Goal: Contribute content: Contribute content

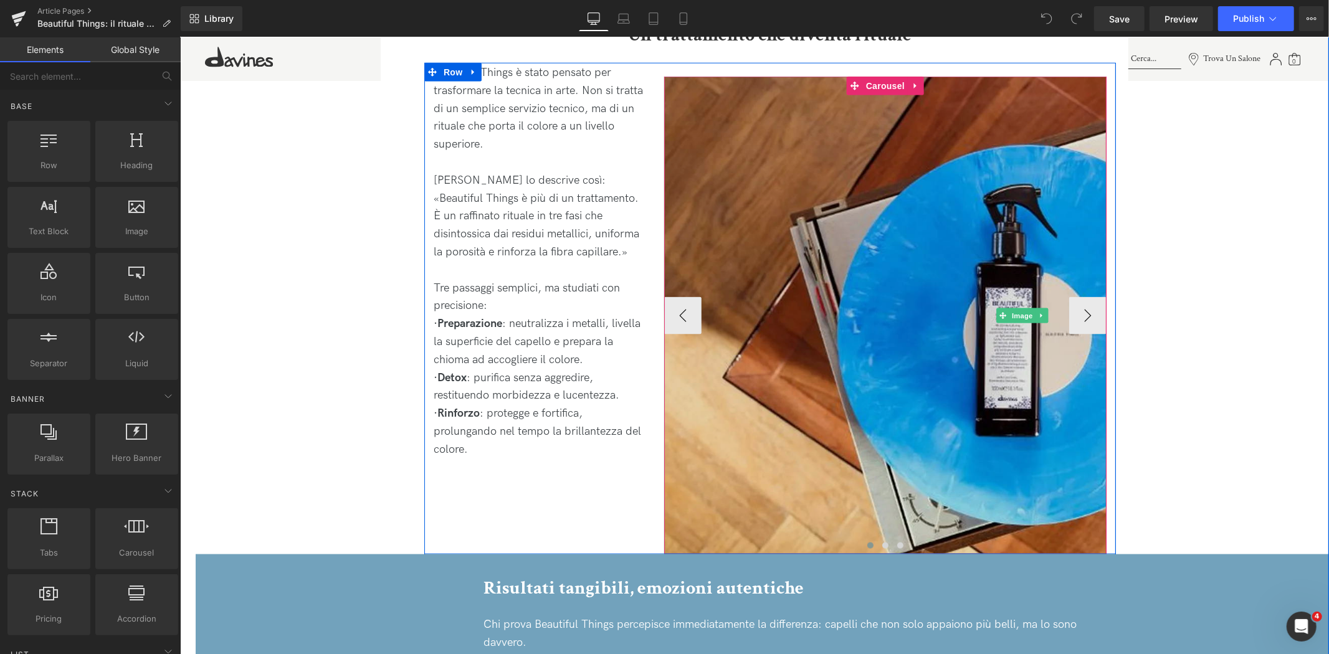
click at [852, 280] on img at bounding box center [1022, 315] width 717 height 478
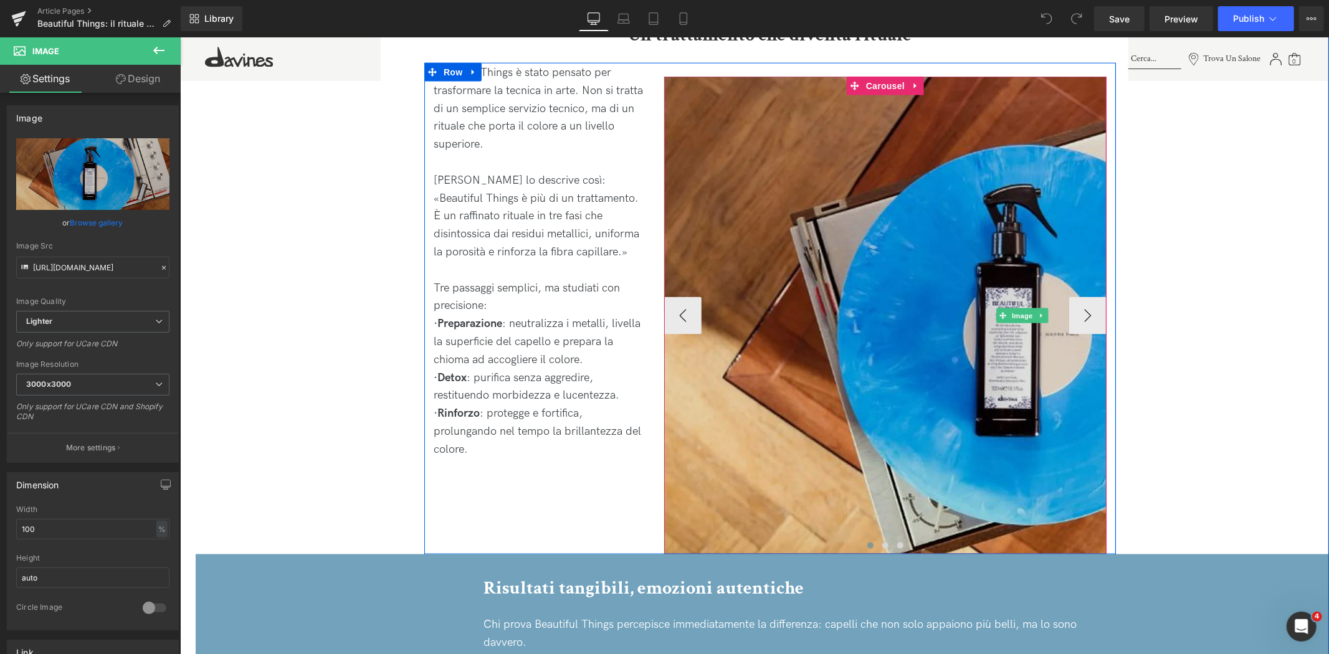
click at [889, 93] on img at bounding box center [1022, 315] width 717 height 478
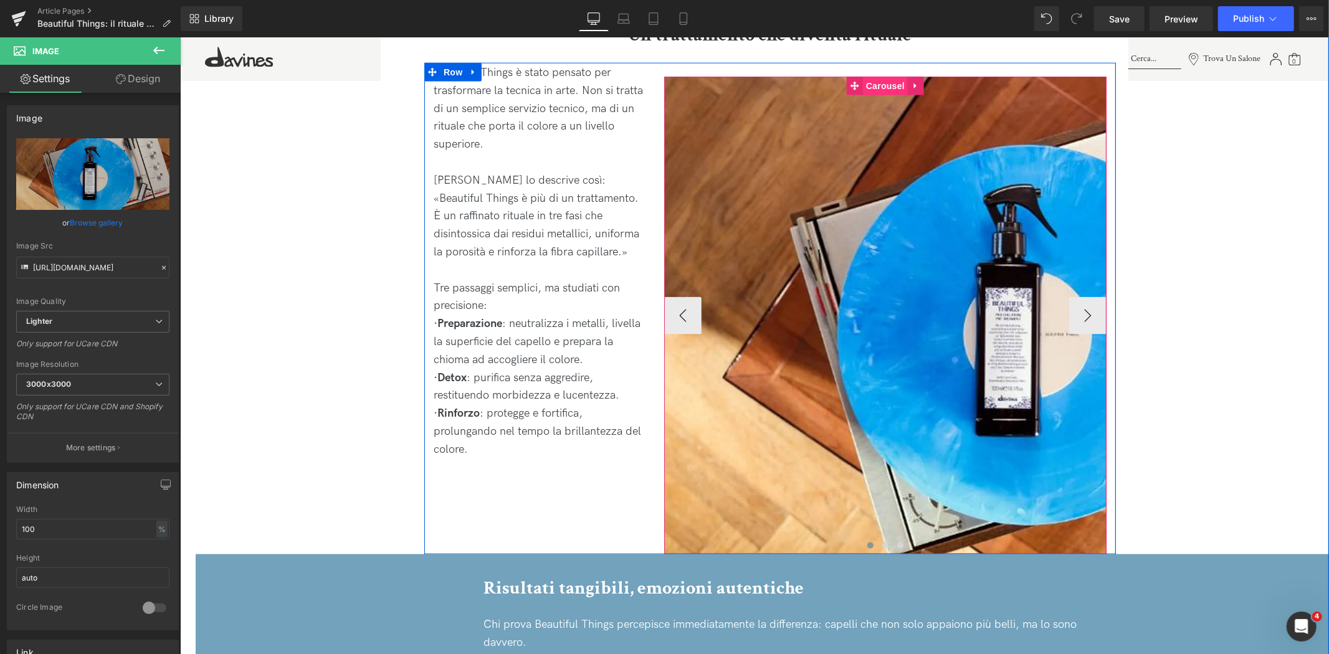
click at [885, 76] on span "Carousel" at bounding box center [884, 85] width 45 height 19
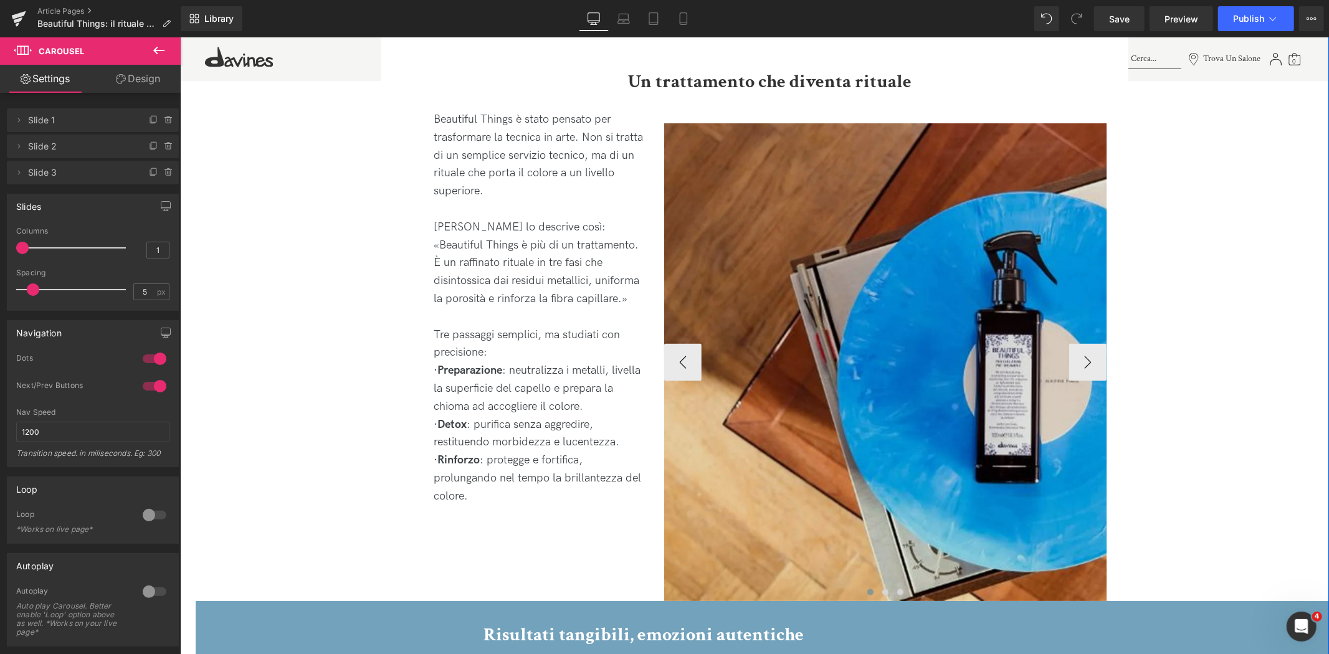
scroll to position [1246, 0]
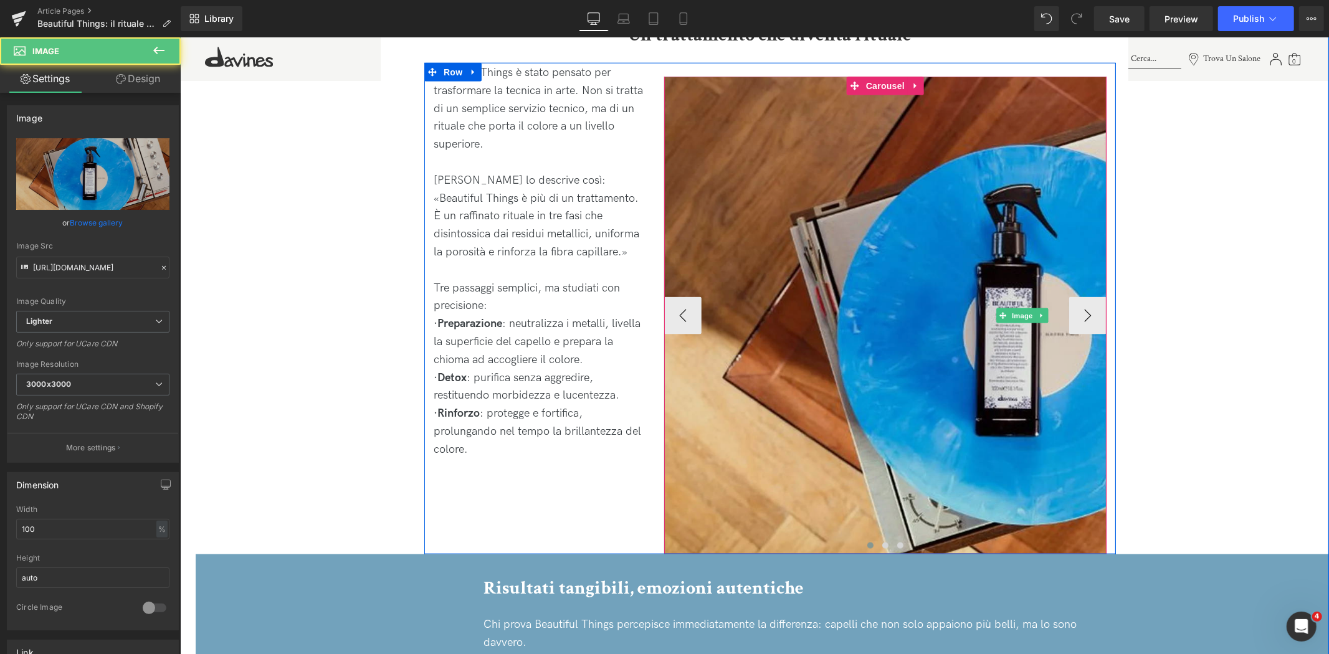
click at [851, 464] on img at bounding box center [1022, 315] width 717 height 478
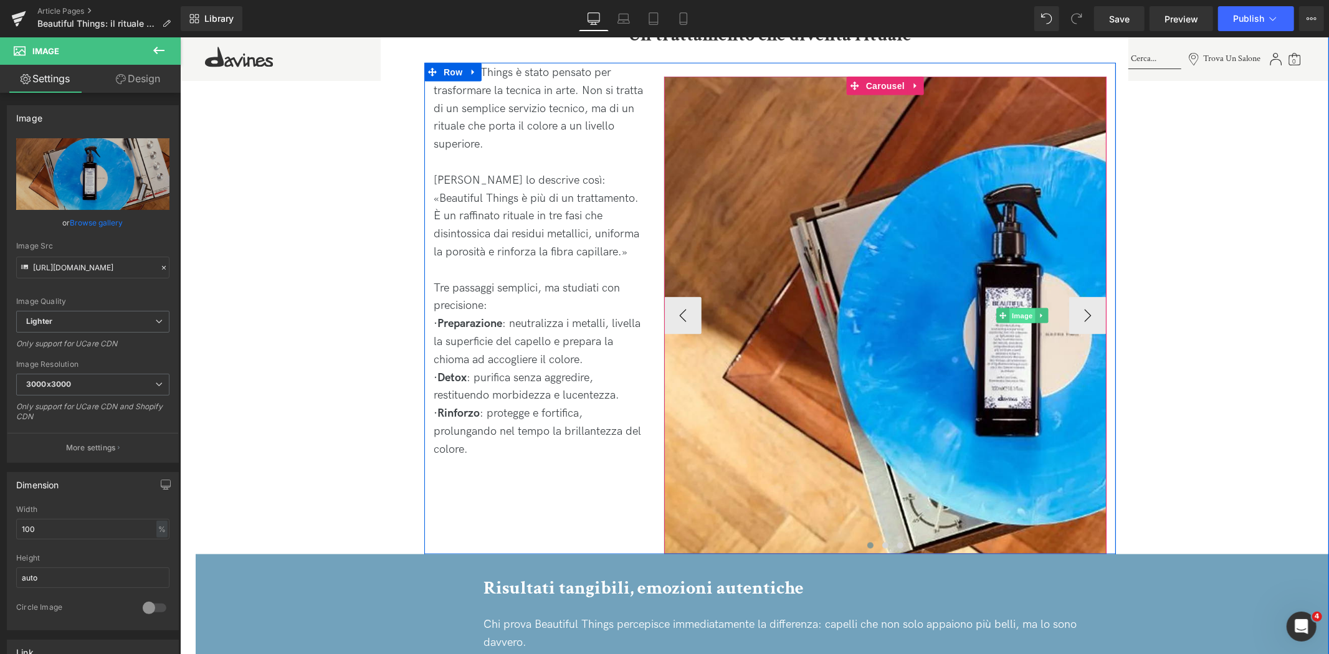
click at [1022, 308] on span "Image" at bounding box center [1022, 315] width 26 height 15
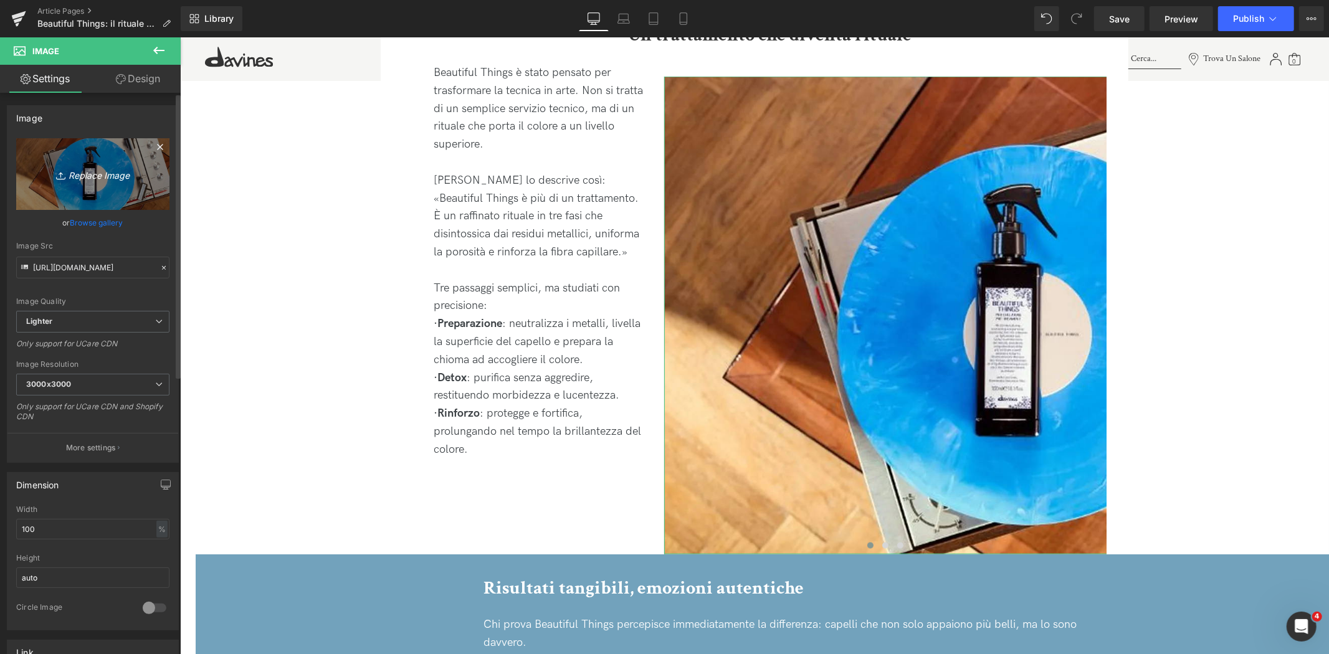
click at [77, 176] on icon "Replace Image" at bounding box center [93, 174] width 100 height 16
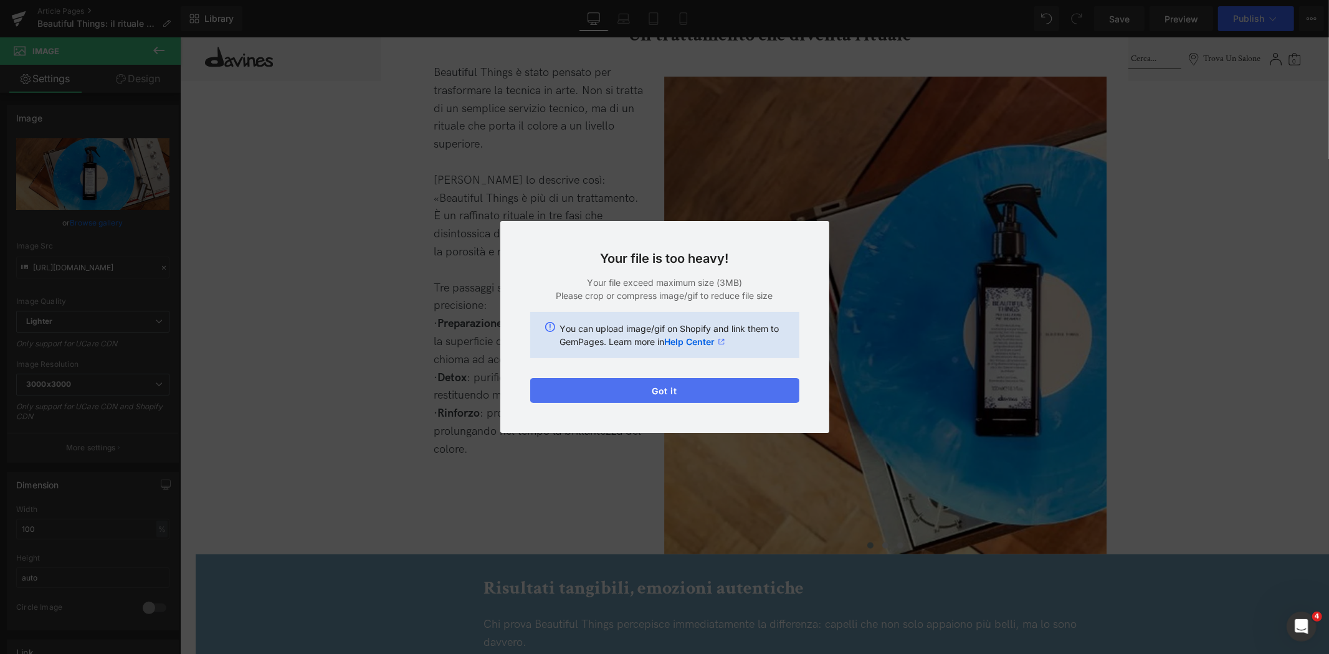
click at [630, 391] on button "Got it" at bounding box center [664, 390] width 269 height 25
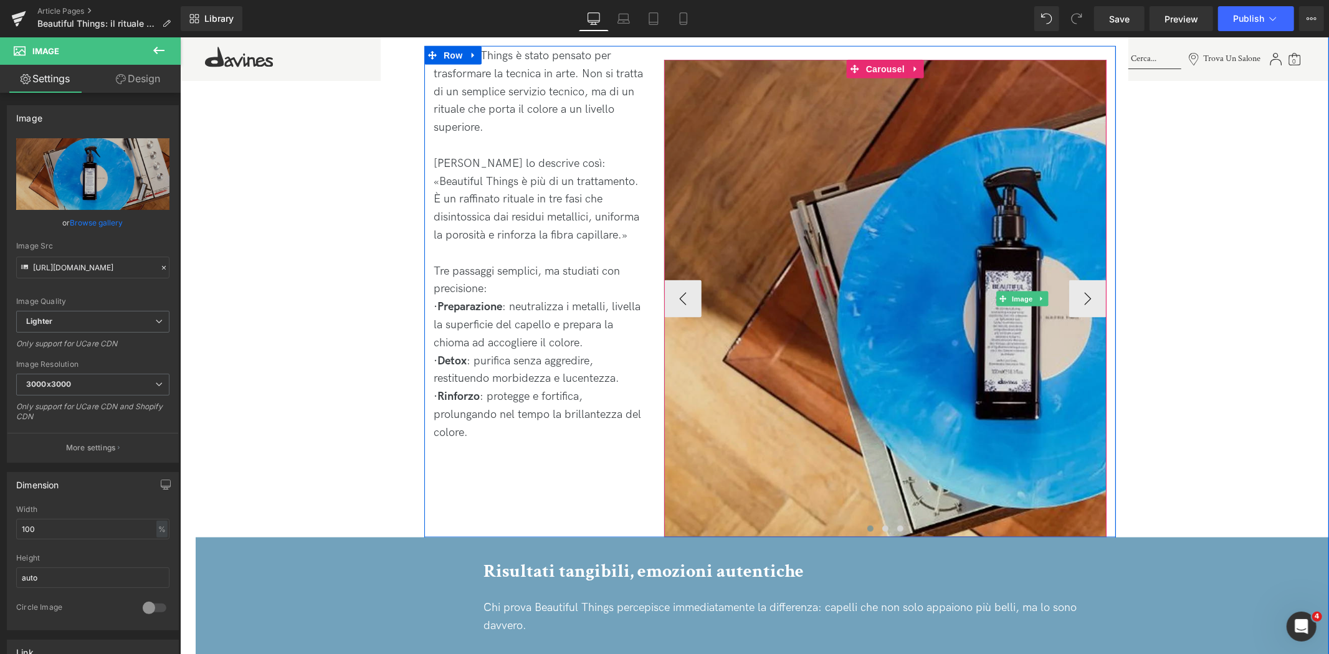
scroll to position [1316, 0]
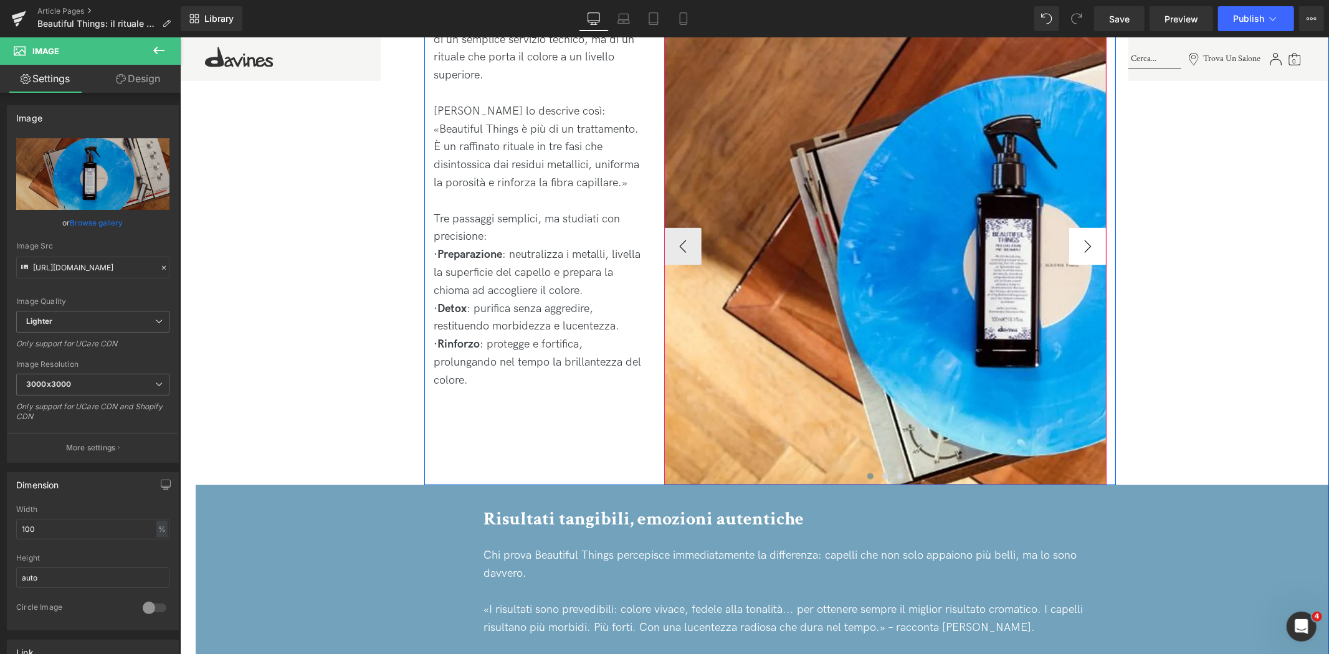
click at [1082, 227] on button "›" at bounding box center [1087, 245] width 37 height 37
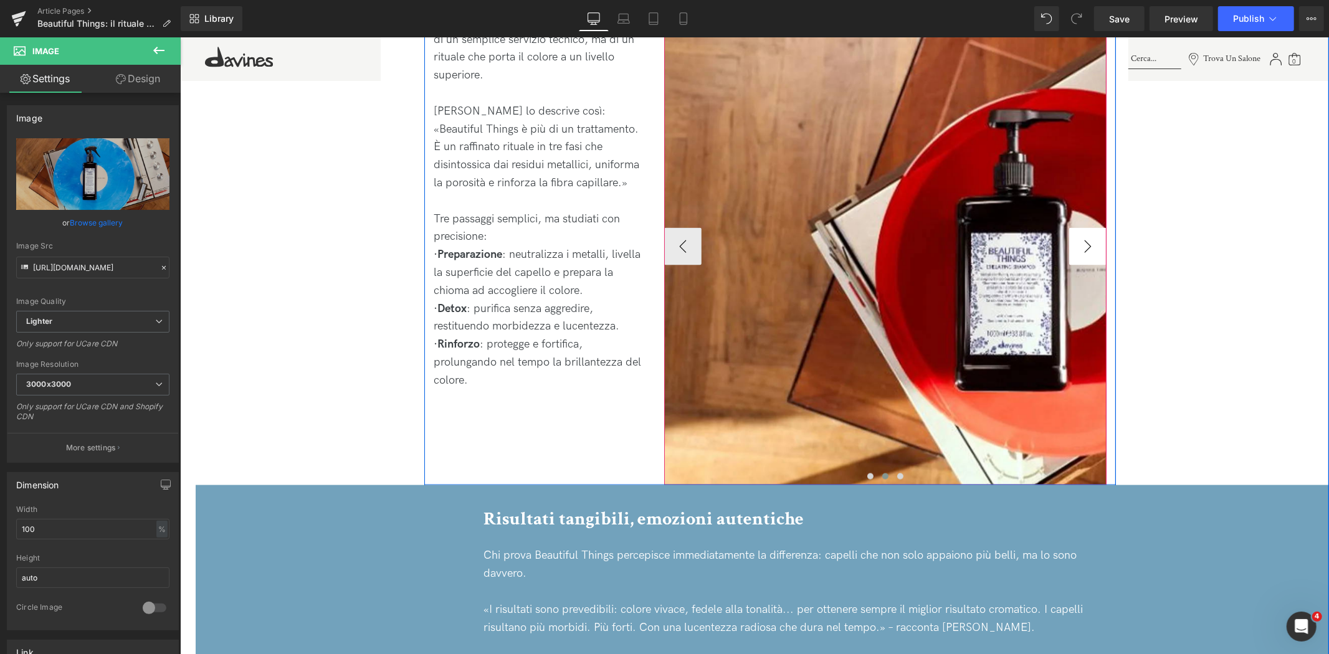
click at [1082, 227] on button "›" at bounding box center [1087, 245] width 37 height 37
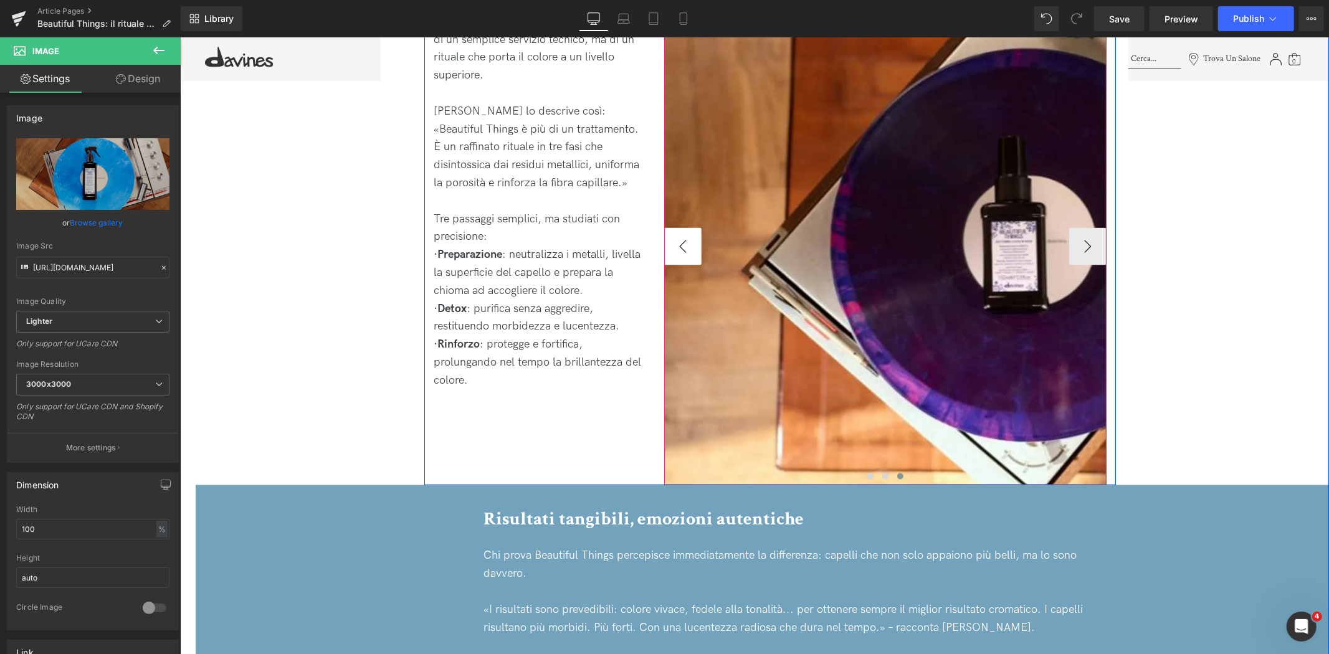
click at [671, 237] on button "‹" at bounding box center [682, 245] width 37 height 37
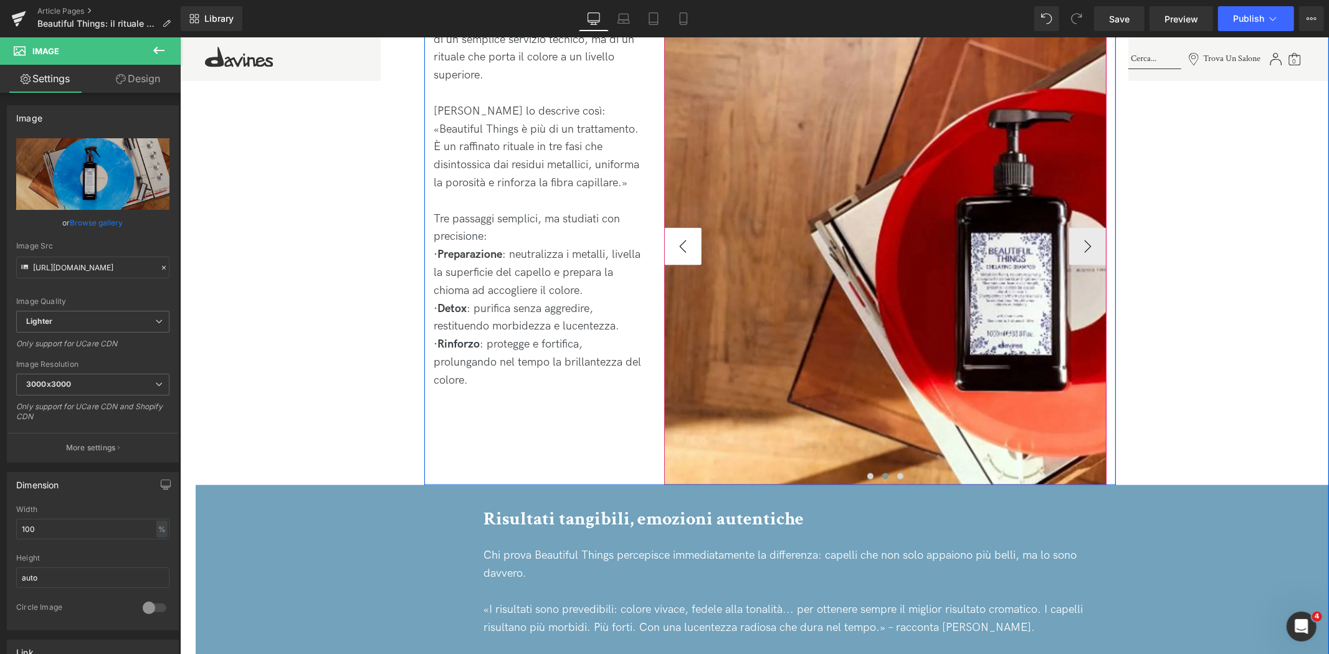
click at [671, 237] on button "‹" at bounding box center [682, 245] width 37 height 37
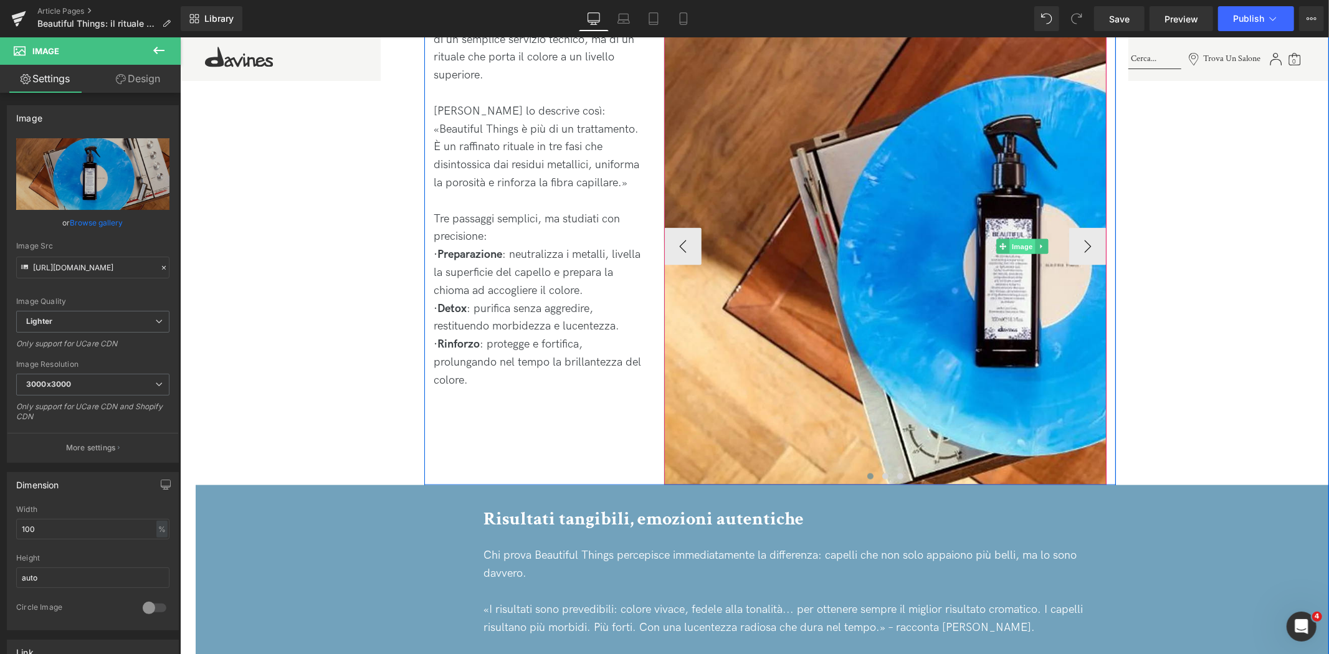
click at [1021, 239] on span "Image" at bounding box center [1022, 246] width 26 height 15
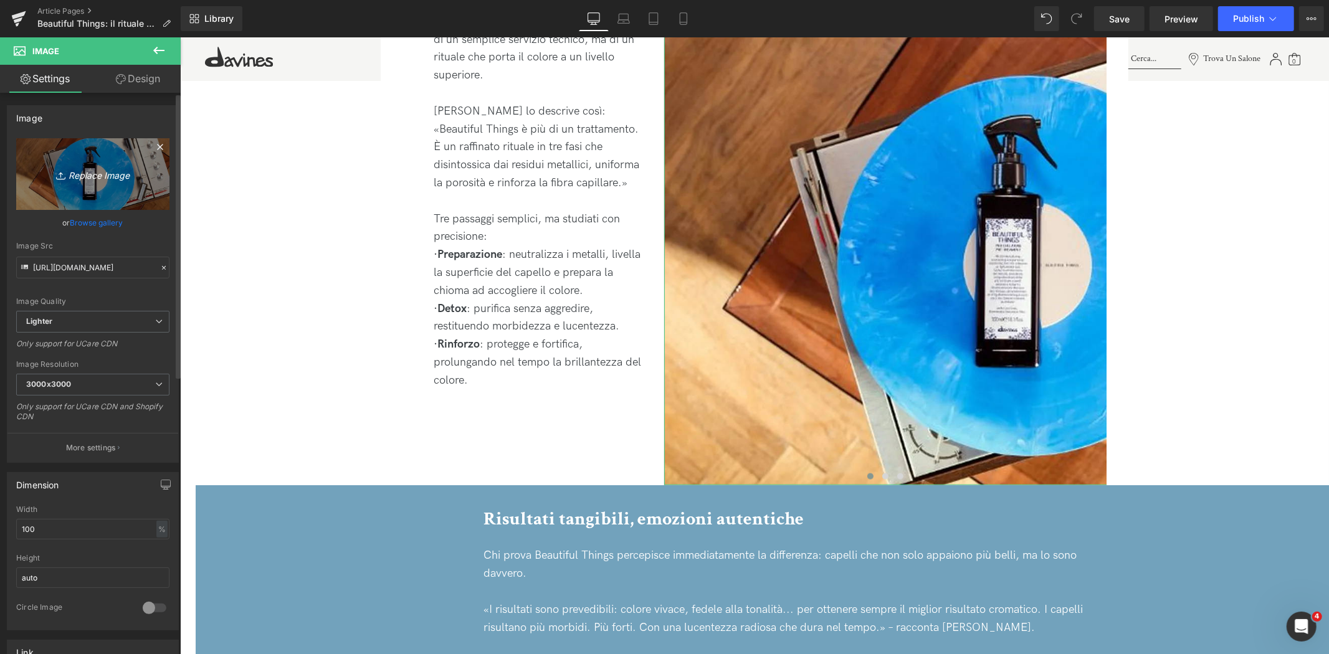
click at [103, 167] on icon "Replace Image" at bounding box center [93, 174] width 100 height 16
click at [126, 176] on icon "Replace Image" at bounding box center [93, 174] width 100 height 16
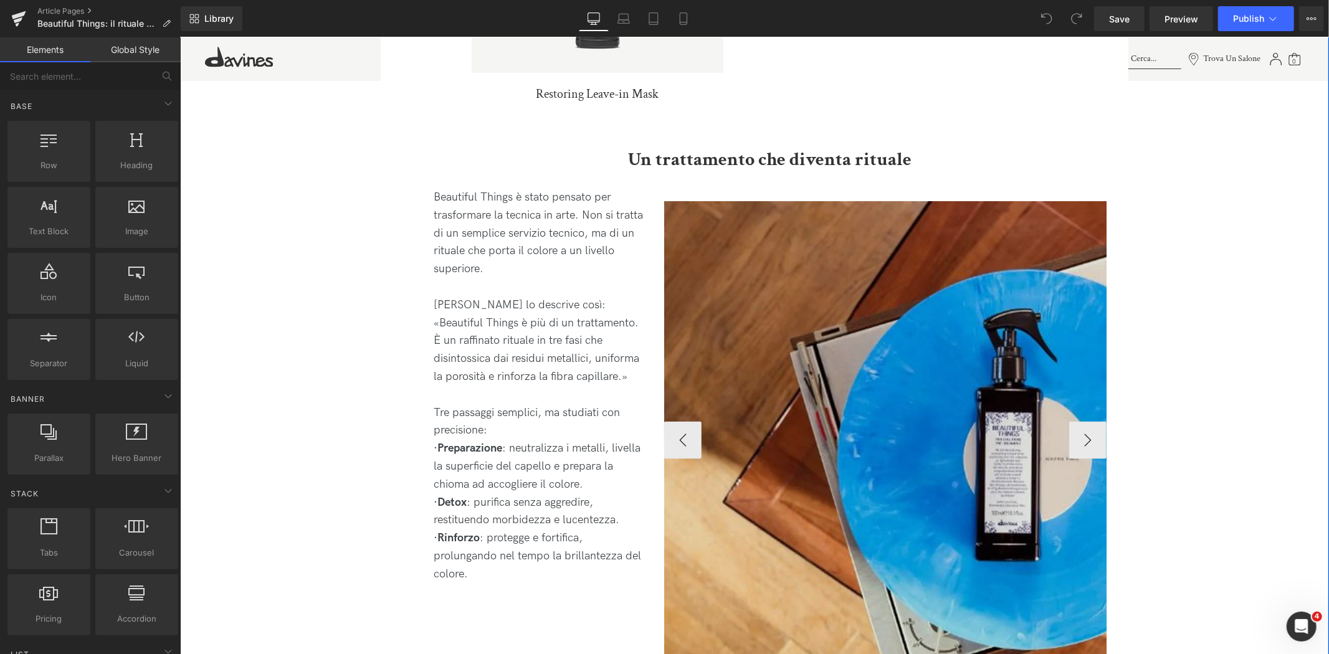
scroll to position [1177, 0]
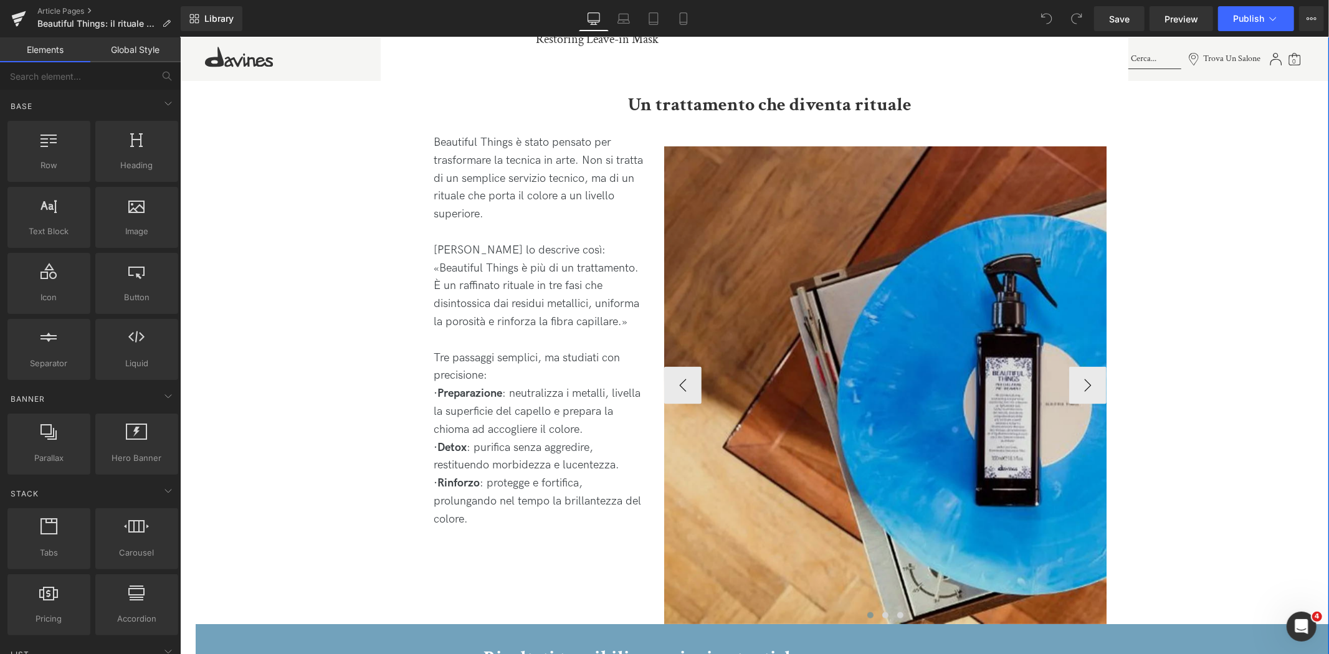
click at [984, 350] on img at bounding box center [1022, 385] width 717 height 478
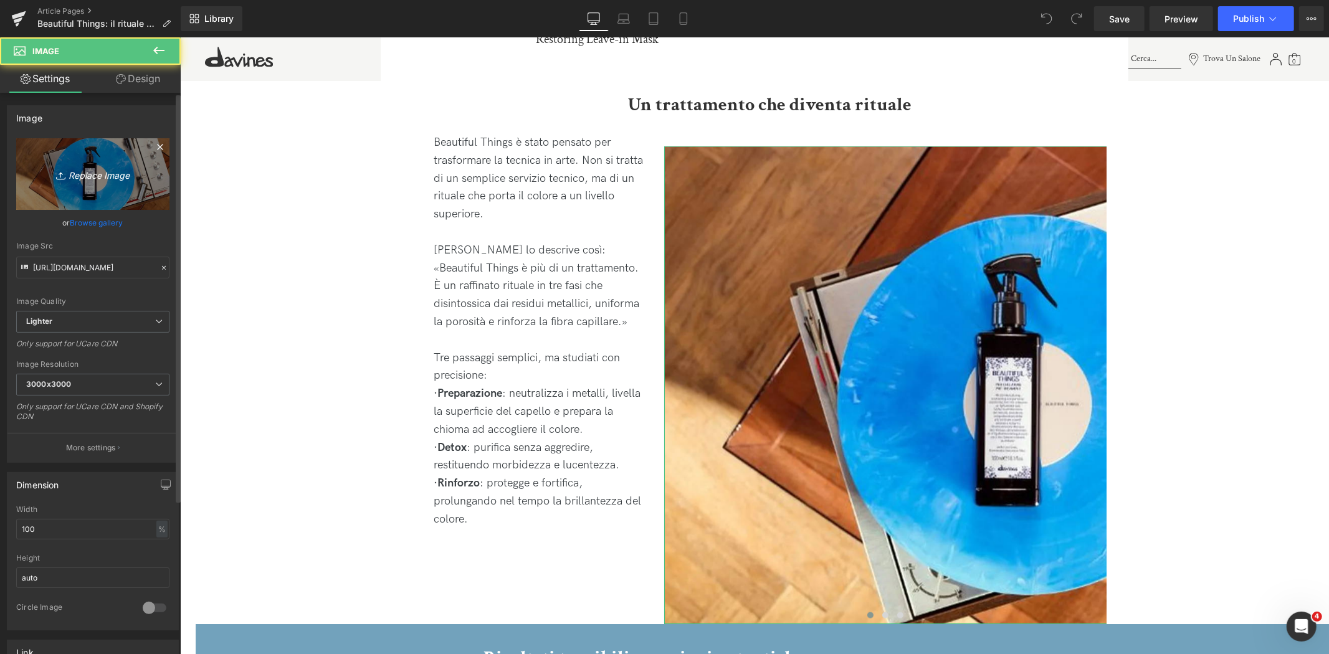
click at [111, 173] on icon "Replace Image" at bounding box center [93, 174] width 100 height 16
type input "C:\fakepath\1T6A0139.jpg"
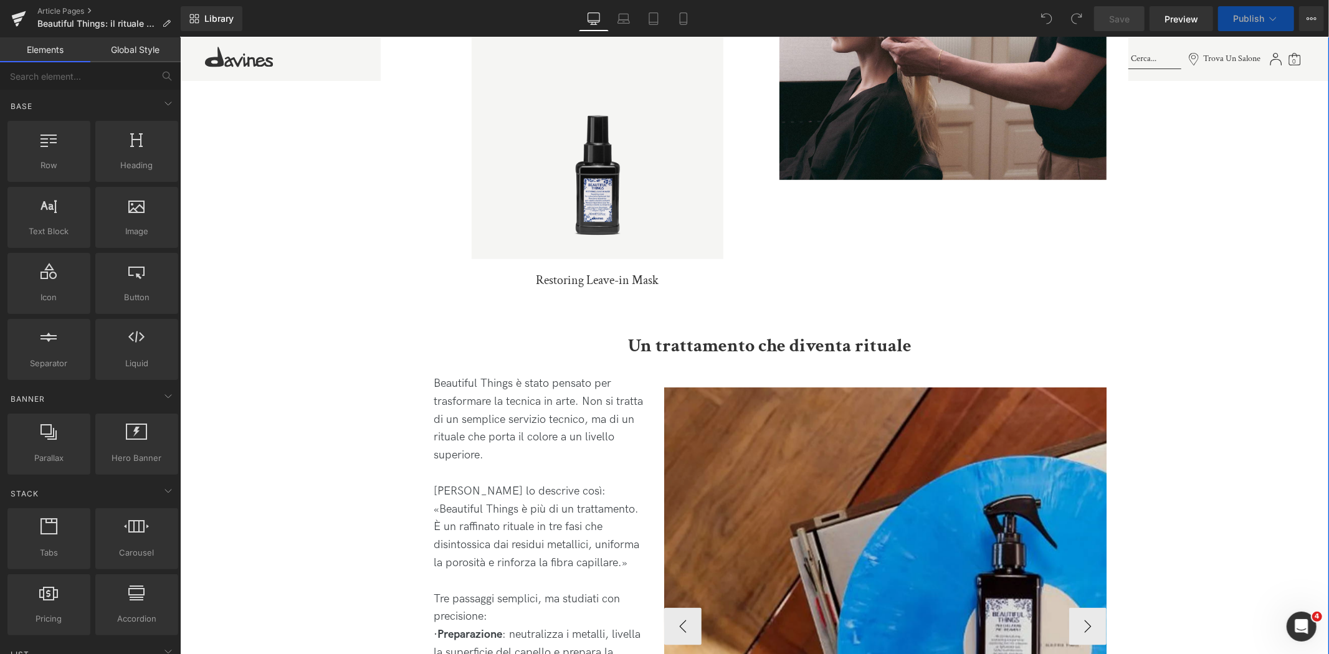
scroll to position [1385, 0]
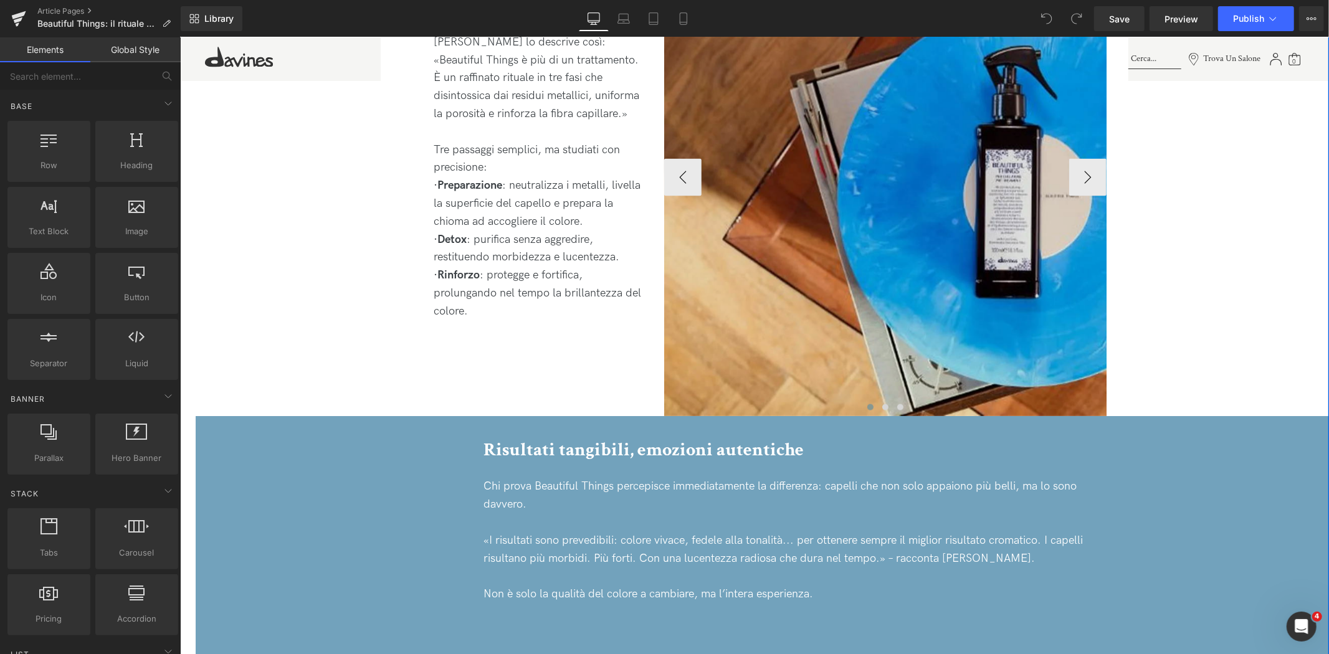
click at [953, 209] on img at bounding box center [1022, 177] width 717 height 478
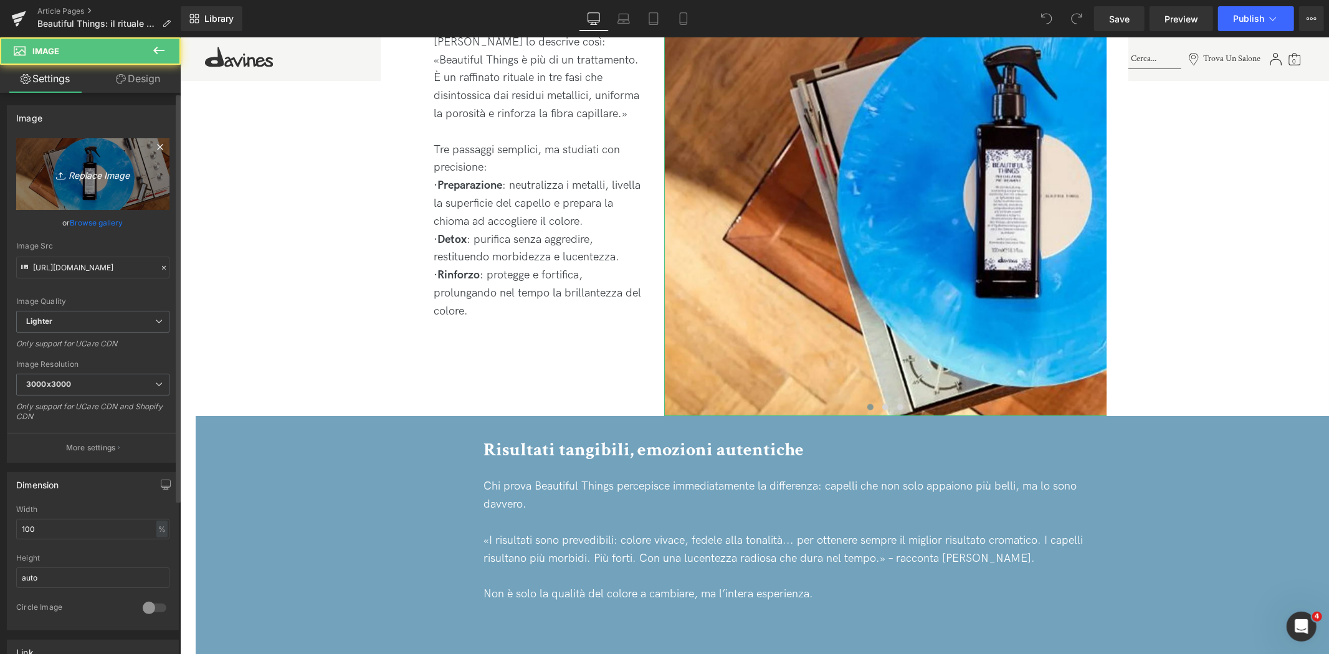
click at [98, 174] on icon "Replace Image" at bounding box center [93, 174] width 100 height 16
type input "C:\fakepath\1T6A0139.jpg"
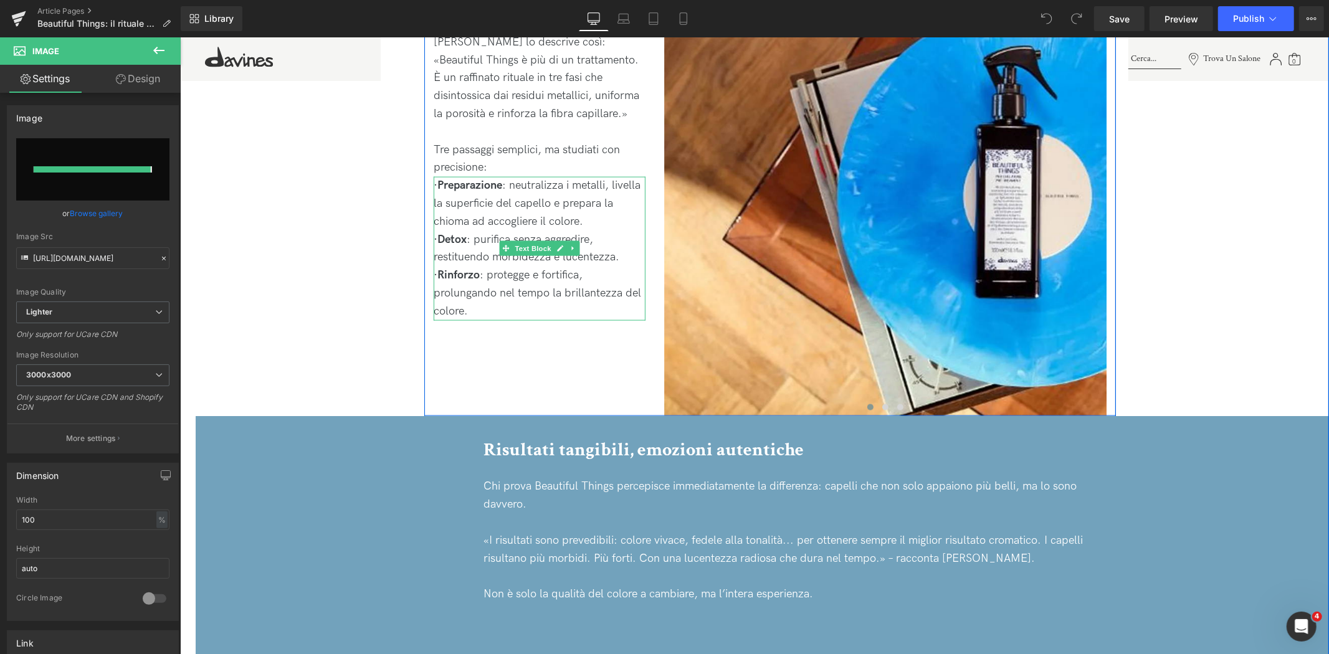
type input "https://ucarecdn.com/dbfd162f-1d65-4362-8e3a-938f0fe60554/-/format/auto/-/previ…"
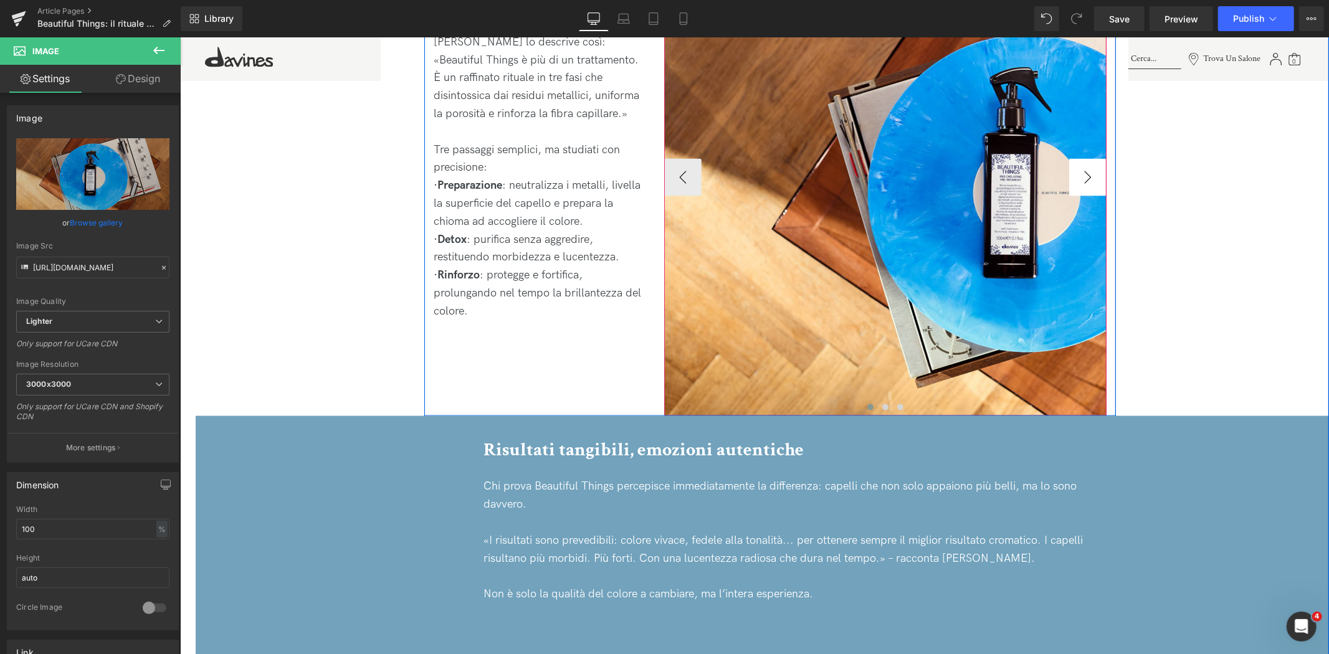
click at [1073, 162] on button "›" at bounding box center [1087, 176] width 37 height 37
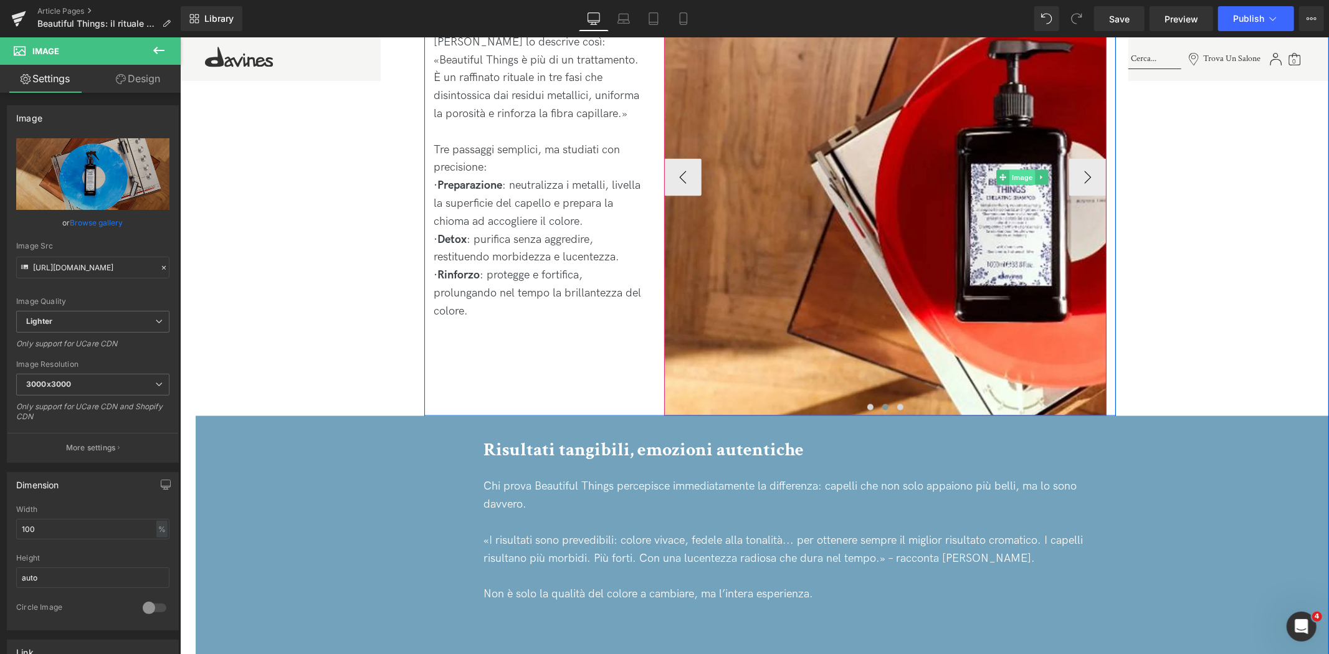
click at [1015, 170] on span "Image" at bounding box center [1022, 177] width 26 height 15
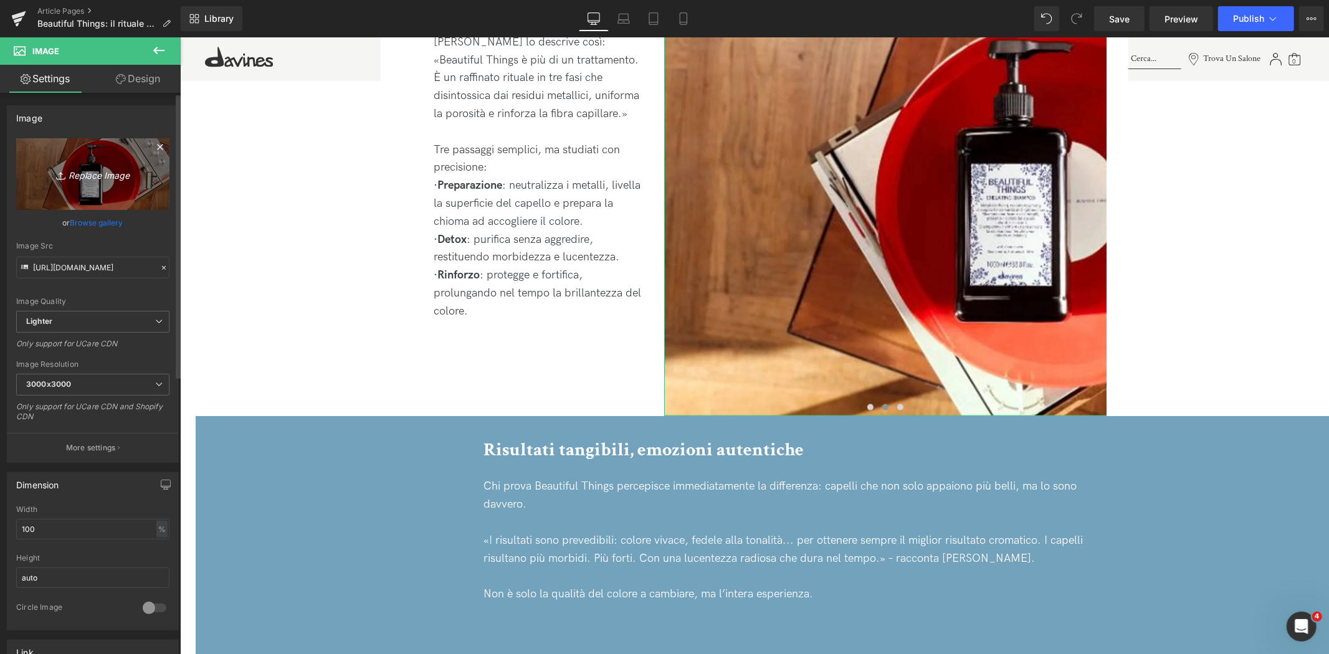
click at [97, 176] on icon "Replace Image" at bounding box center [93, 174] width 100 height 16
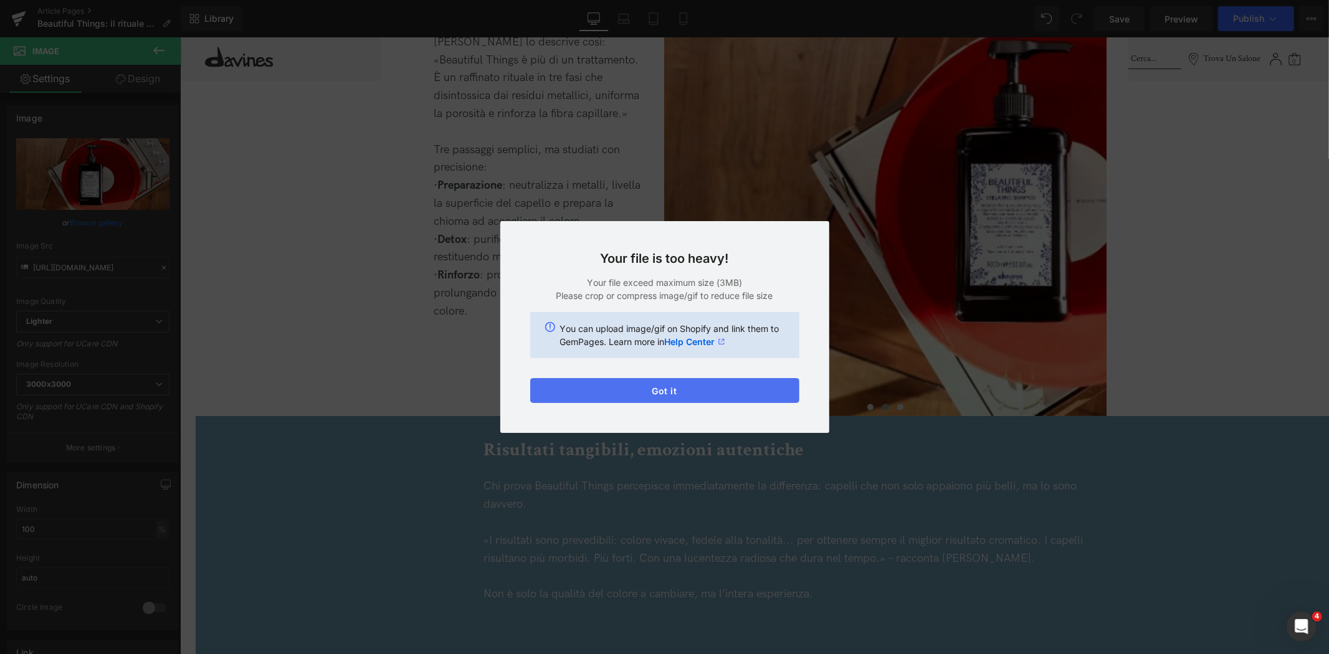
drag, startPoint x: 667, startPoint y: 385, endPoint x: 482, endPoint y: 350, distance: 188.5
click at [667, 385] on button "Got it" at bounding box center [664, 390] width 269 height 25
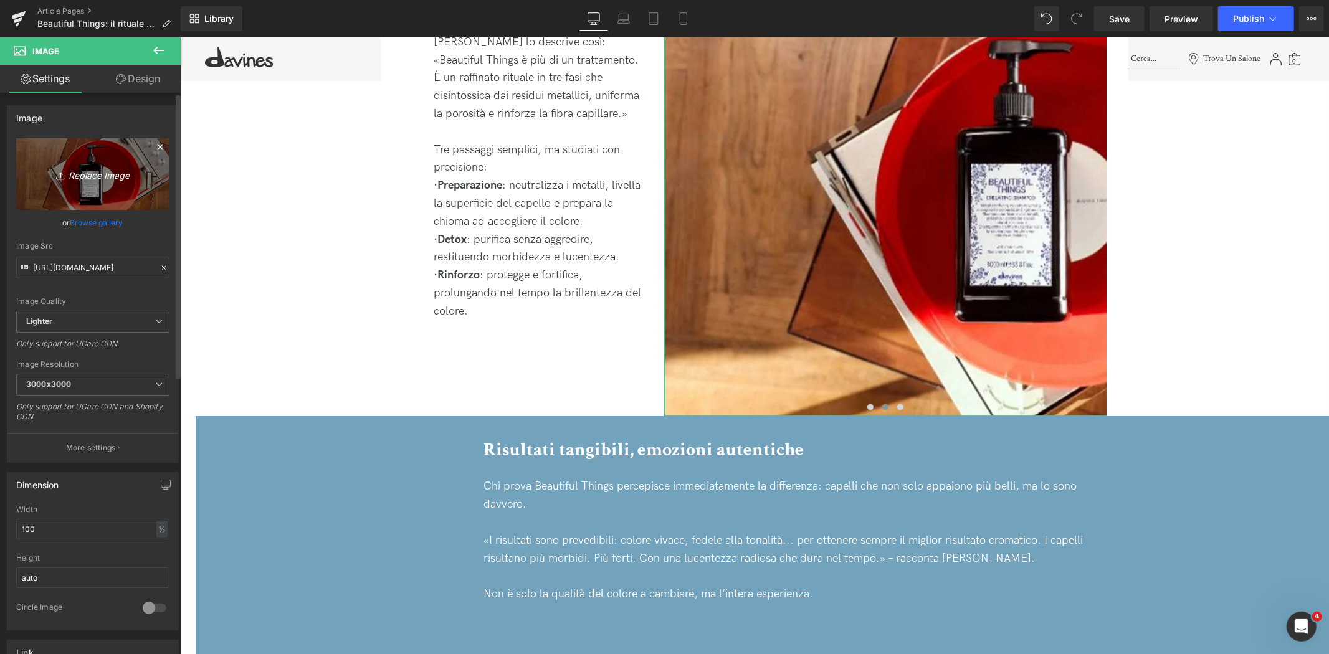
click at [110, 175] on icon "Replace Image" at bounding box center [93, 174] width 100 height 16
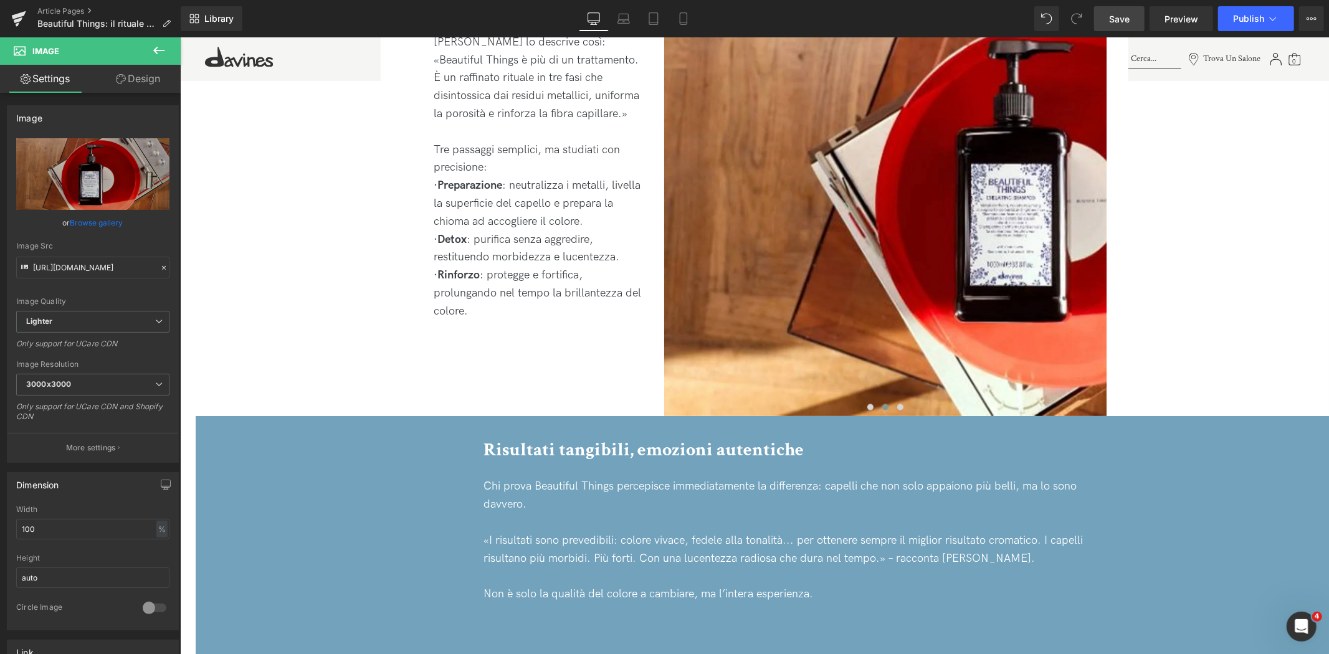
click at [1116, 21] on span "Save" at bounding box center [1119, 18] width 21 height 13
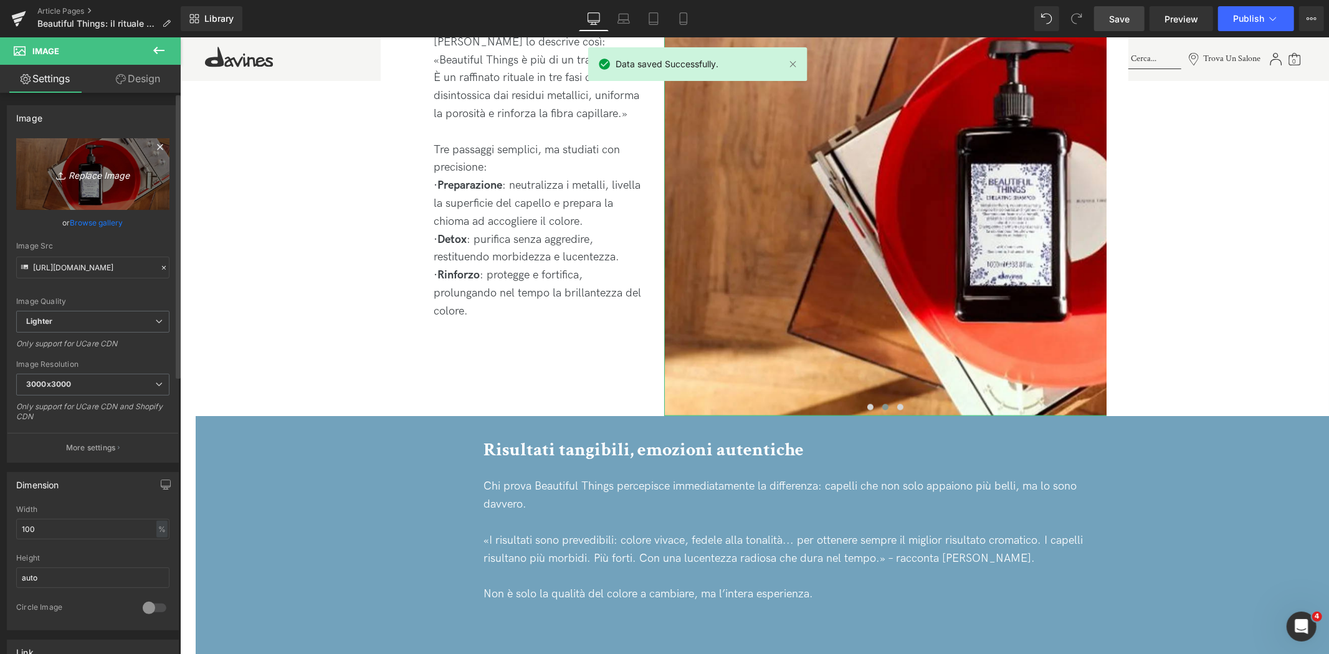
click at [114, 174] on icon "Replace Image" at bounding box center [93, 174] width 100 height 16
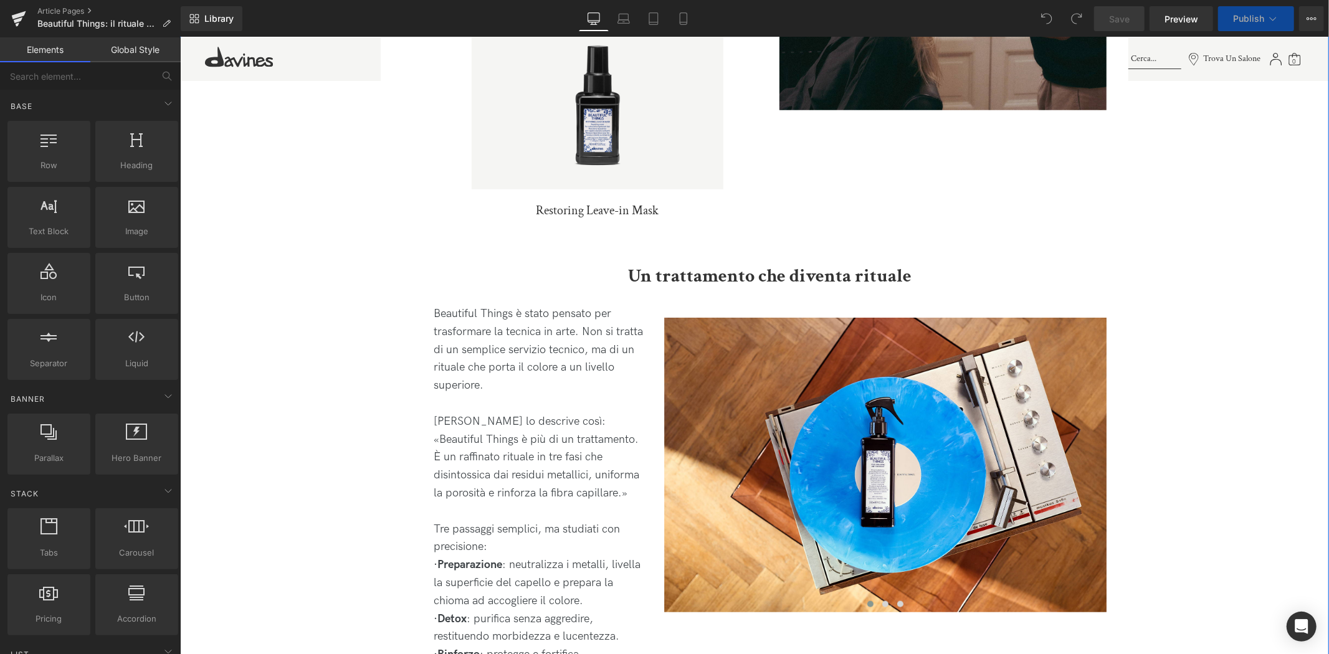
scroll to position [1316, 0]
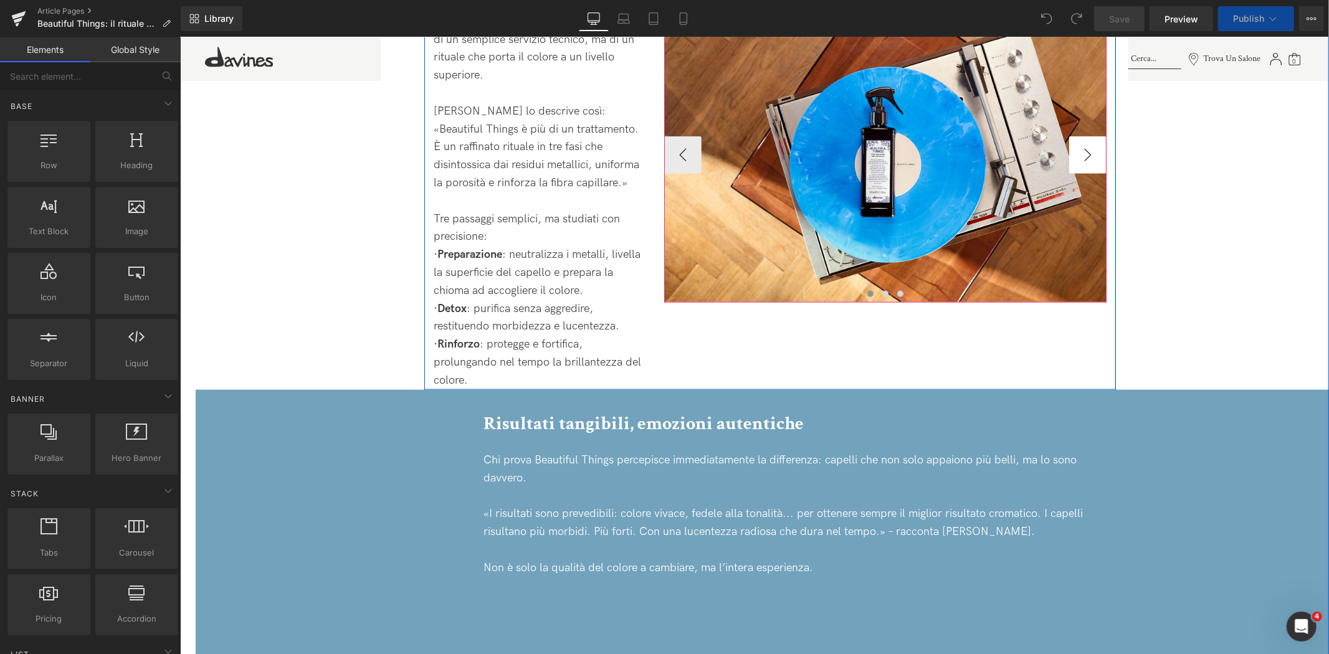
click at [1099, 136] on button "›" at bounding box center [1087, 154] width 37 height 37
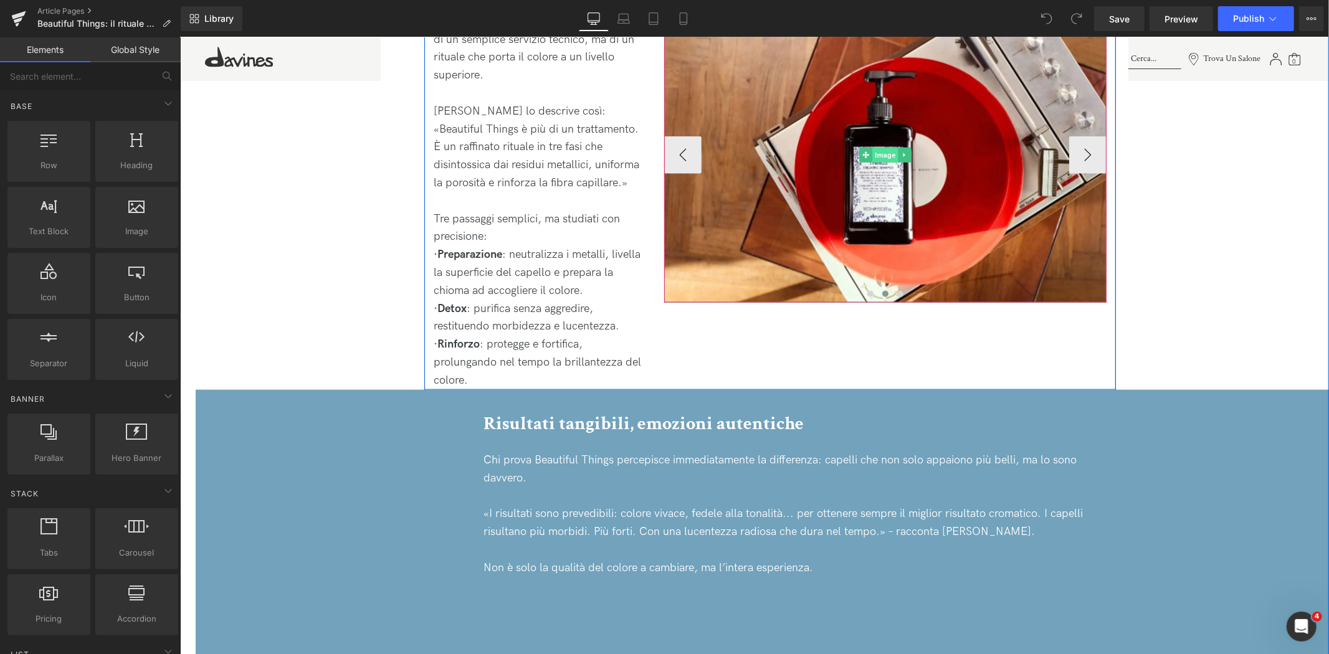
click at [876, 148] on span "Image" at bounding box center [885, 155] width 26 height 15
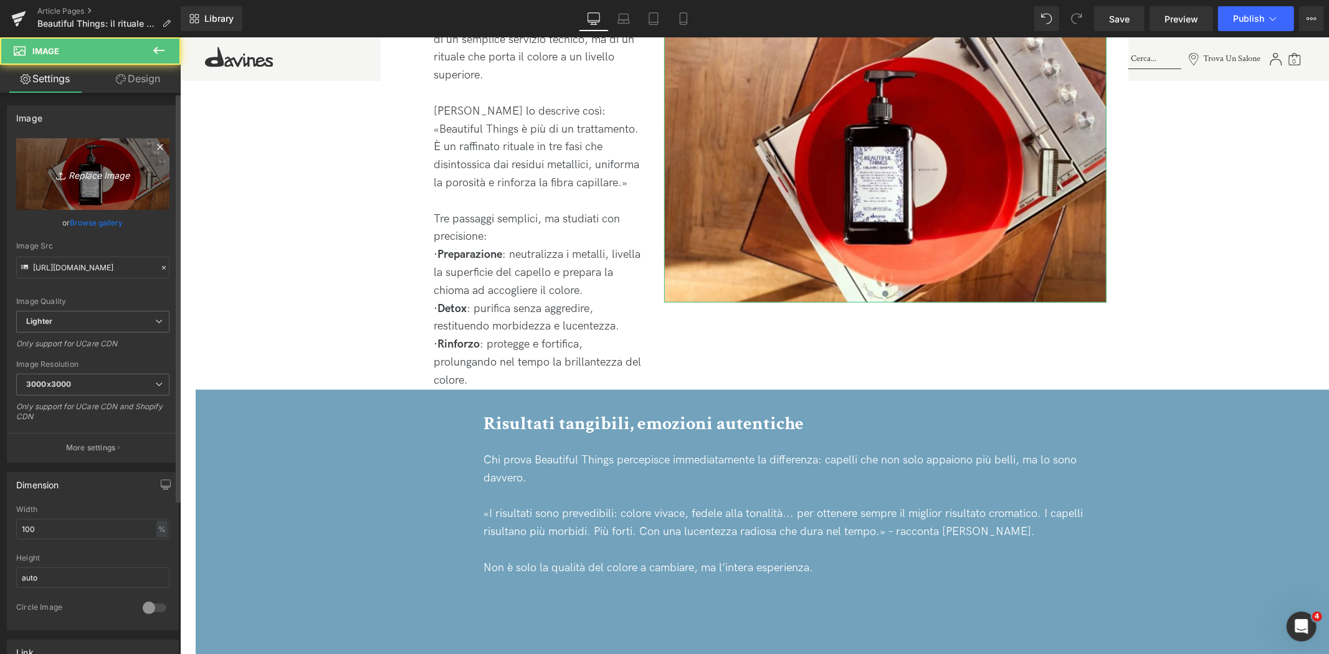
click at [98, 171] on icon "Replace Image" at bounding box center [93, 174] width 100 height 16
type input "C:\fakepath\1T6A0151.jpg"
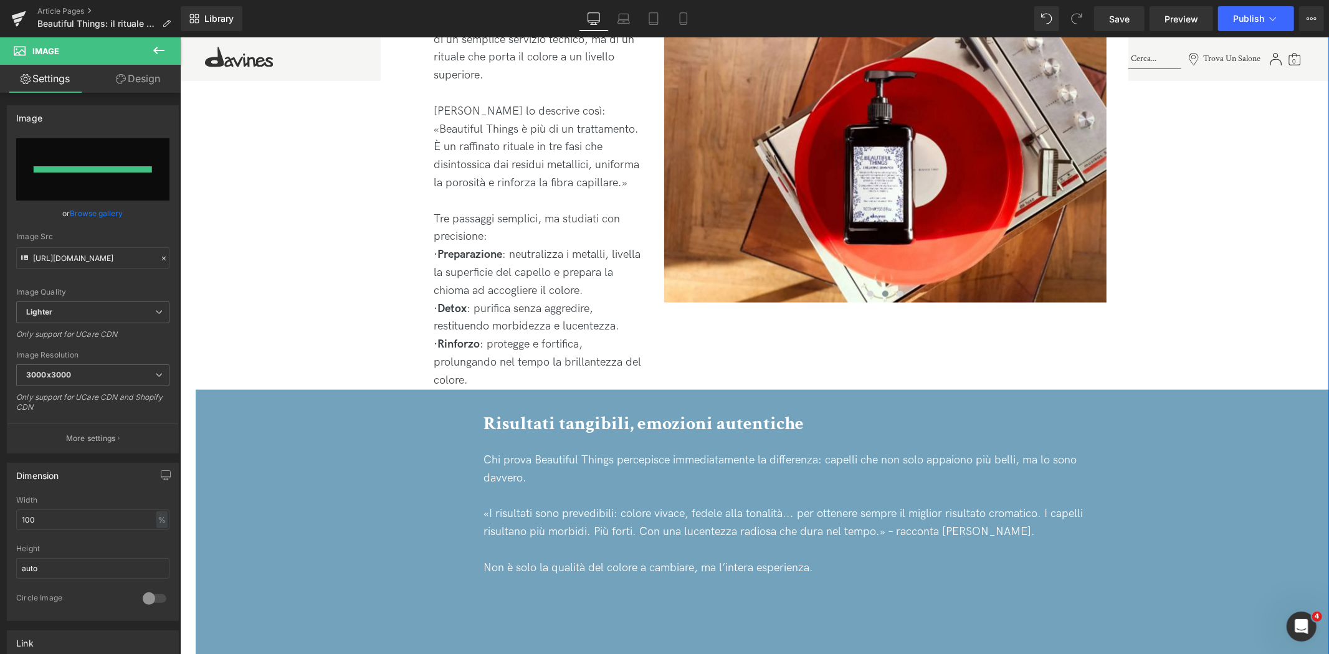
type input "[URL][DOMAIN_NAME]"
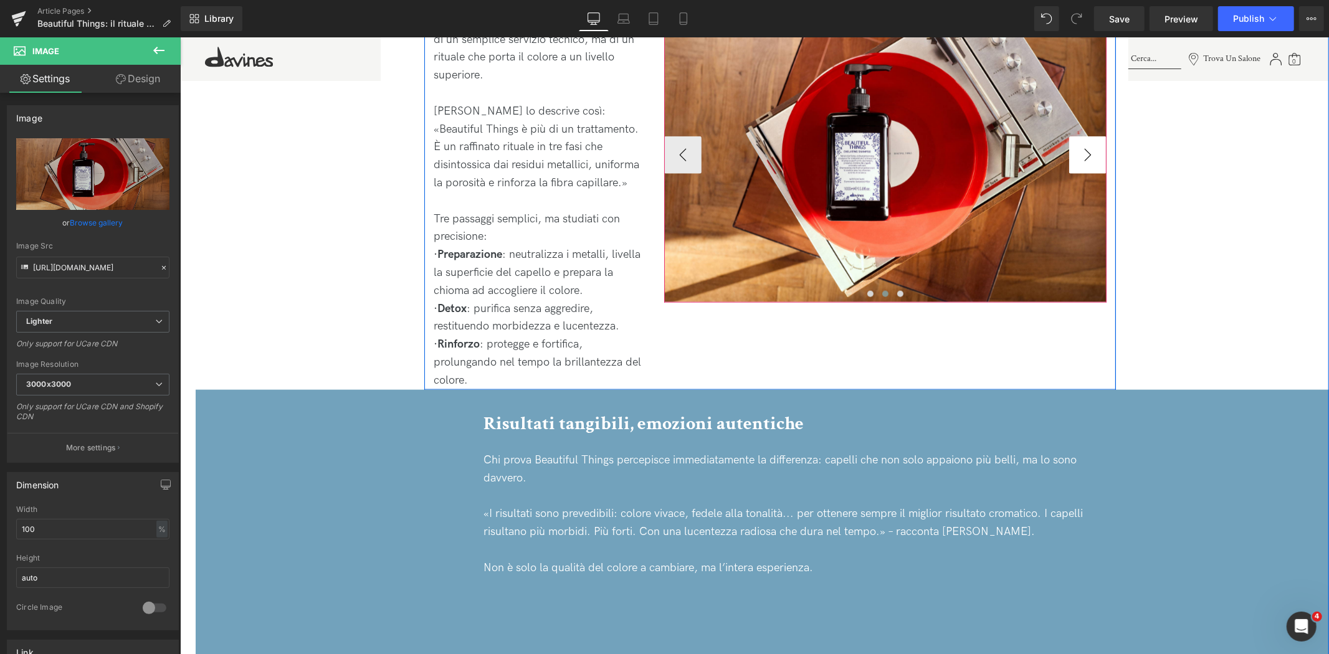
click at [1094, 141] on button "›" at bounding box center [1087, 154] width 37 height 37
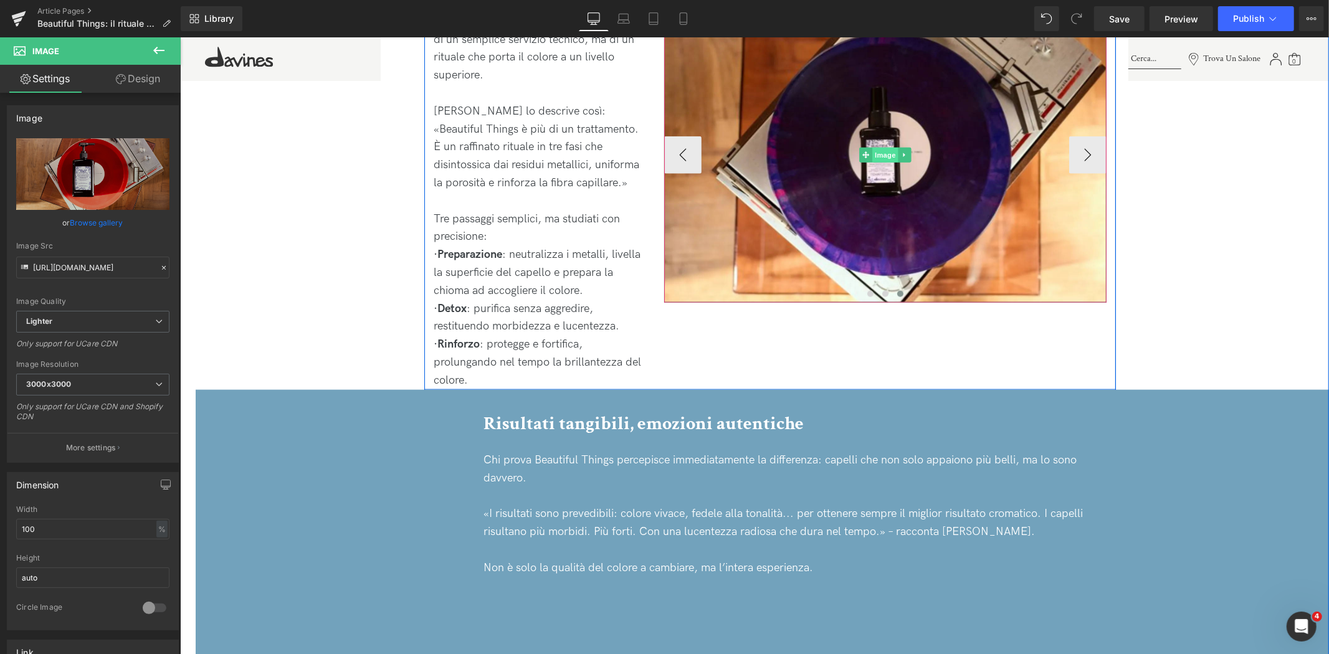
click at [872, 147] on span "Image" at bounding box center [885, 154] width 26 height 15
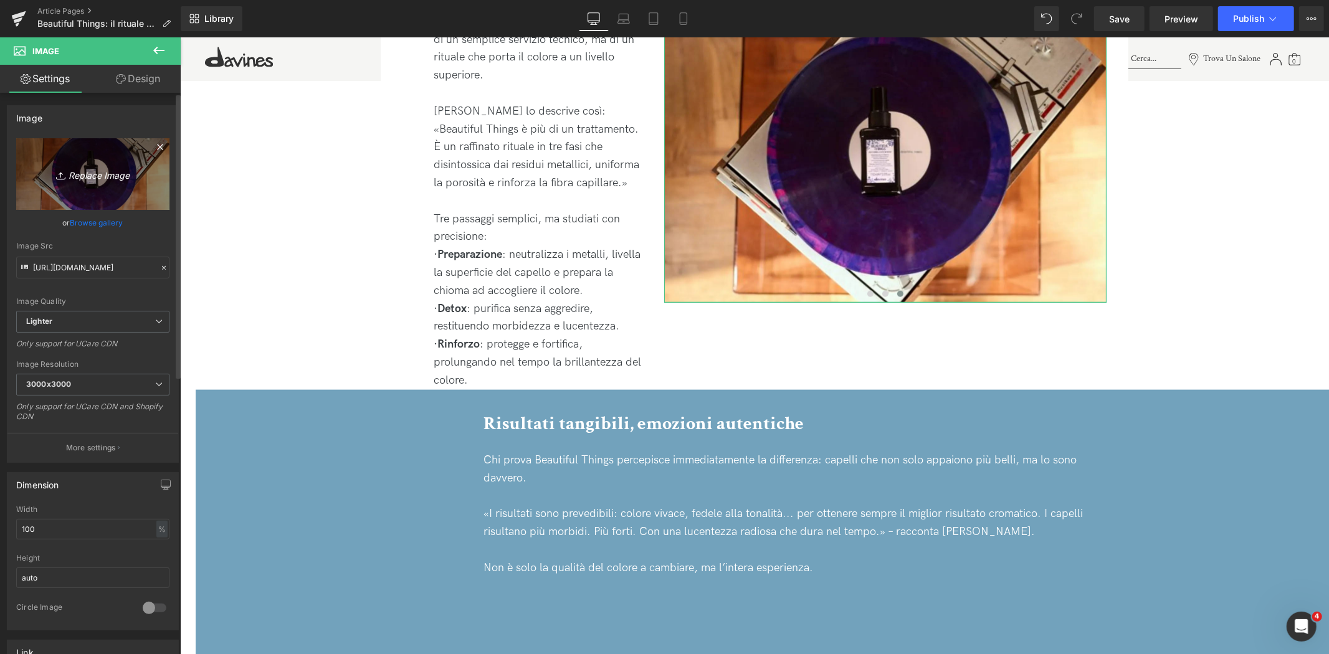
click at [95, 166] on icon "Replace Image" at bounding box center [93, 174] width 100 height 16
type input "C:\fakepath\1T6A0209.jpg"
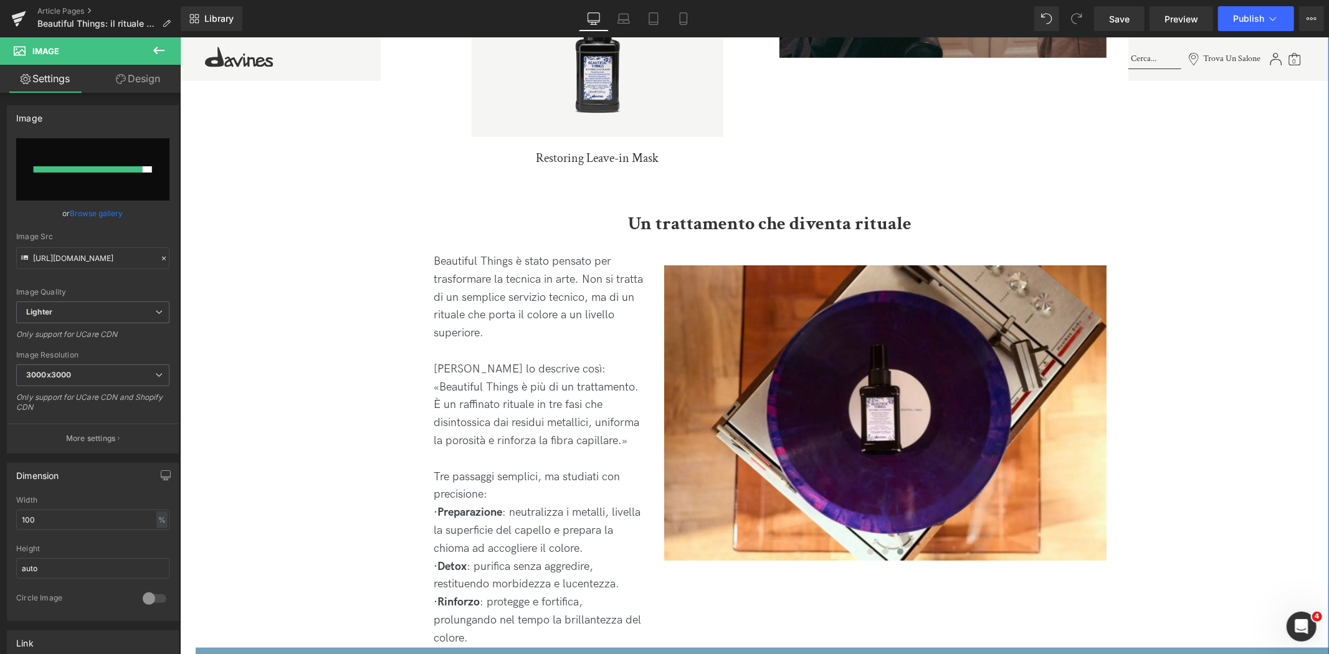
scroll to position [1246, 0]
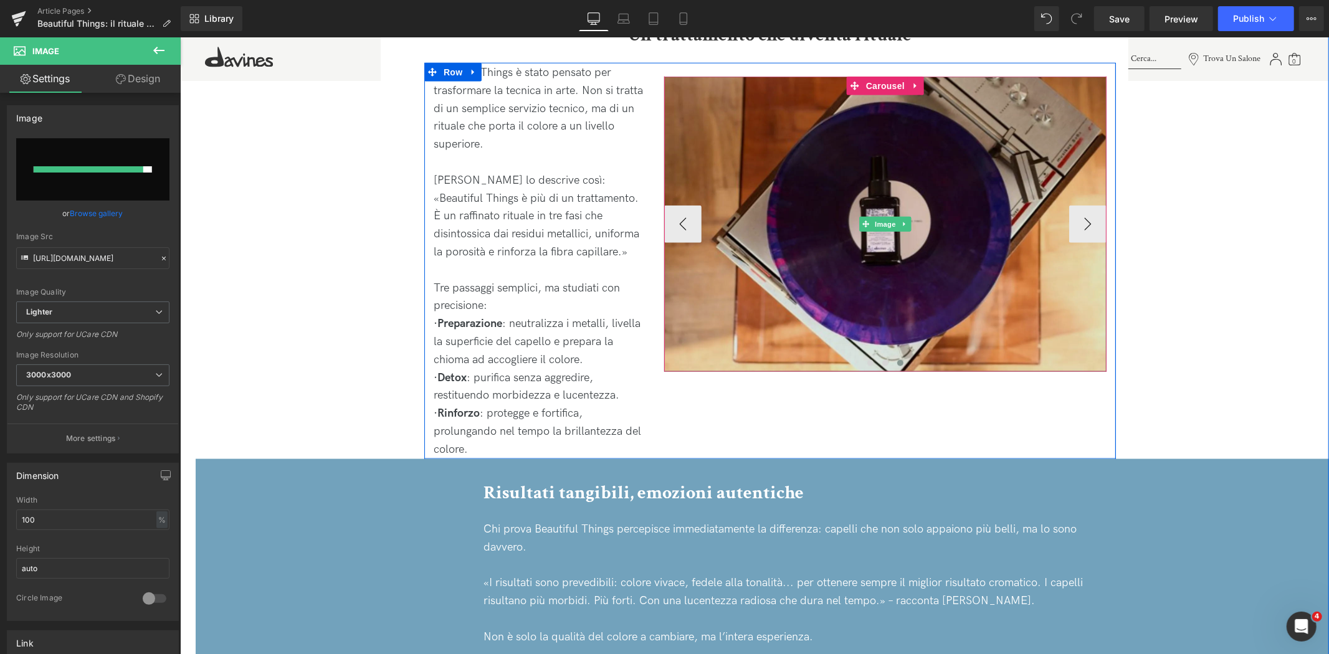
click at [883, 99] on img at bounding box center [885, 223] width 442 height 295
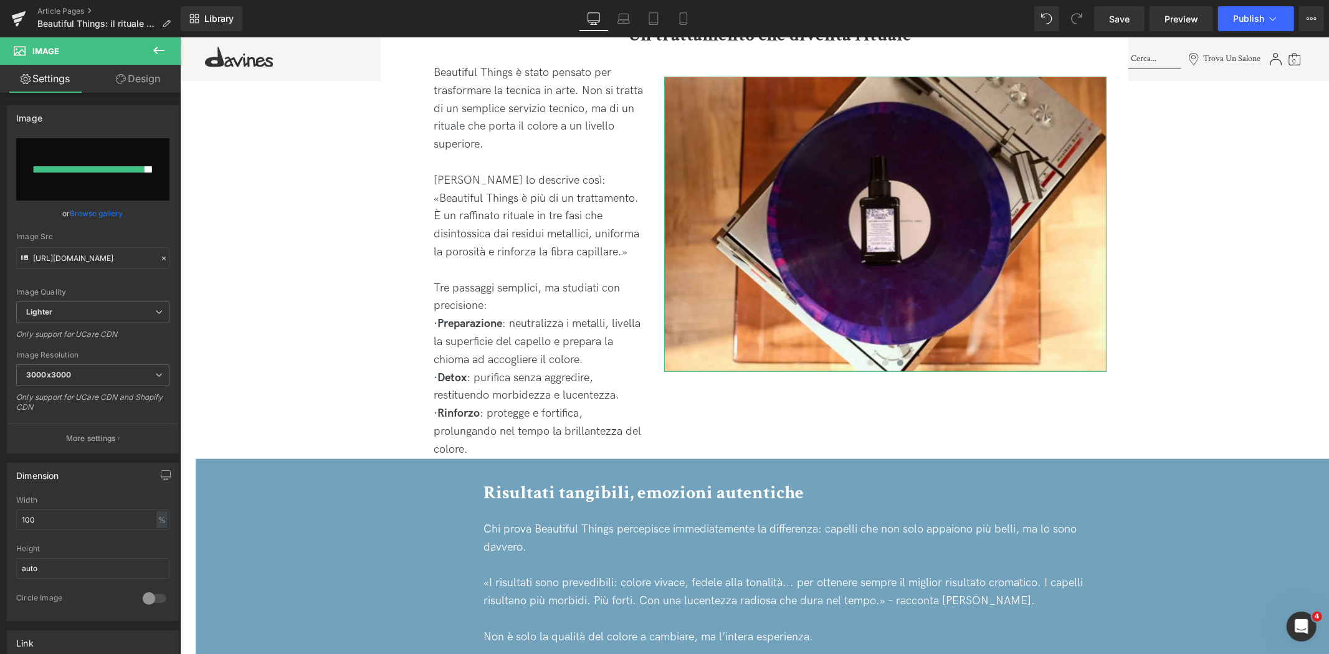
click at [157, 82] on link "Design" at bounding box center [138, 79] width 90 height 28
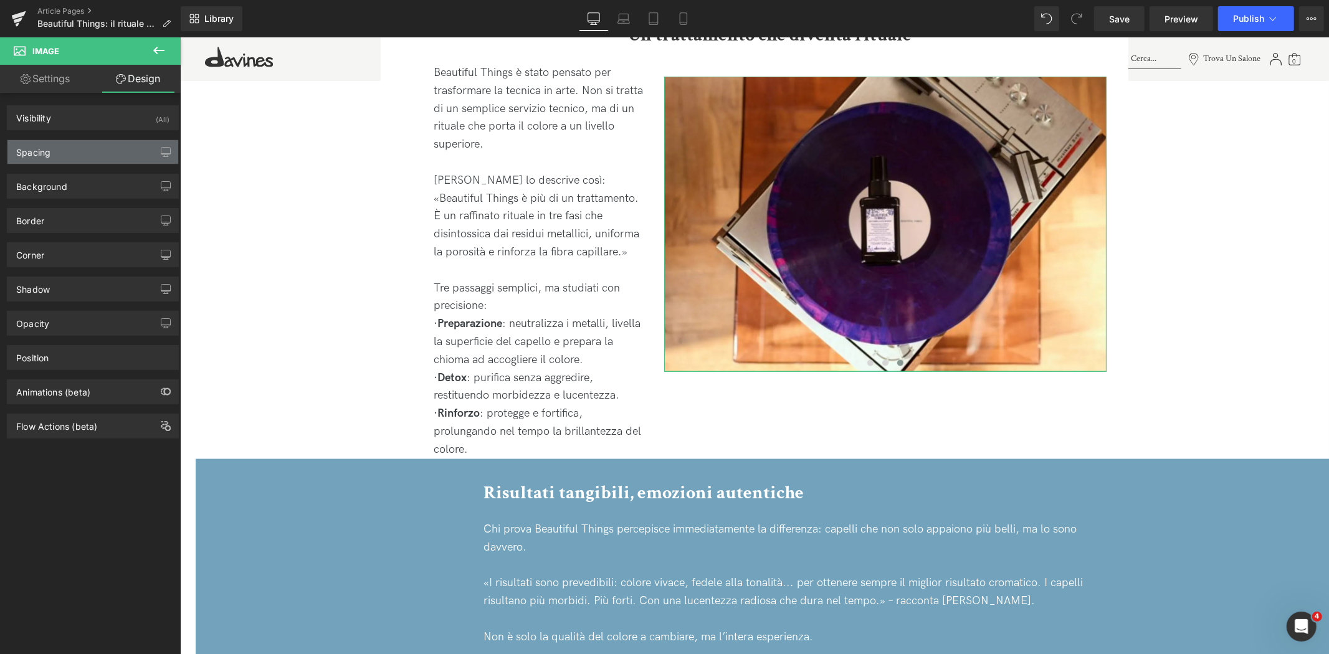
click at [107, 151] on div "Spacing" at bounding box center [92, 152] width 171 height 24
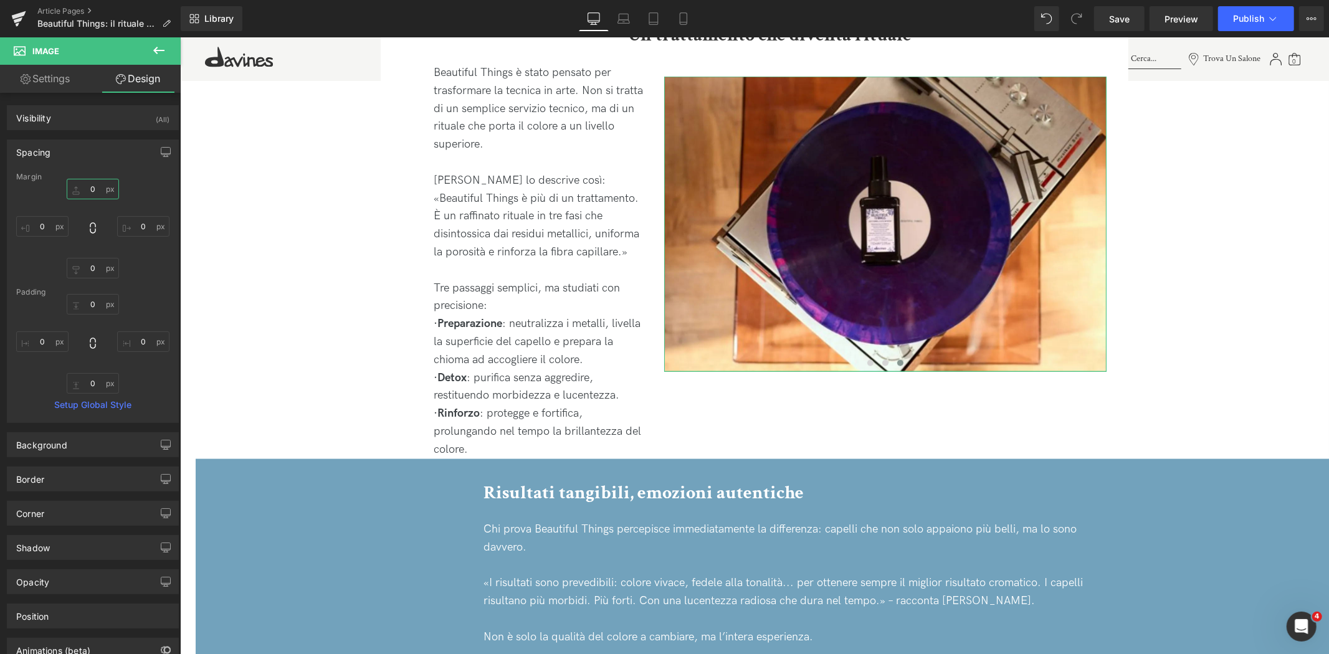
click at [78, 183] on input "0" at bounding box center [93, 189] width 52 height 21
click at [82, 184] on input "0" at bounding box center [93, 189] width 52 height 21
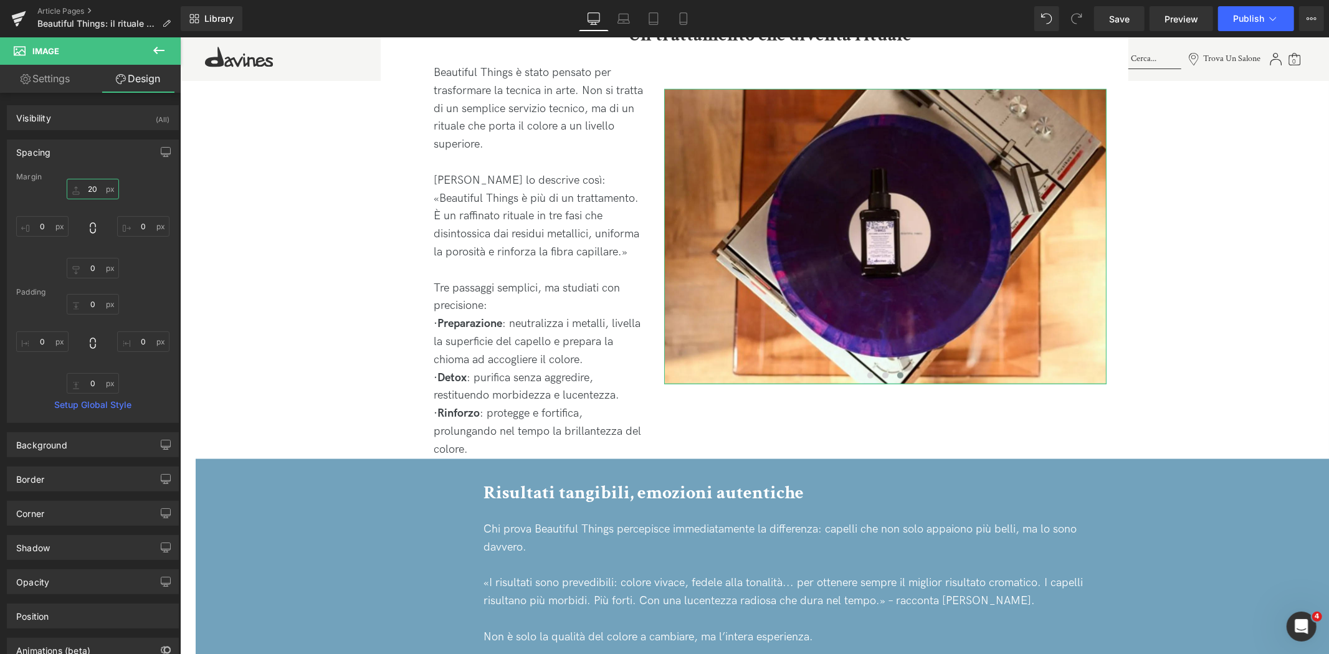
drag, startPoint x: 90, startPoint y: 186, endPoint x: 83, endPoint y: 188, distance: 7.7
click at [83, 188] on input "20" at bounding box center [93, 189] width 52 height 21
click at [92, 188] on input "20" at bounding box center [93, 189] width 52 height 21
drag, startPoint x: 92, startPoint y: 188, endPoint x: 84, endPoint y: 188, distance: 8.1
click at [84, 188] on input "20" at bounding box center [93, 189] width 52 height 21
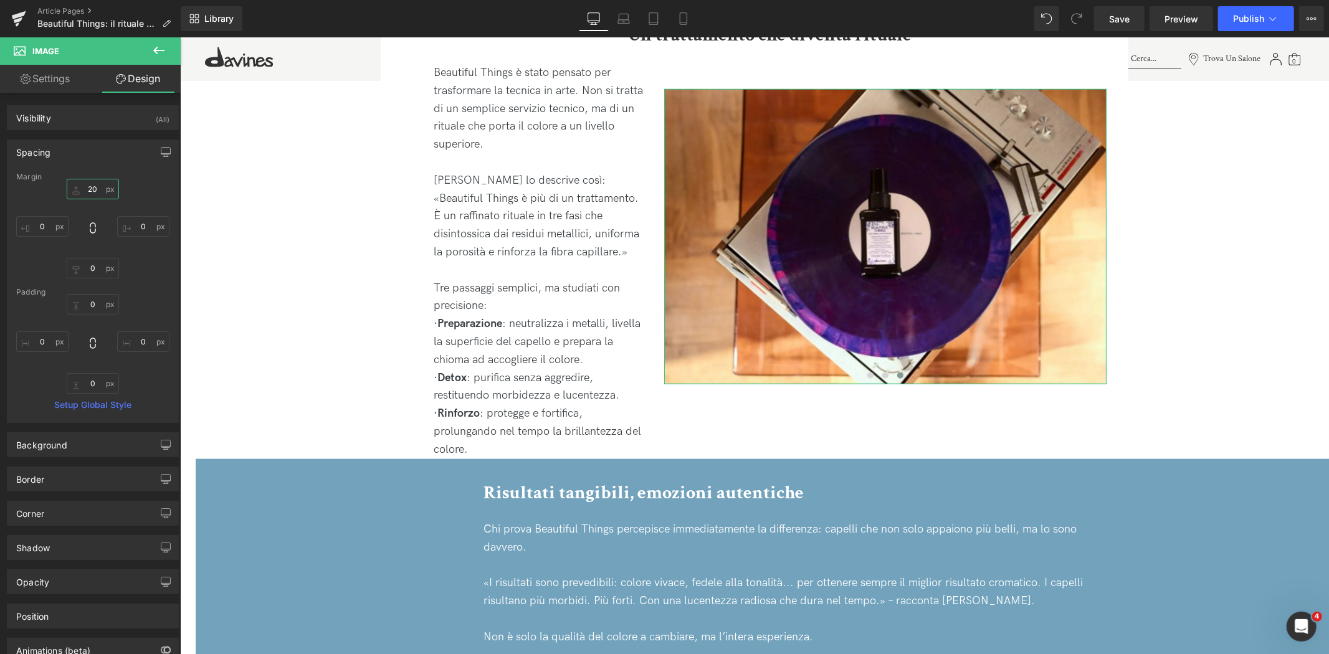
type input "30"
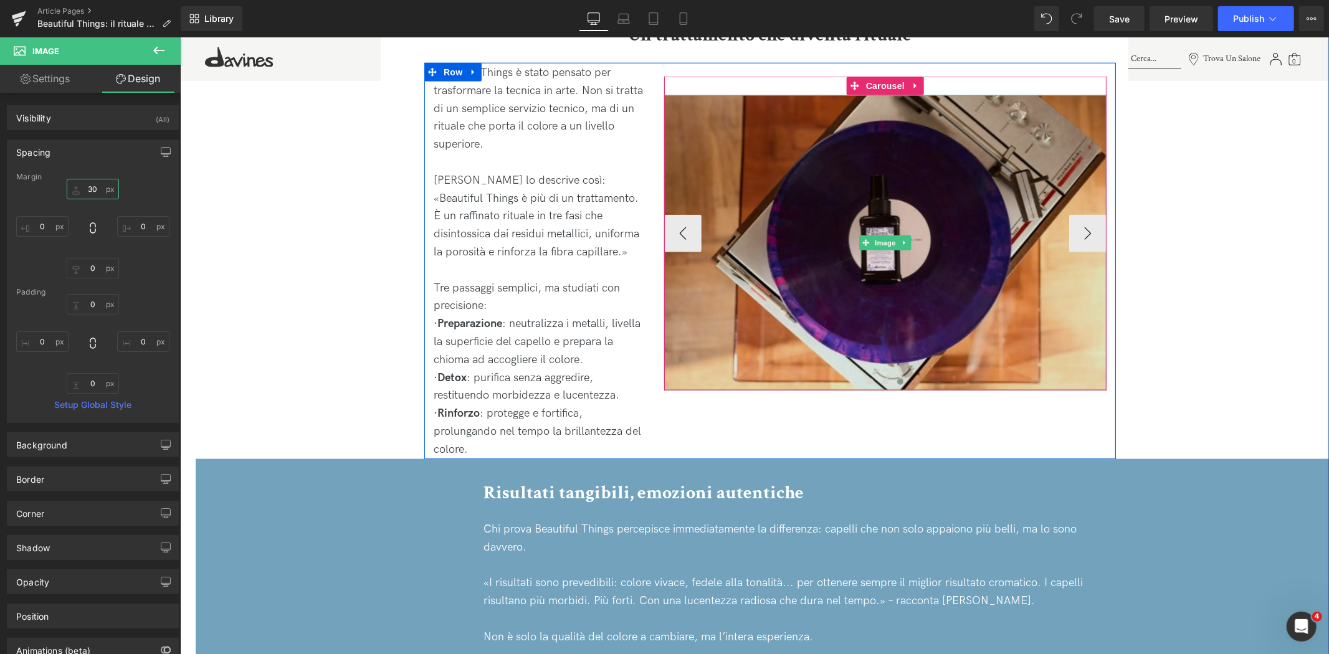
scroll to position [1038, 0]
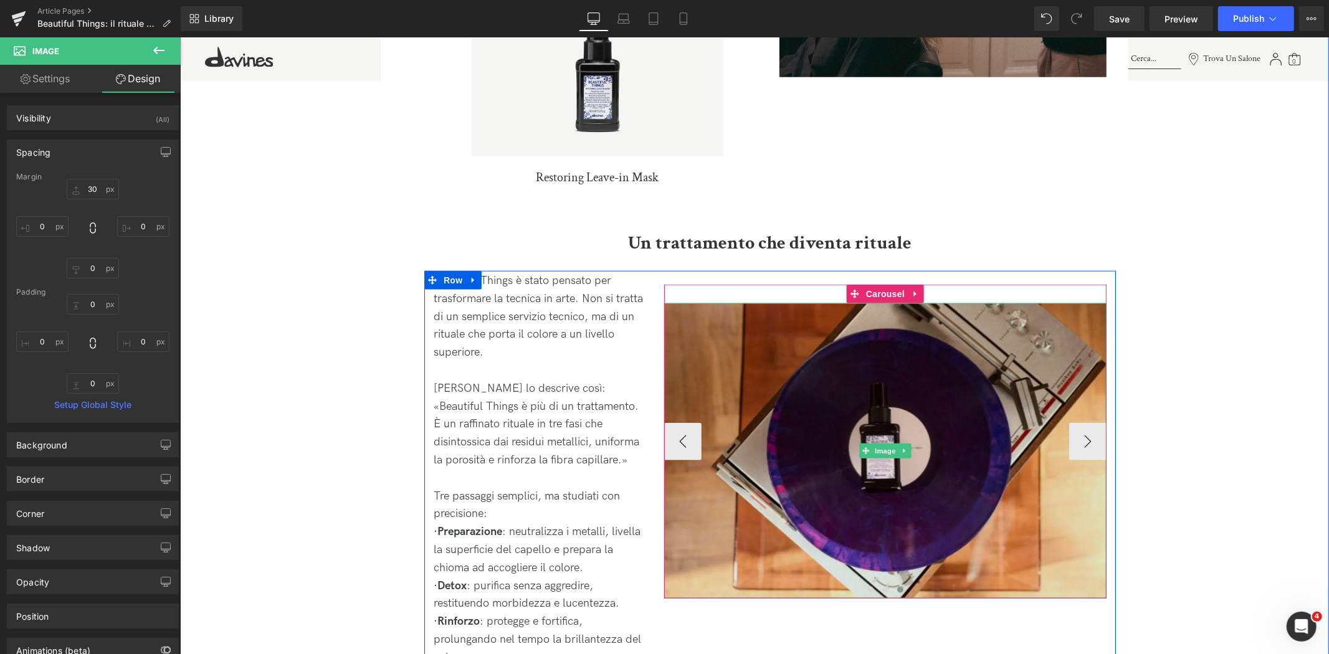
click at [844, 378] on img at bounding box center [885, 450] width 442 height 295
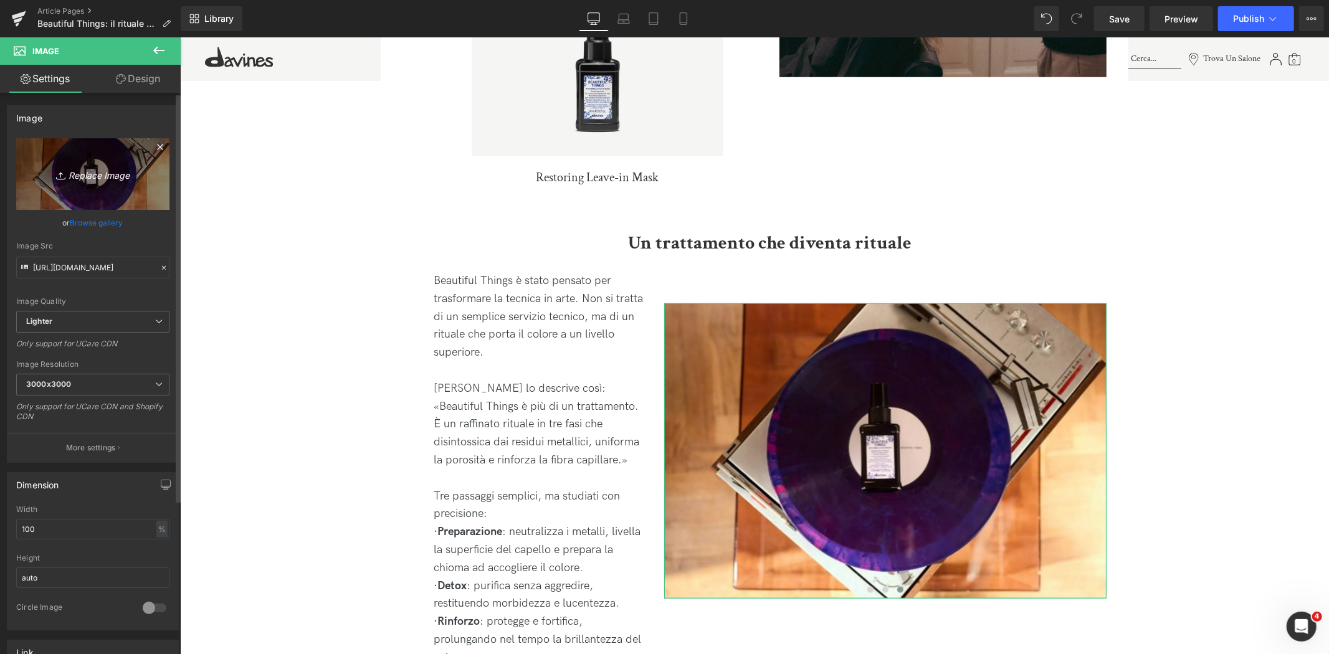
click at [104, 168] on icon "Replace Image" at bounding box center [93, 174] width 100 height 16
type input "C:\fakepath\1T6A0209.jpg"
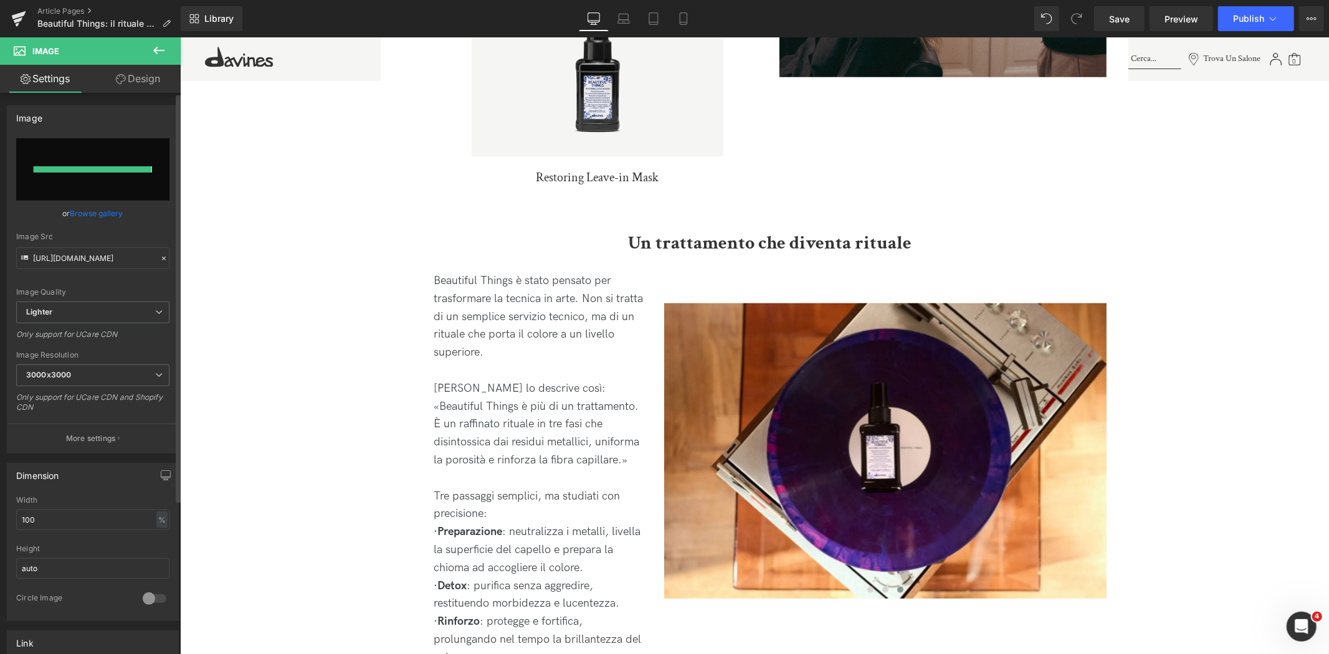
type input "[URL][DOMAIN_NAME]"
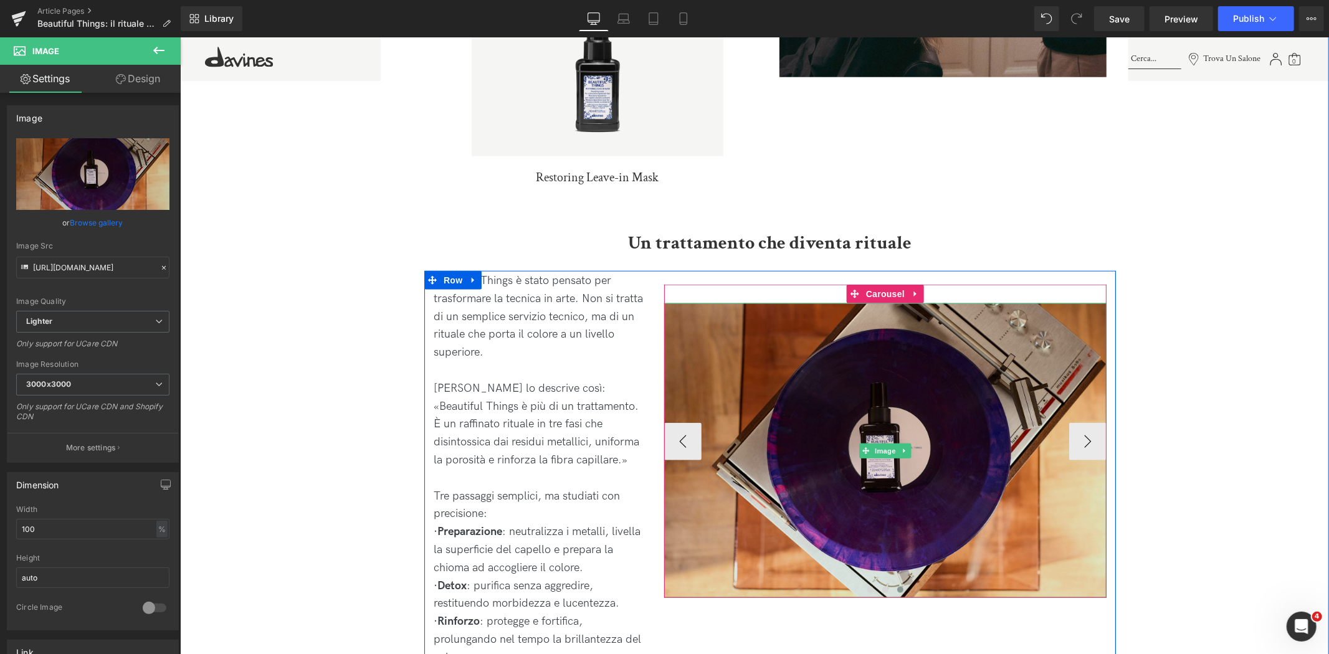
click at [1094, 426] on img at bounding box center [885, 450] width 442 height 295
click at [1084, 420] on img at bounding box center [885, 450] width 442 height 295
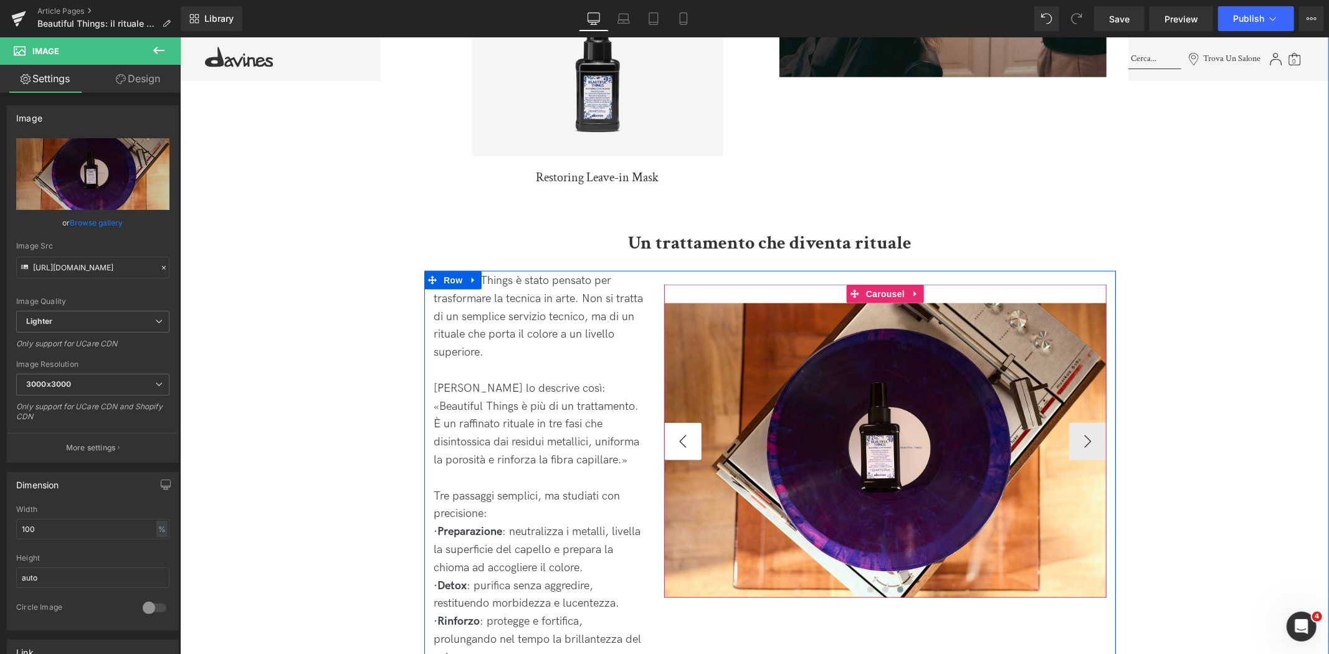
click at [691, 423] on button "‹" at bounding box center [682, 441] width 37 height 37
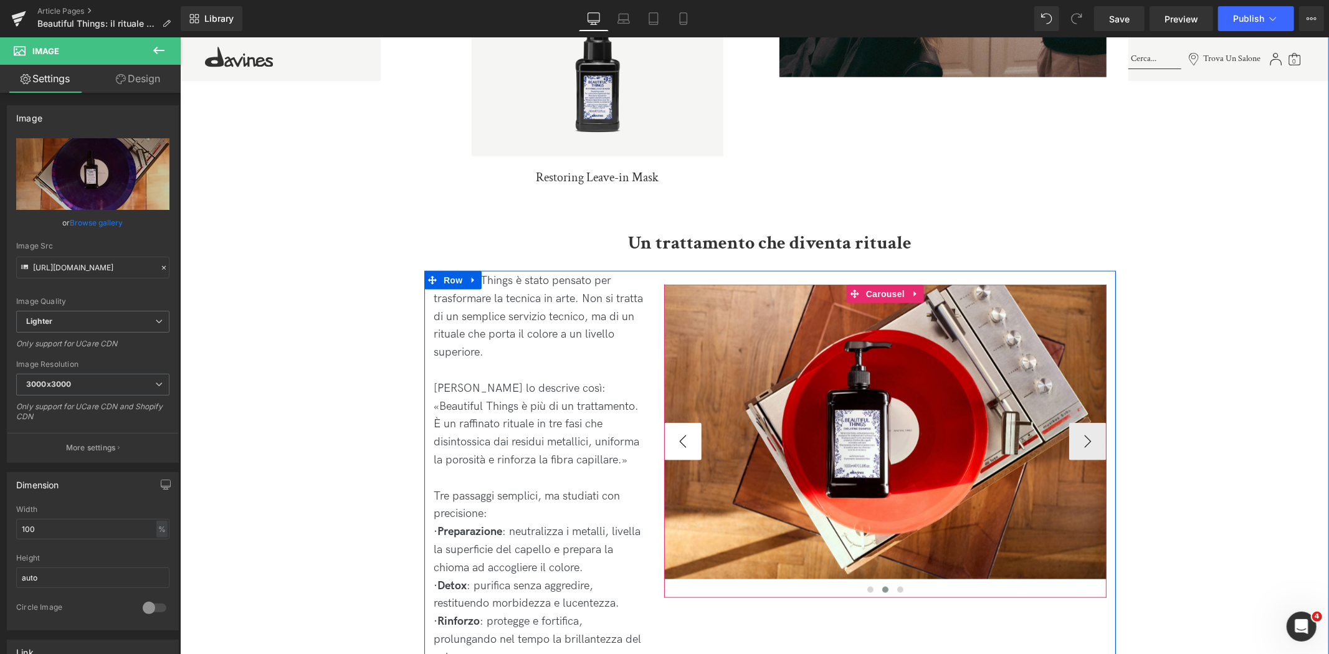
click at [691, 423] on button "‹" at bounding box center [682, 441] width 37 height 37
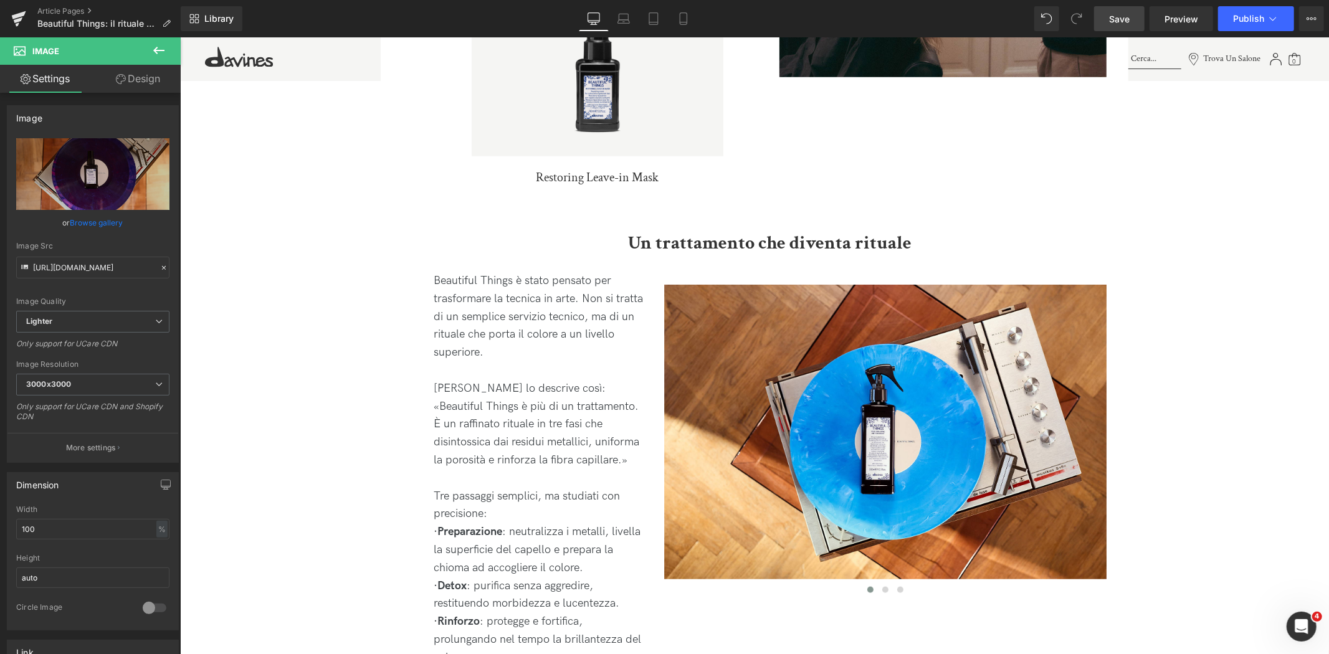
click at [1122, 14] on span "Save" at bounding box center [1119, 18] width 21 height 13
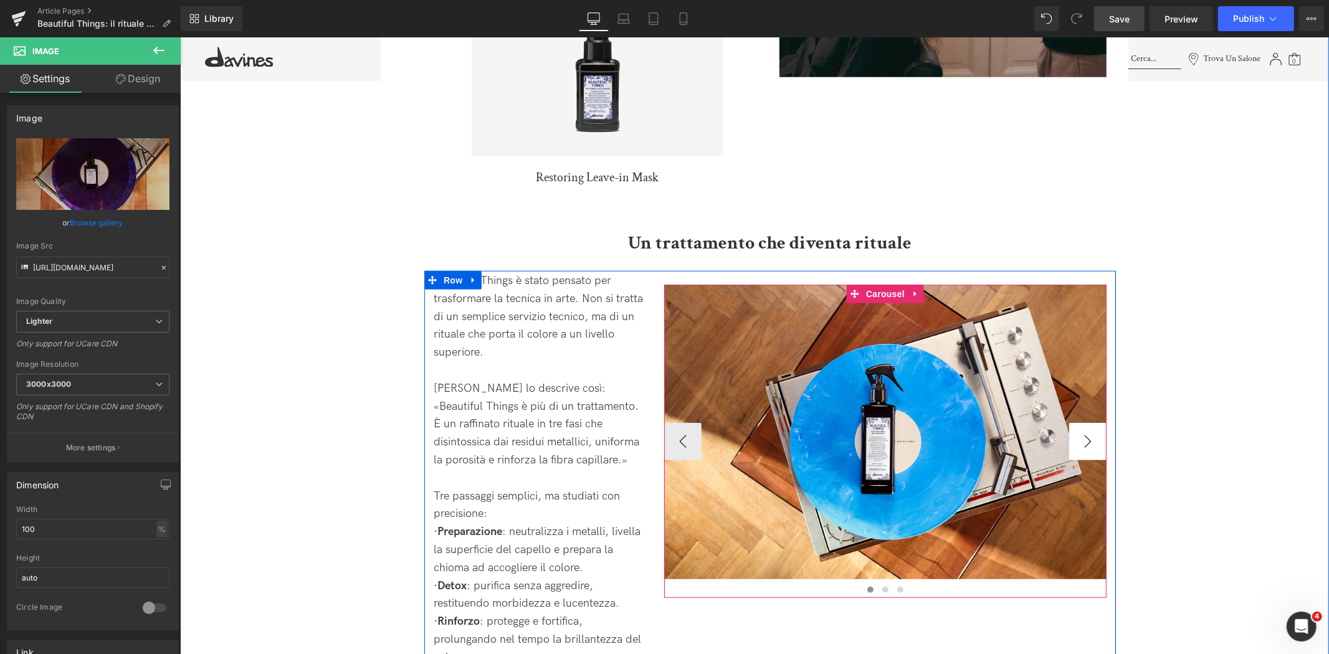
click at [1087, 423] on button "›" at bounding box center [1087, 441] width 37 height 37
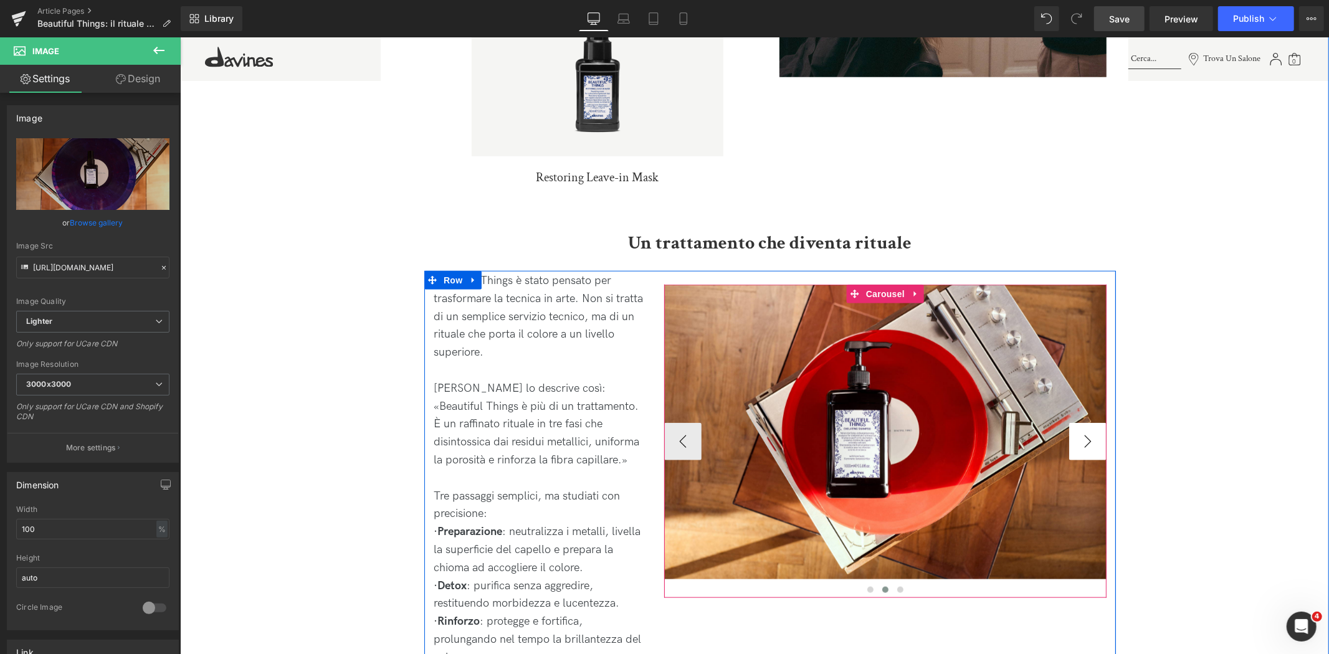
click at [1087, 423] on button "›" at bounding box center [1087, 441] width 37 height 37
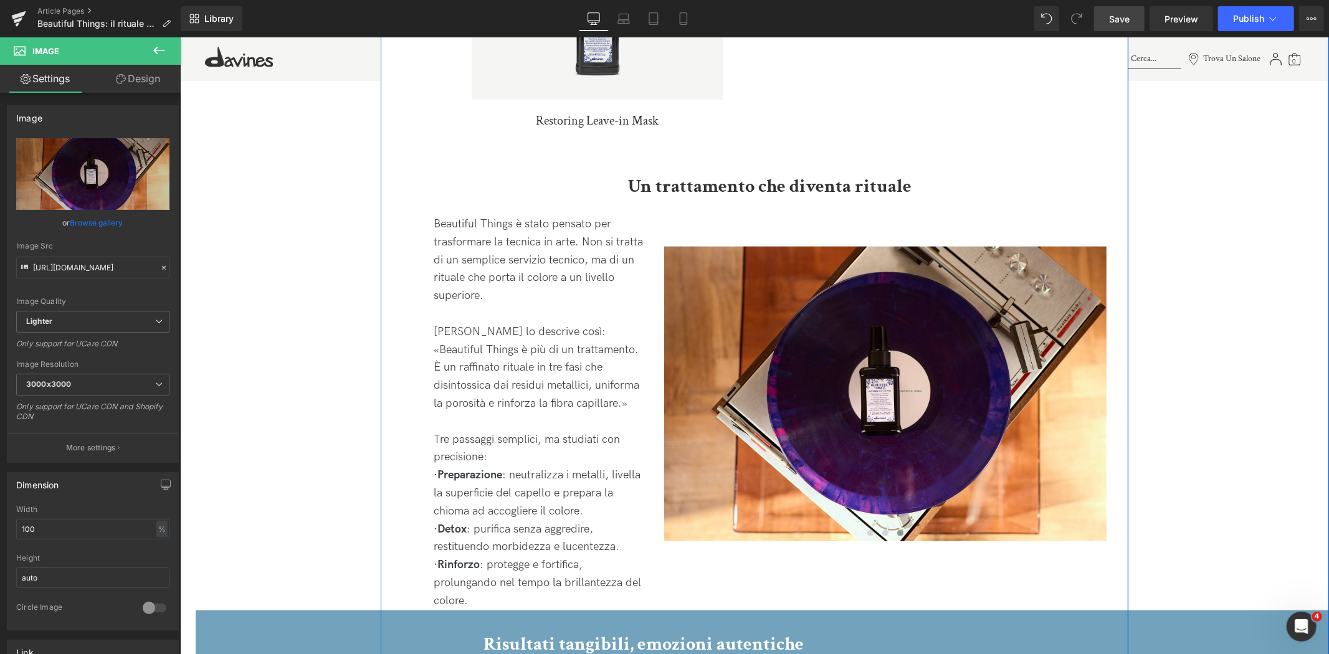
scroll to position [900, 0]
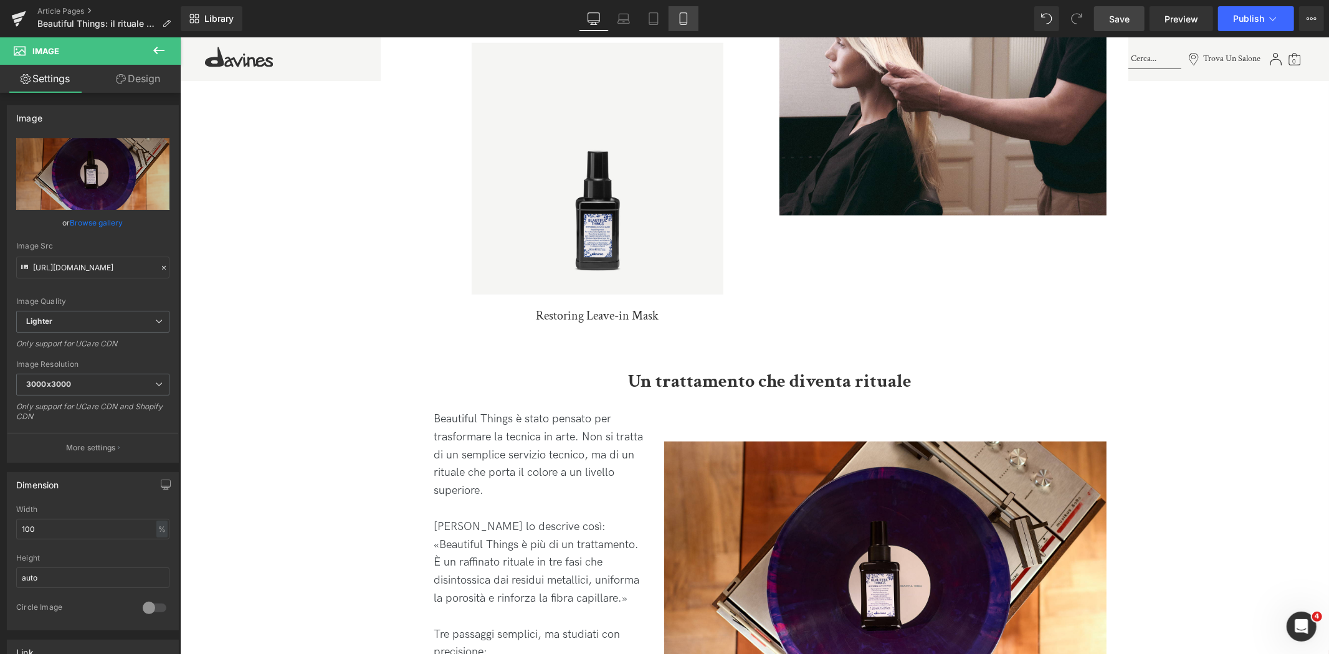
click at [684, 19] on icon at bounding box center [683, 18] width 12 height 12
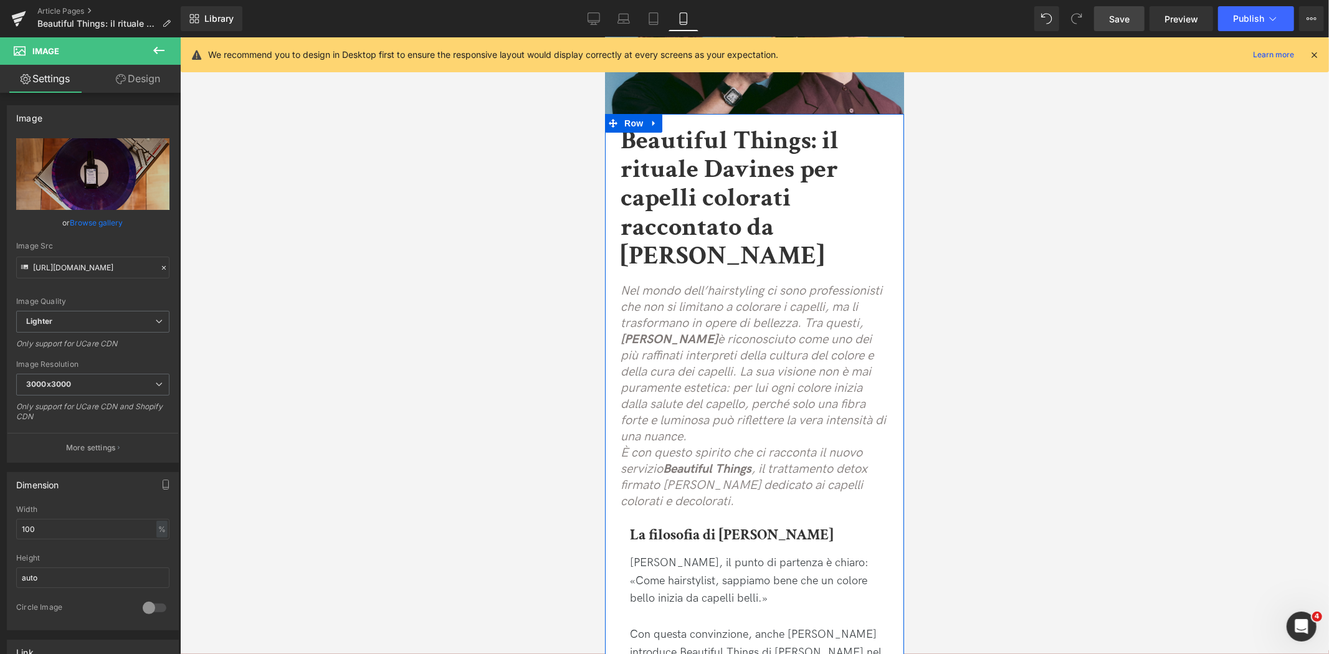
scroll to position [0, 0]
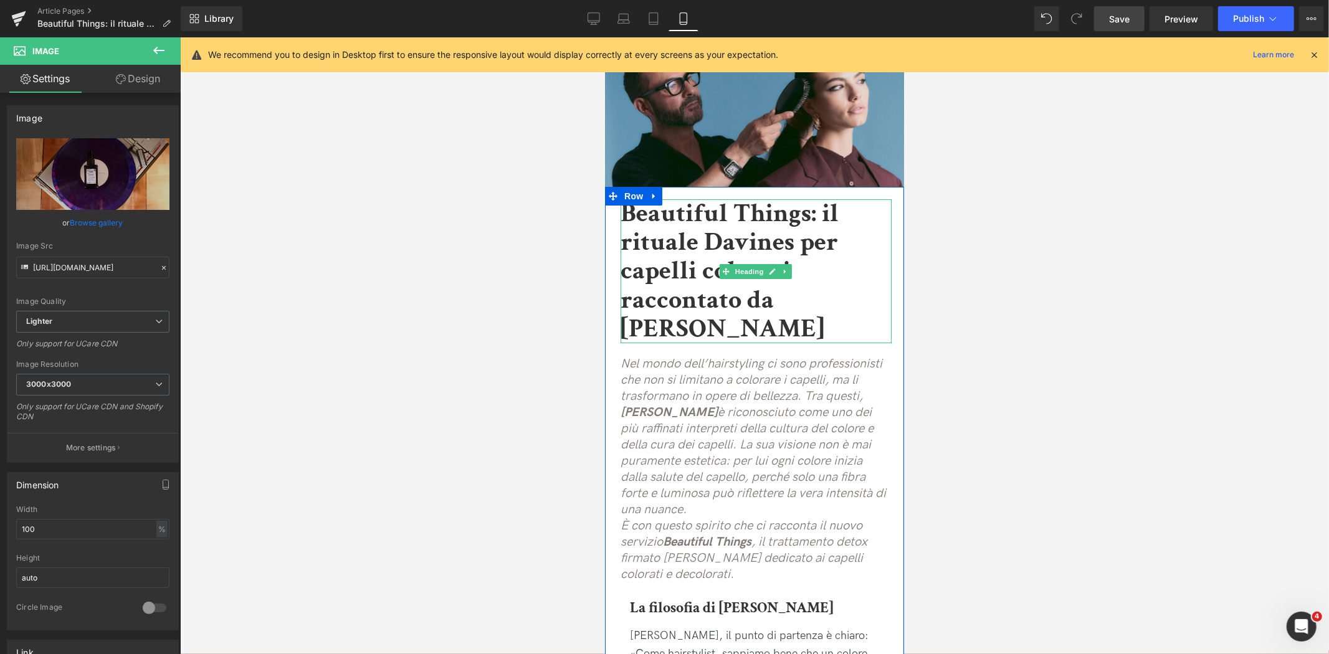
click at [745, 280] on b "Beautiful Things: il rituale Davines per capelli colorati raccontato da [PERSON…" at bounding box center [729, 271] width 218 height 150
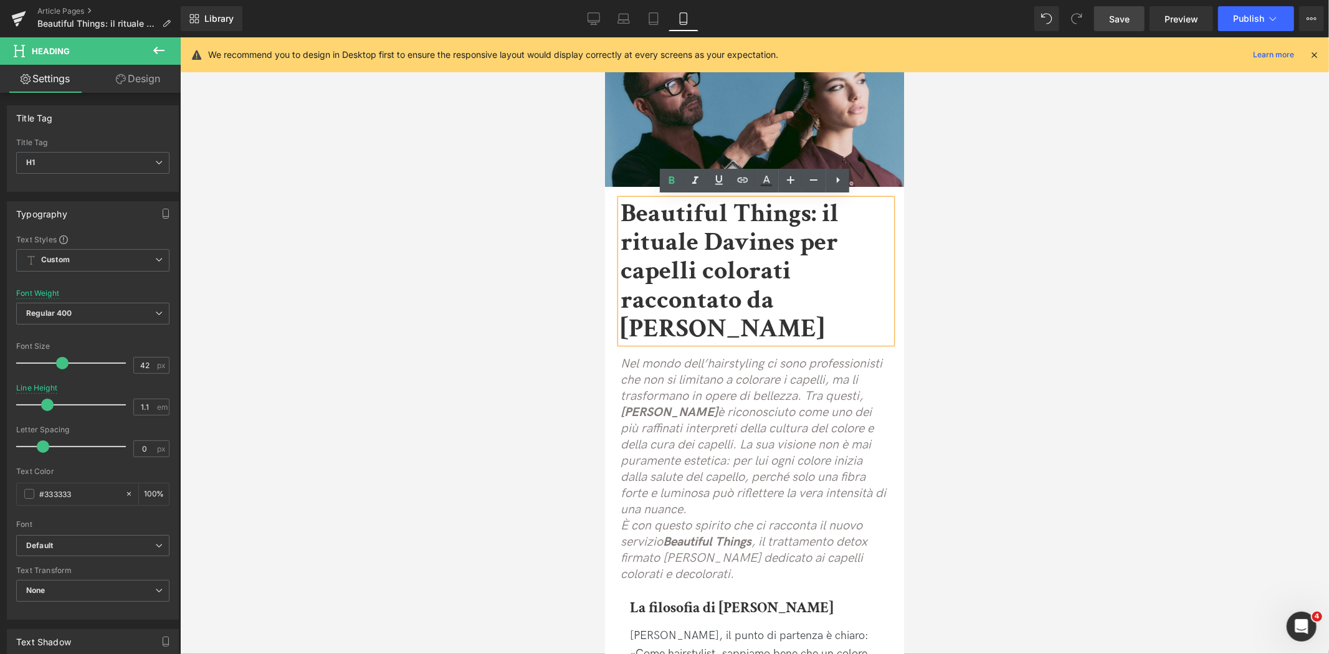
drag, startPoint x: 744, startPoint y: 326, endPoint x: 515, endPoint y: 107, distance: 317.4
type input "40"
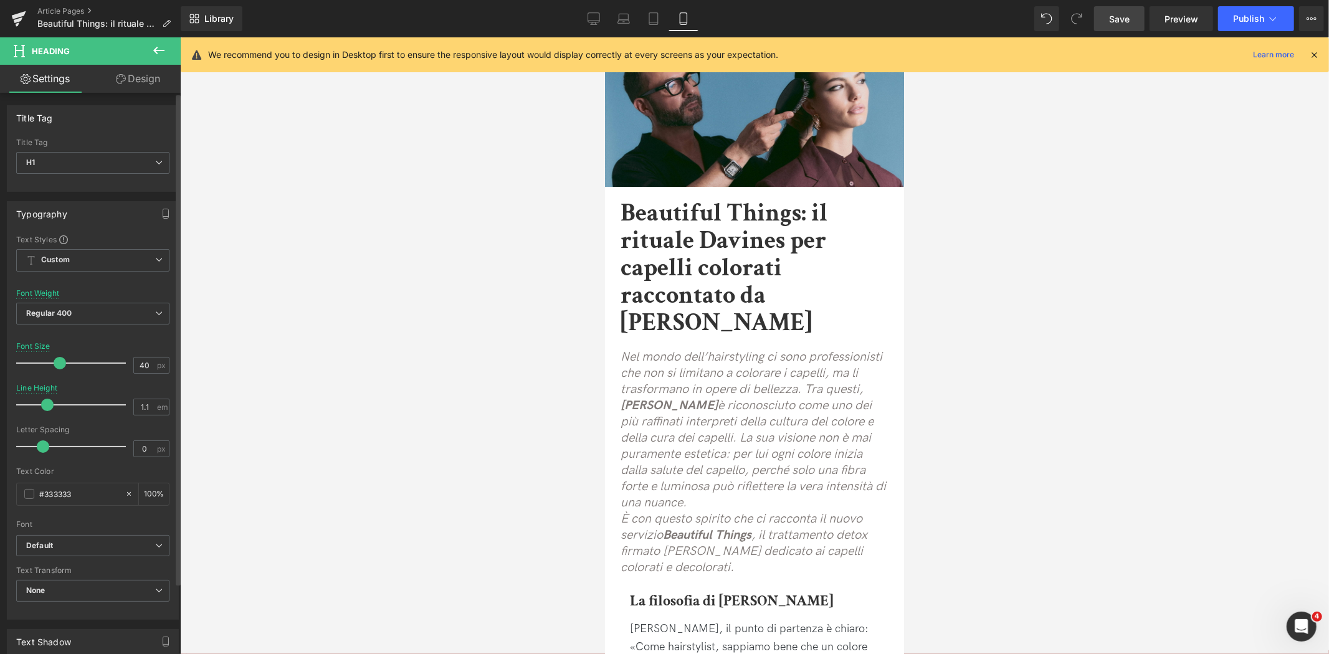
click at [54, 363] on span at bounding box center [60, 363] width 12 height 12
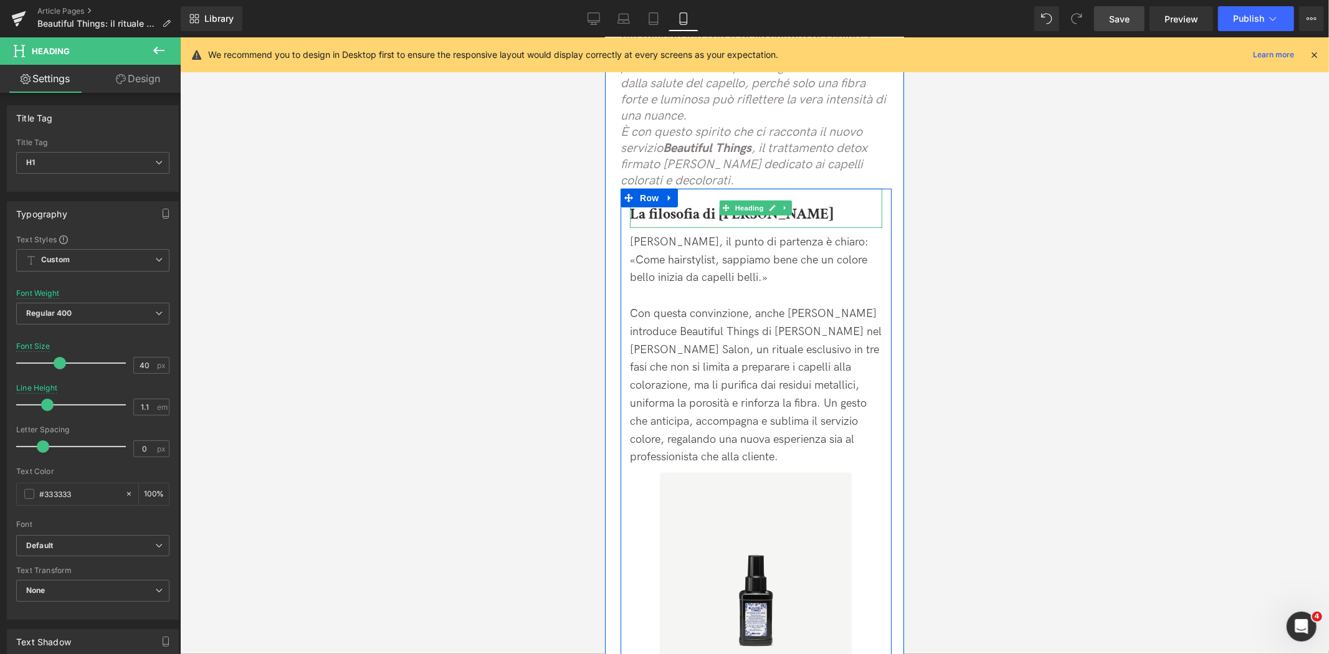
scroll to position [484, 0]
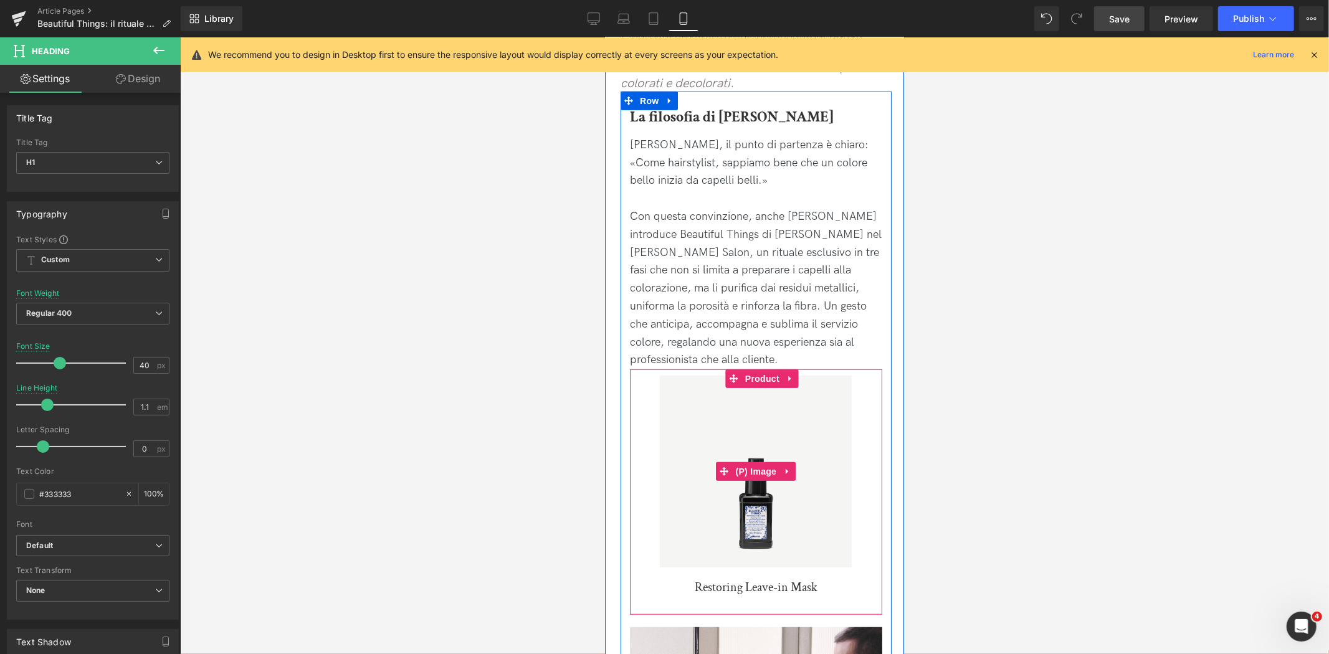
click at [644, 434] on link "Sale Off" at bounding box center [756, 471] width 240 height 192
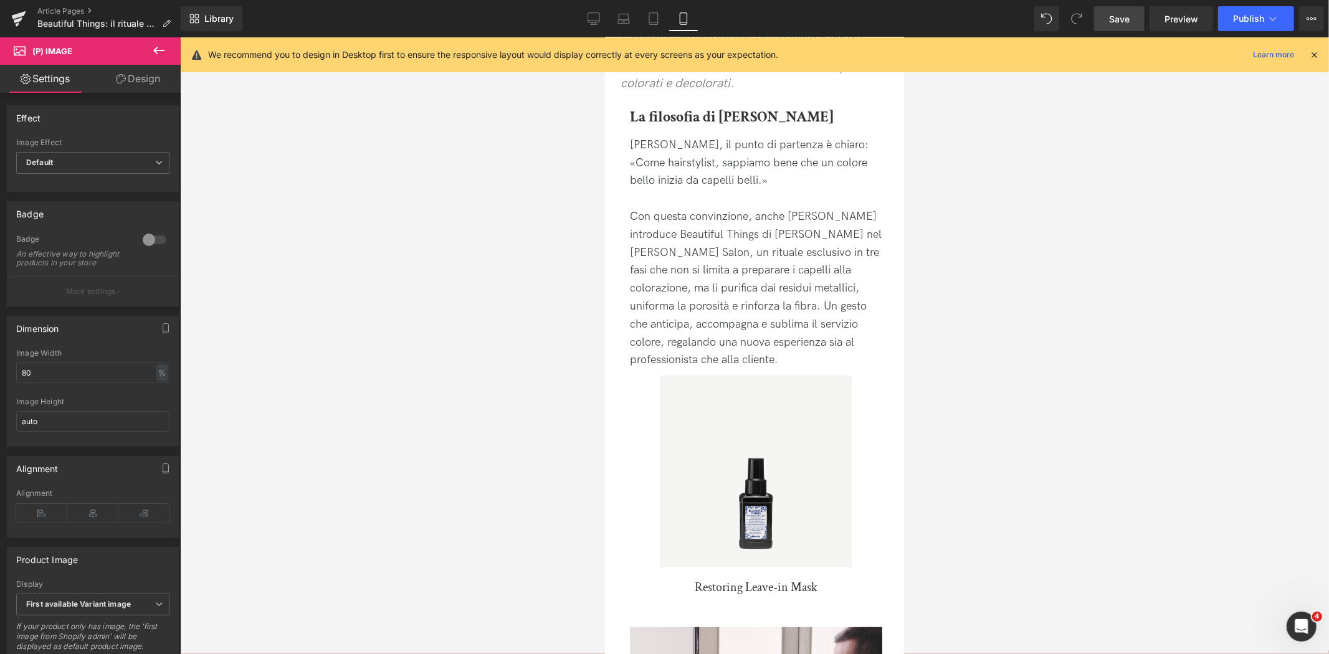
click at [129, 82] on link "Design" at bounding box center [138, 79] width 90 height 28
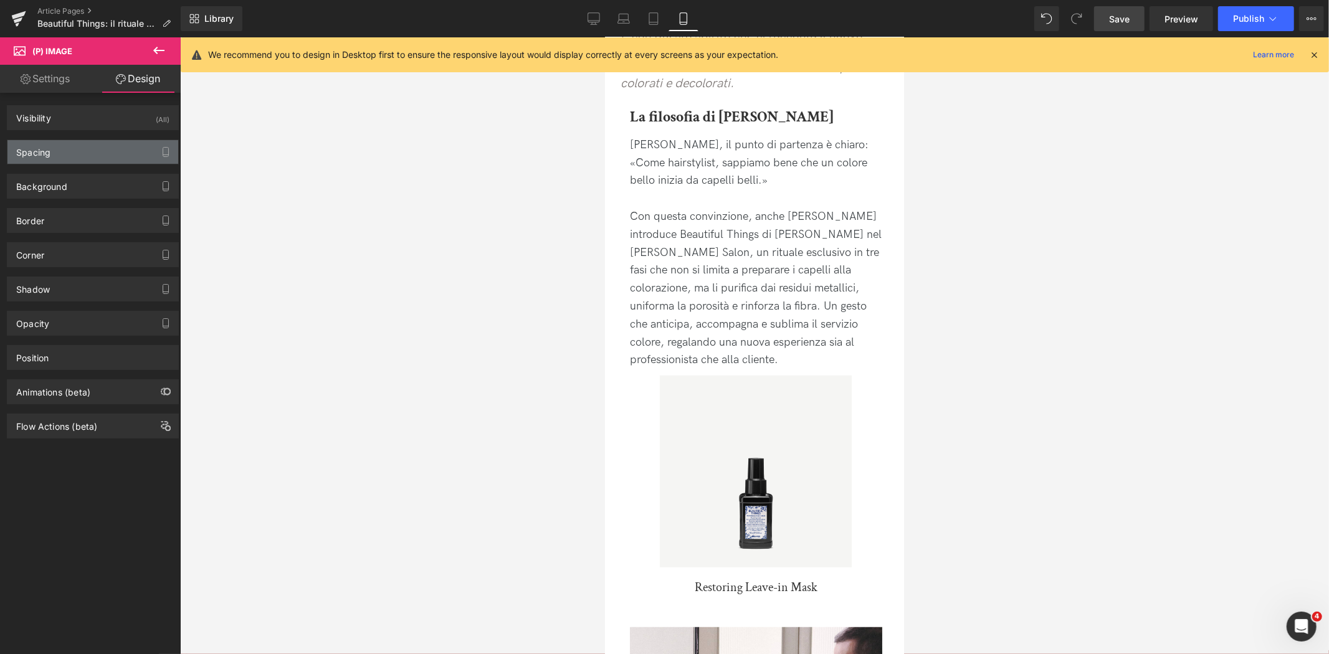
click at [94, 151] on div "Spacing" at bounding box center [92, 152] width 171 height 24
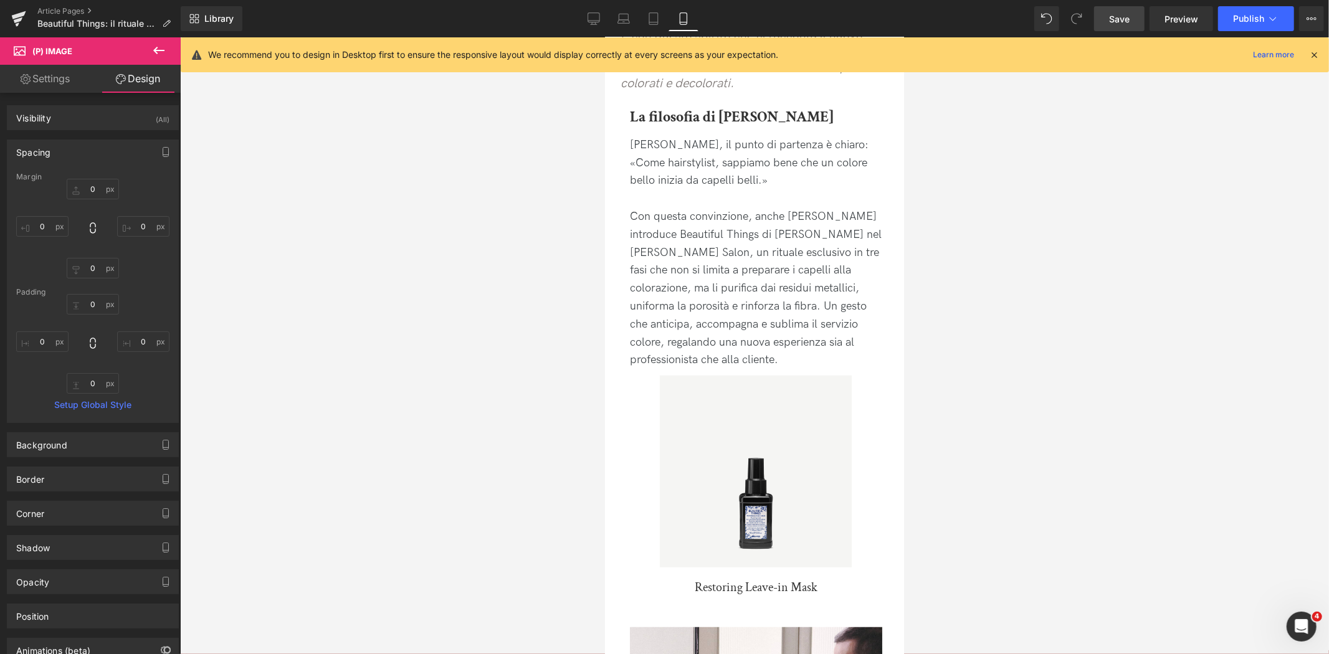
click at [669, 601] on div "Rendering Content" at bounding box center [664, 605] width 77 height 14
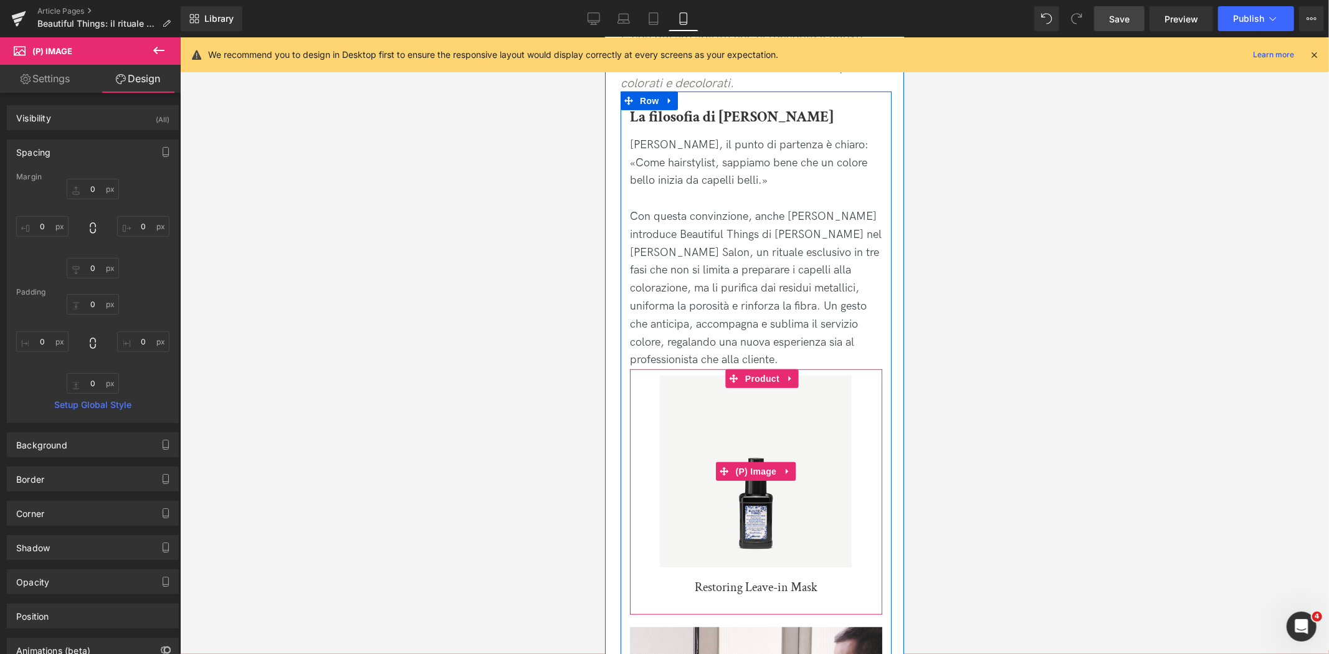
click at [636, 544] on link "Sale Off" at bounding box center [756, 471] width 240 height 192
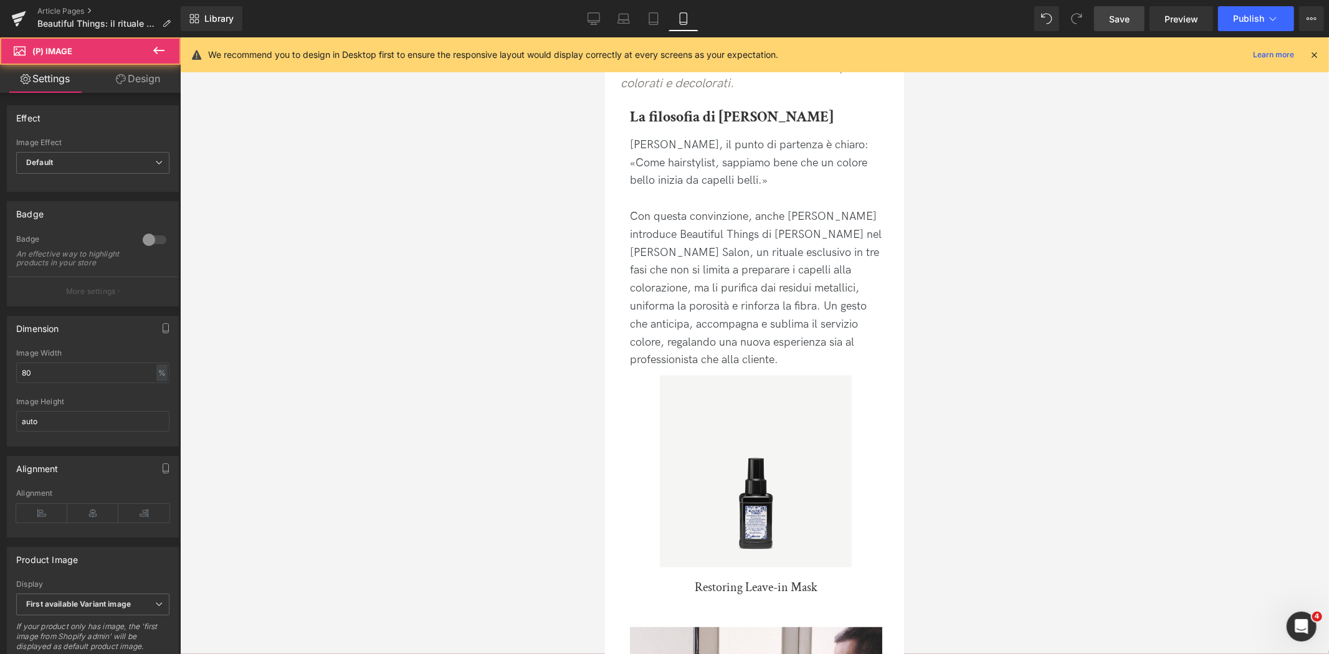
click at [140, 84] on link "Design" at bounding box center [138, 79] width 90 height 28
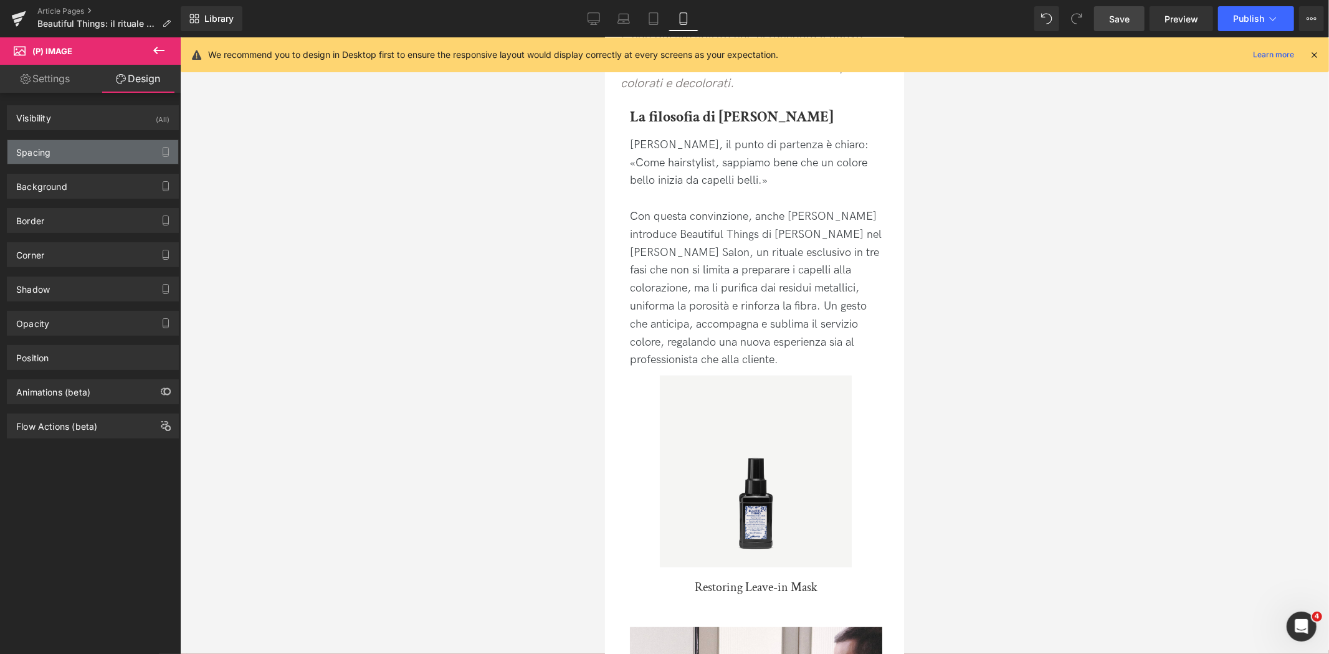
click at [92, 159] on div "Spacing" at bounding box center [92, 152] width 171 height 24
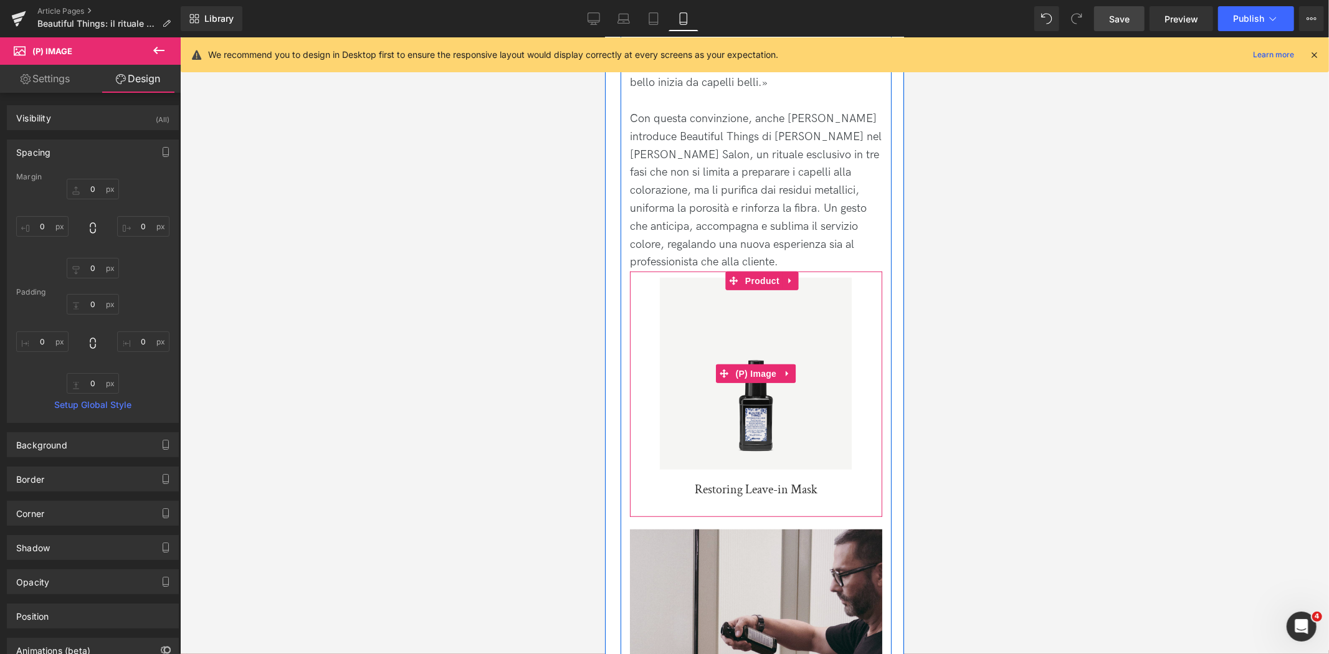
scroll to position [762, 0]
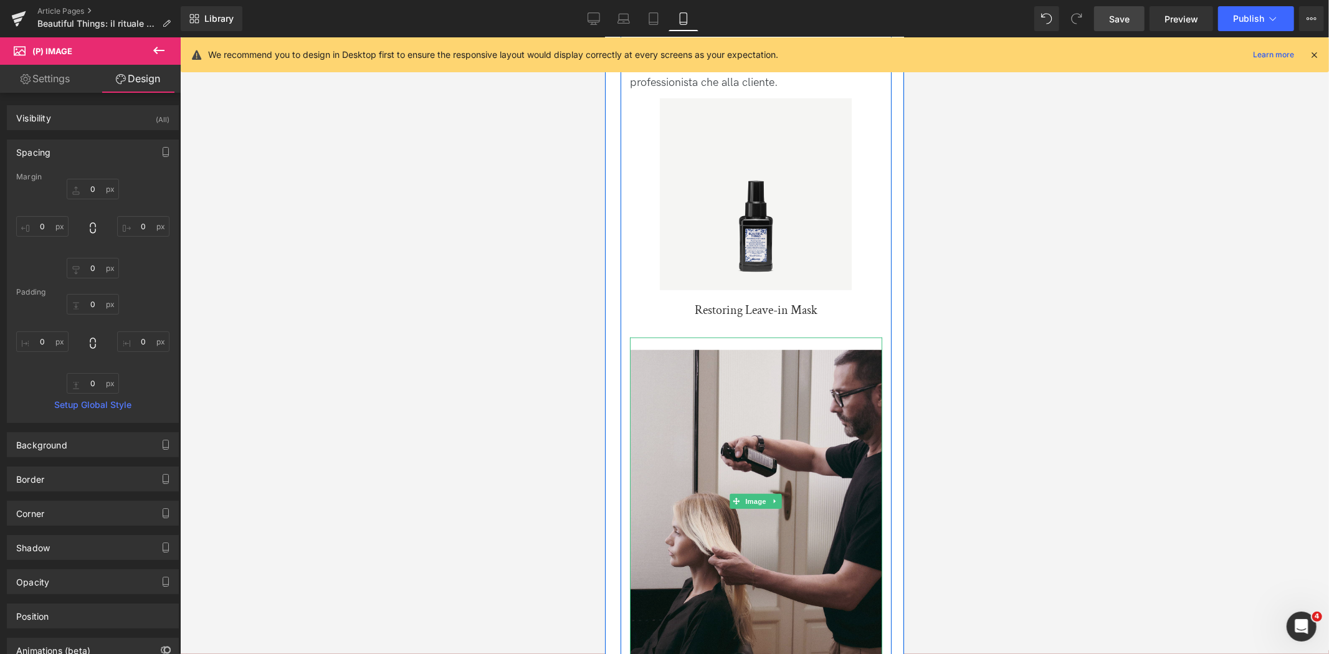
click at [682, 341] on img at bounding box center [755, 501] width 252 height 328
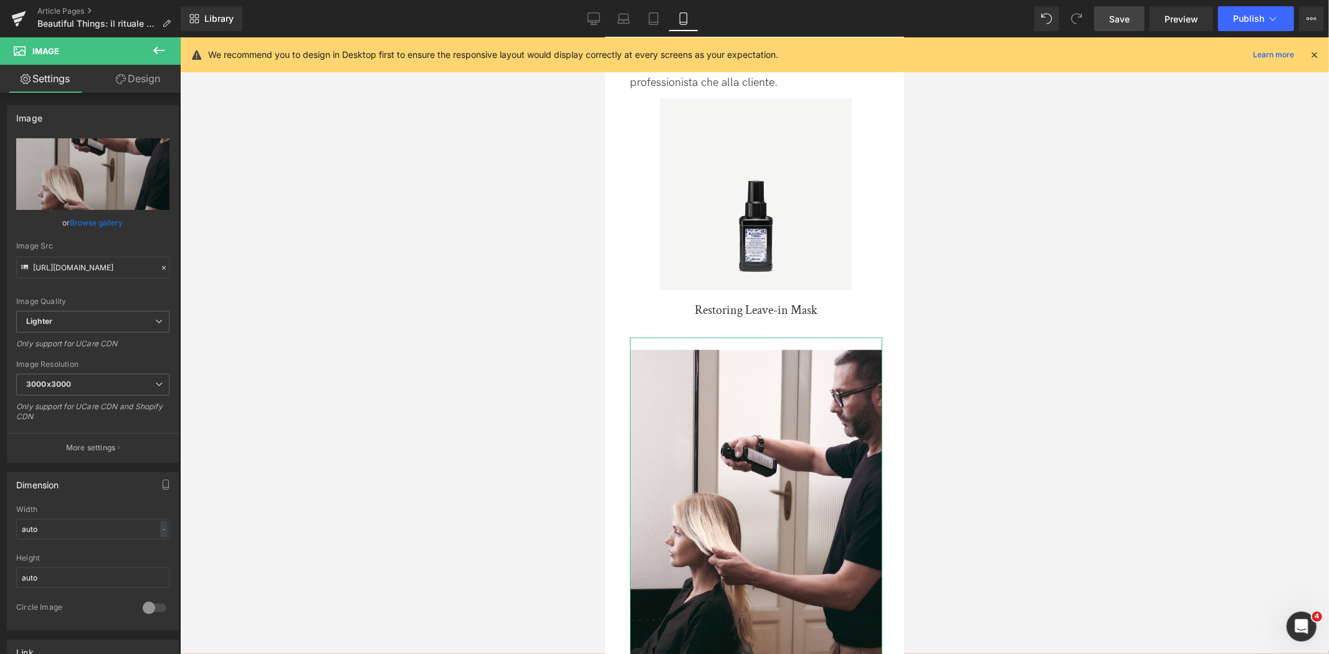
click at [150, 84] on link "Design" at bounding box center [138, 79] width 90 height 28
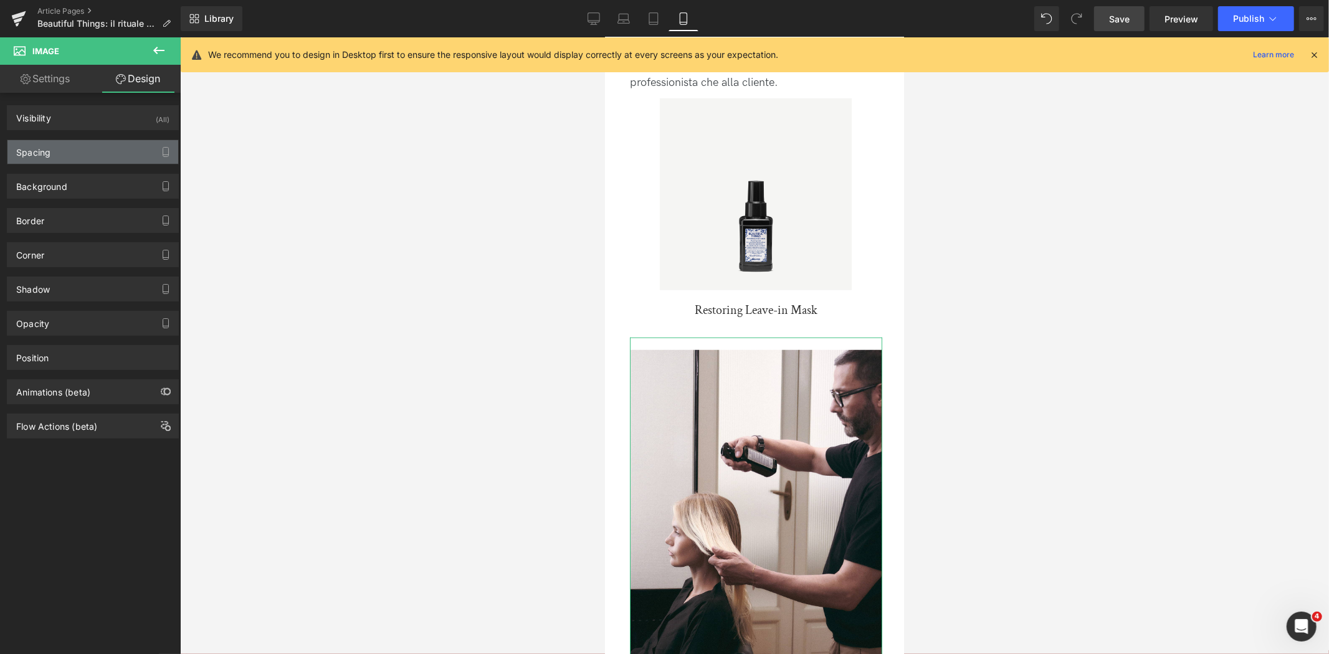
click at [98, 150] on div "Spacing" at bounding box center [92, 152] width 171 height 24
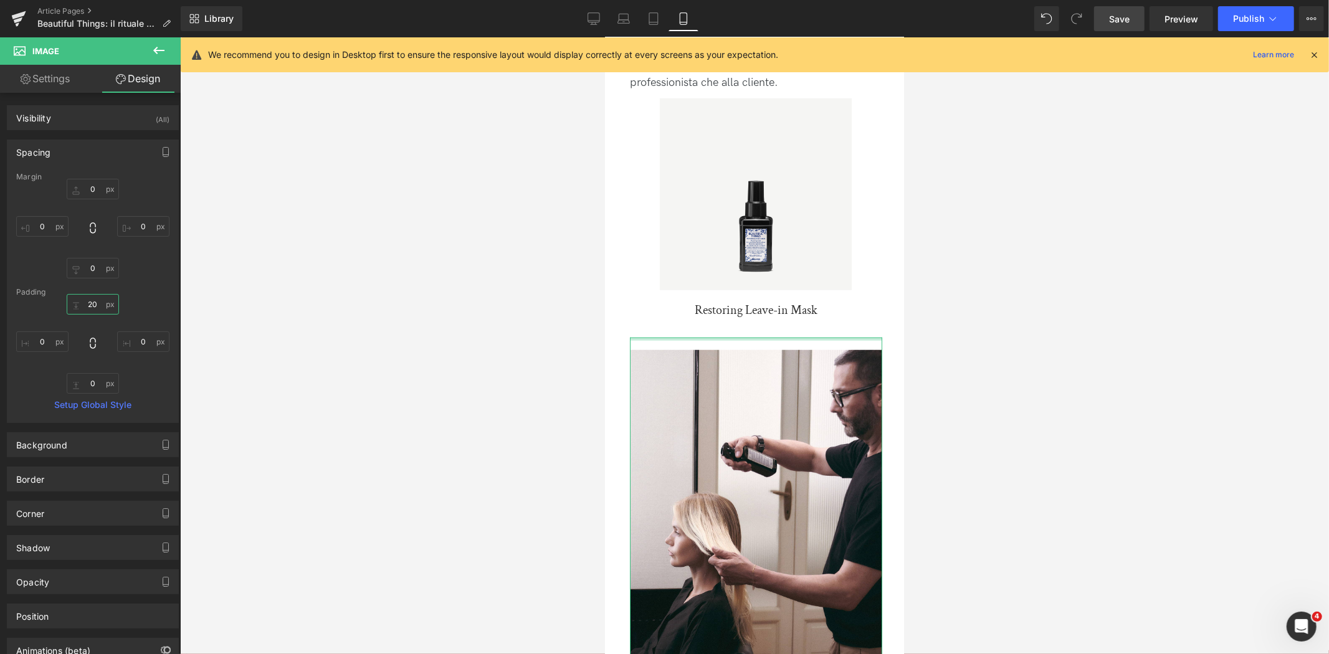
click at [95, 308] on input "20" at bounding box center [93, 304] width 52 height 21
type input "0"
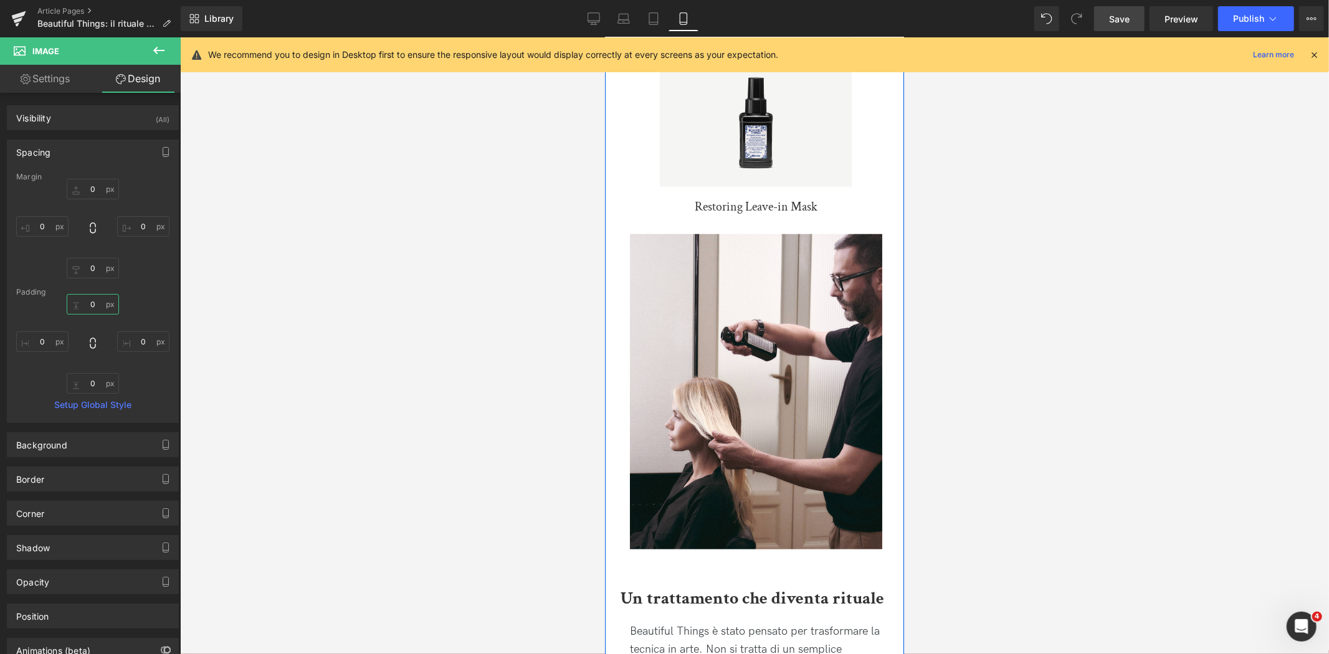
scroll to position [1177, 0]
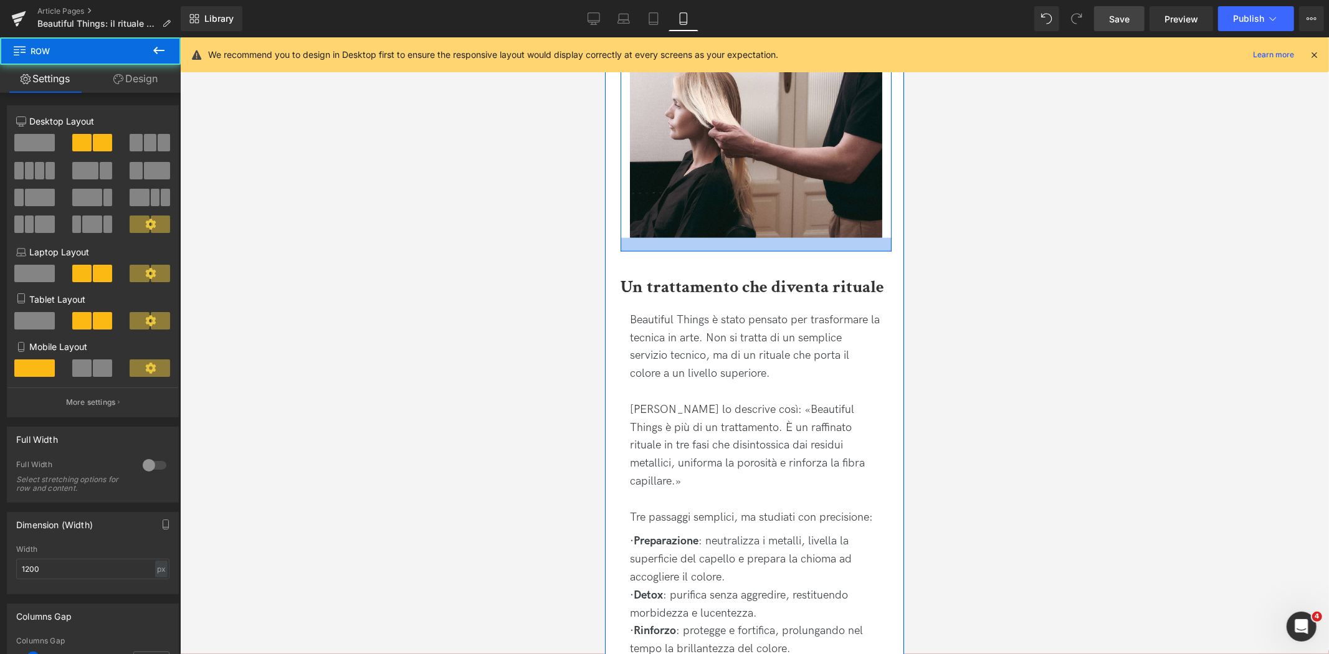
click at [697, 244] on div at bounding box center [755, 244] width 271 height 14
click at [137, 84] on link "Design" at bounding box center [135, 79] width 90 height 28
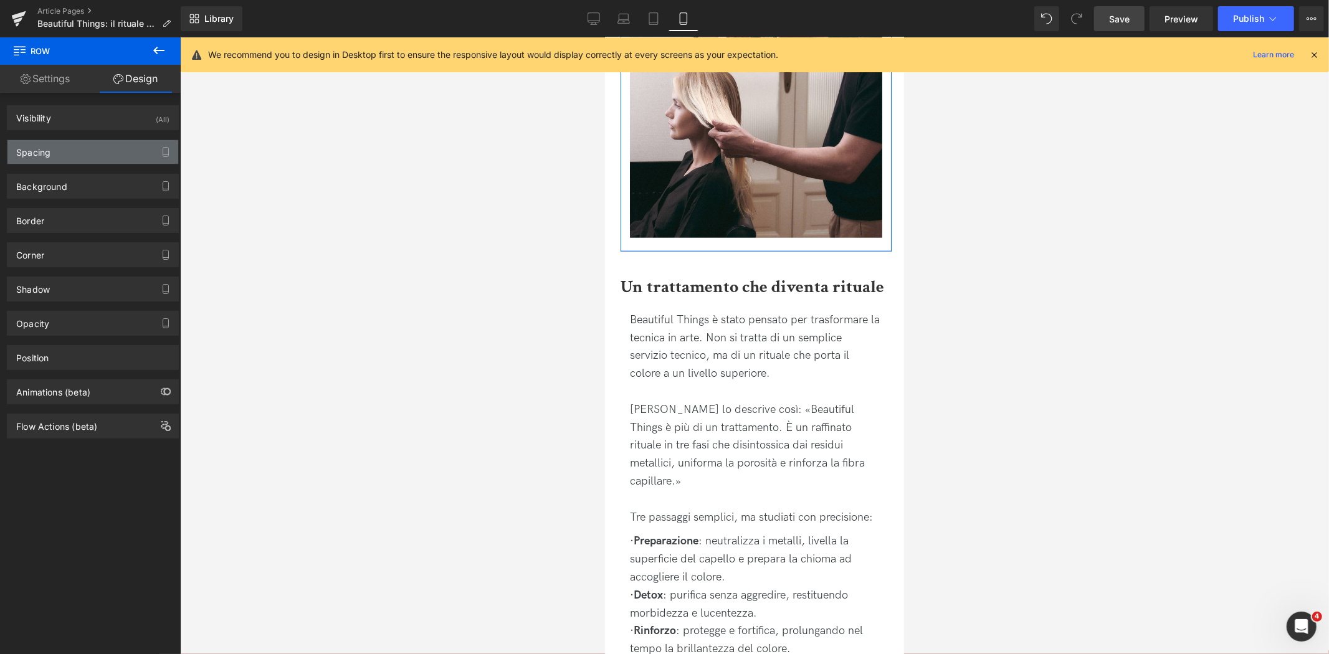
click at [100, 148] on div "Spacing" at bounding box center [92, 152] width 171 height 24
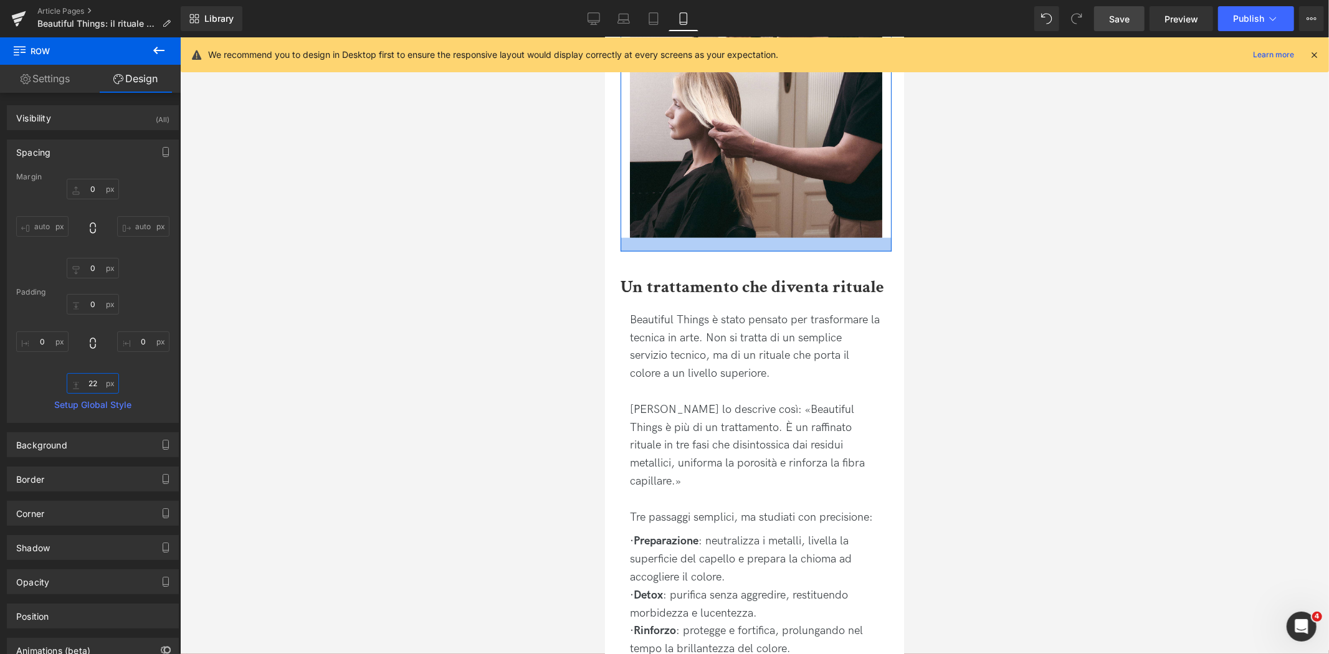
click at [102, 388] on input "22" at bounding box center [93, 383] width 52 height 21
type input "0"
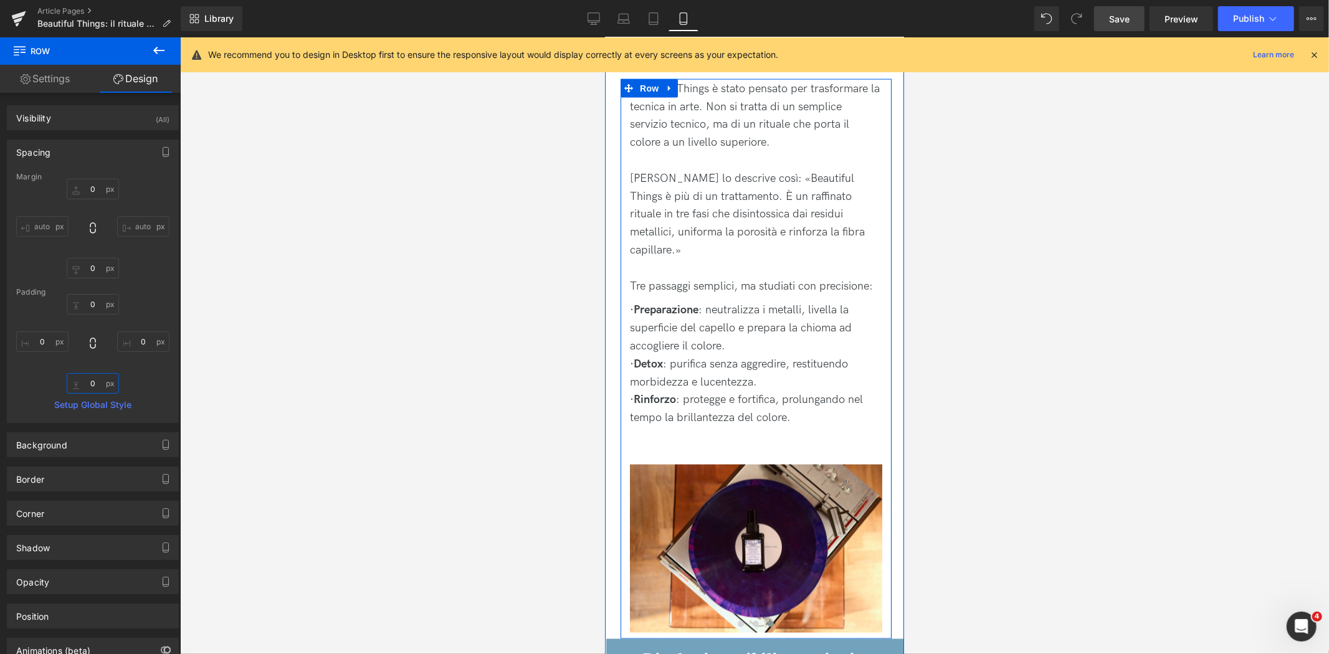
scroll to position [1592, 0]
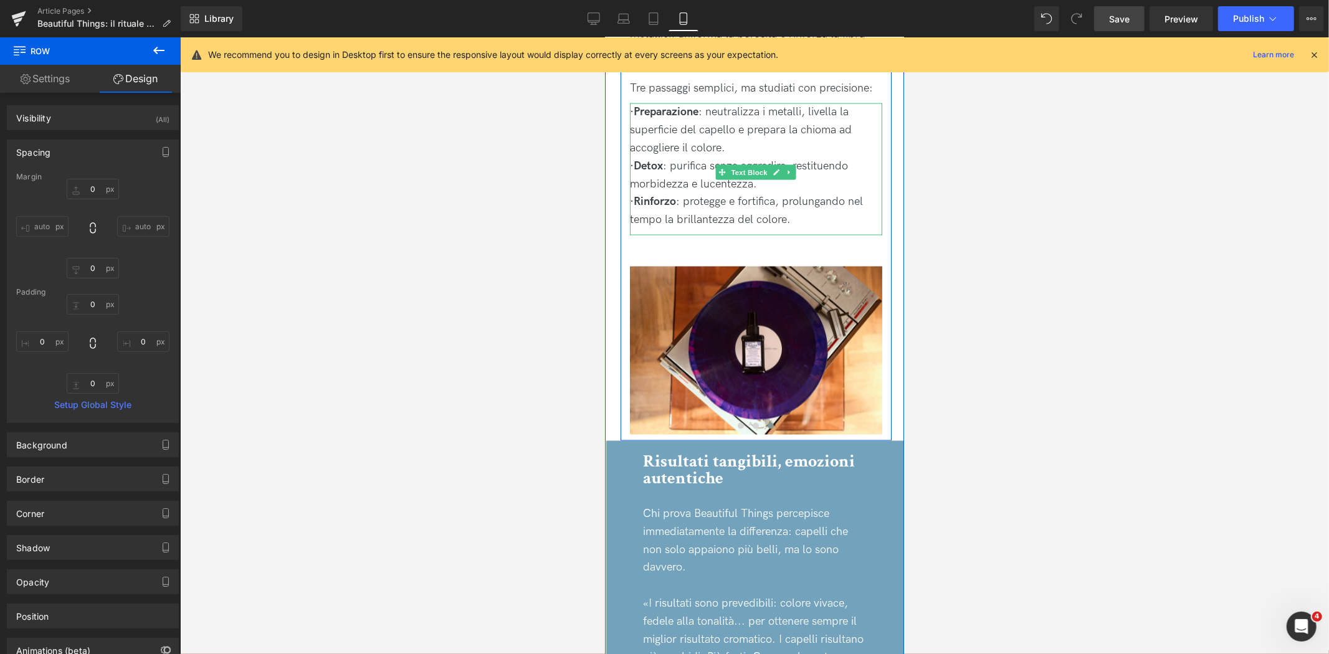
click at [716, 206] on p "· Rinforzo : protegge e fortifica, prolungando nel tempo la brillantezza del co…" at bounding box center [755, 211] width 252 height 36
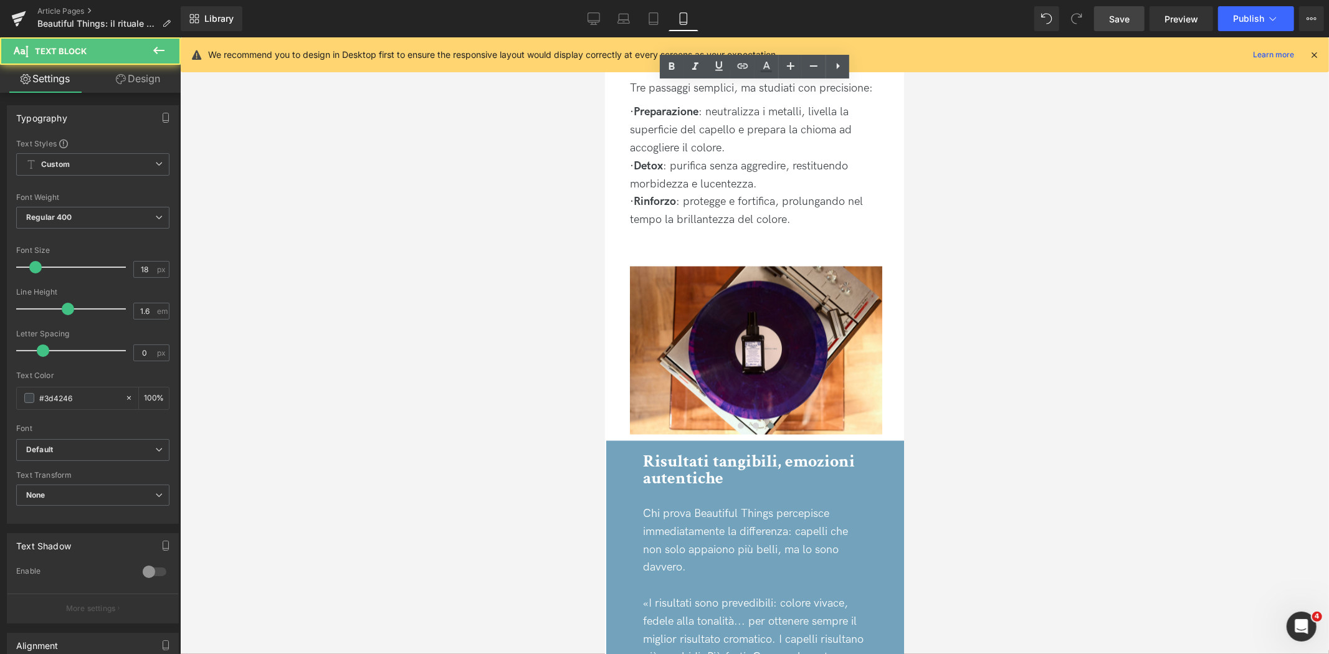
click at [133, 75] on link "Design" at bounding box center [138, 79] width 90 height 28
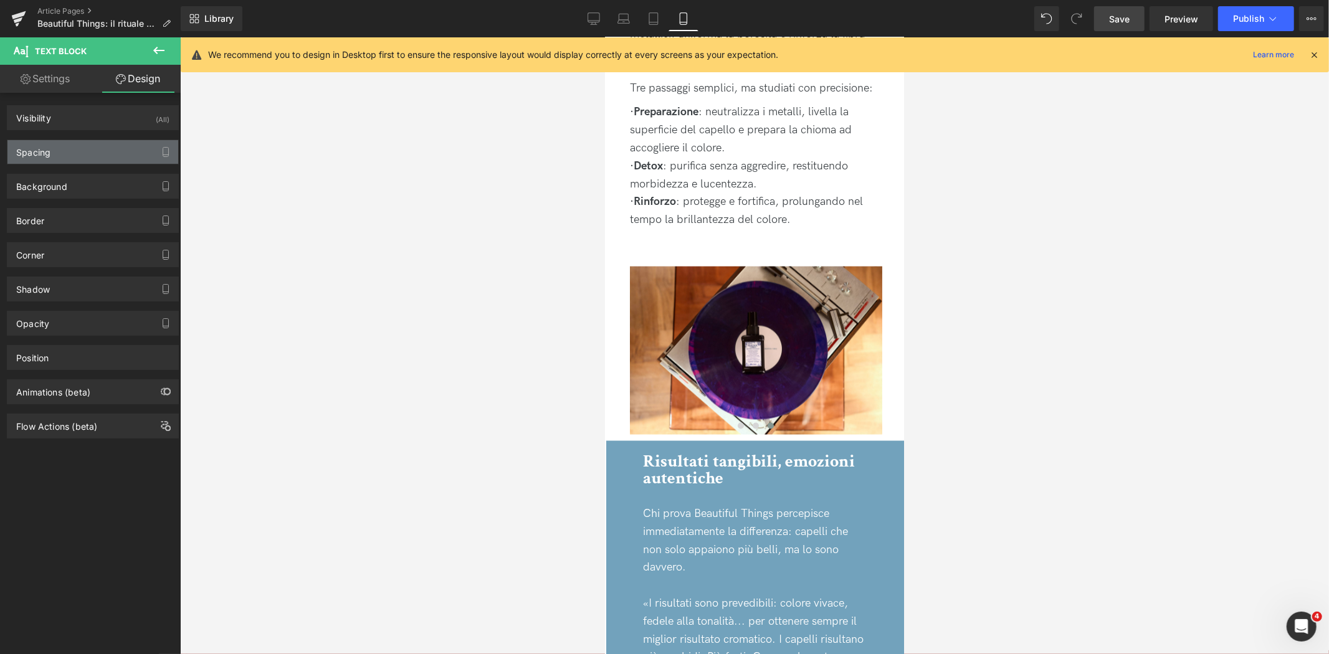
click at [90, 144] on div "Spacing" at bounding box center [92, 152] width 171 height 24
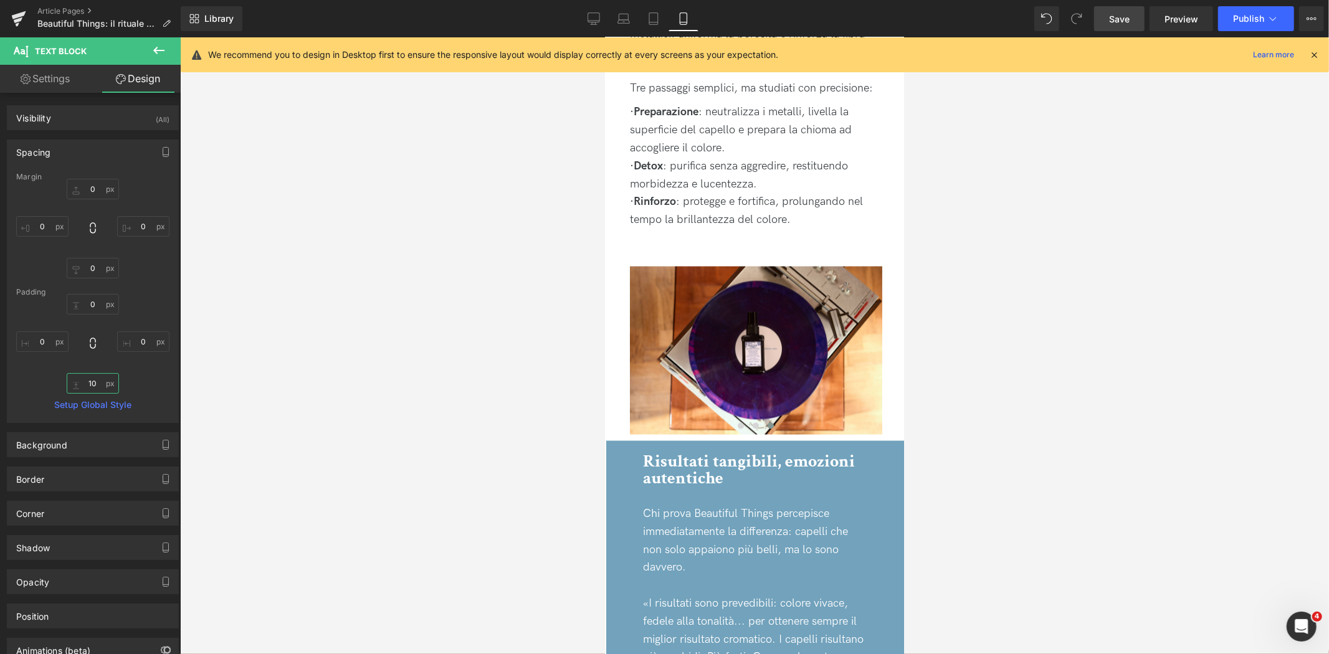
click at [95, 388] on input "10" at bounding box center [93, 383] width 52 height 21
type input "0"
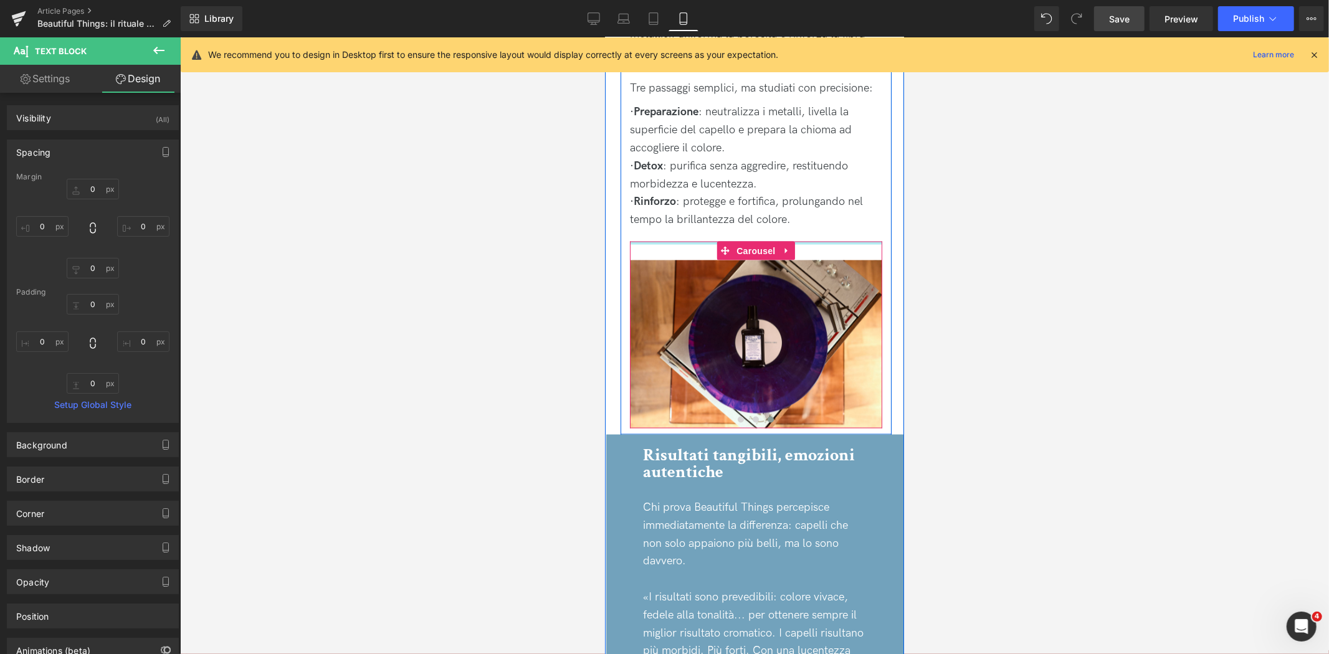
click at [834, 241] on div at bounding box center [755, 242] width 252 height 3
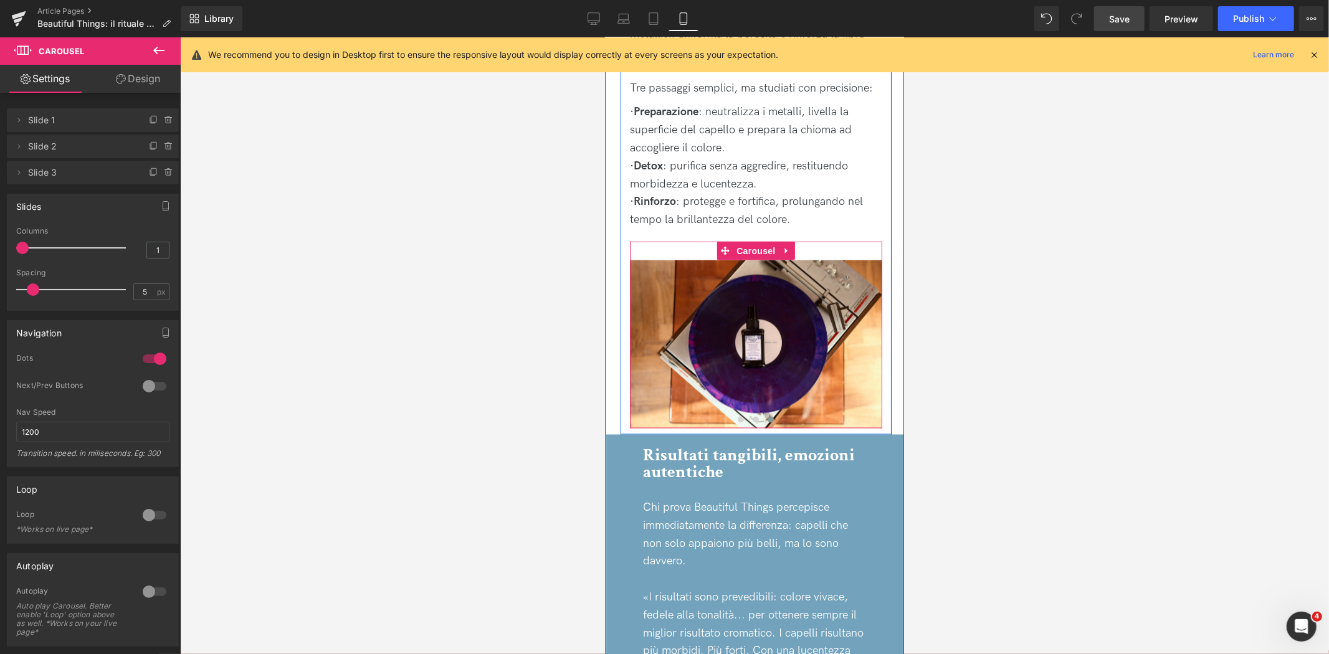
click at [652, 241] on div "Image" at bounding box center [755, 334] width 252 height 187
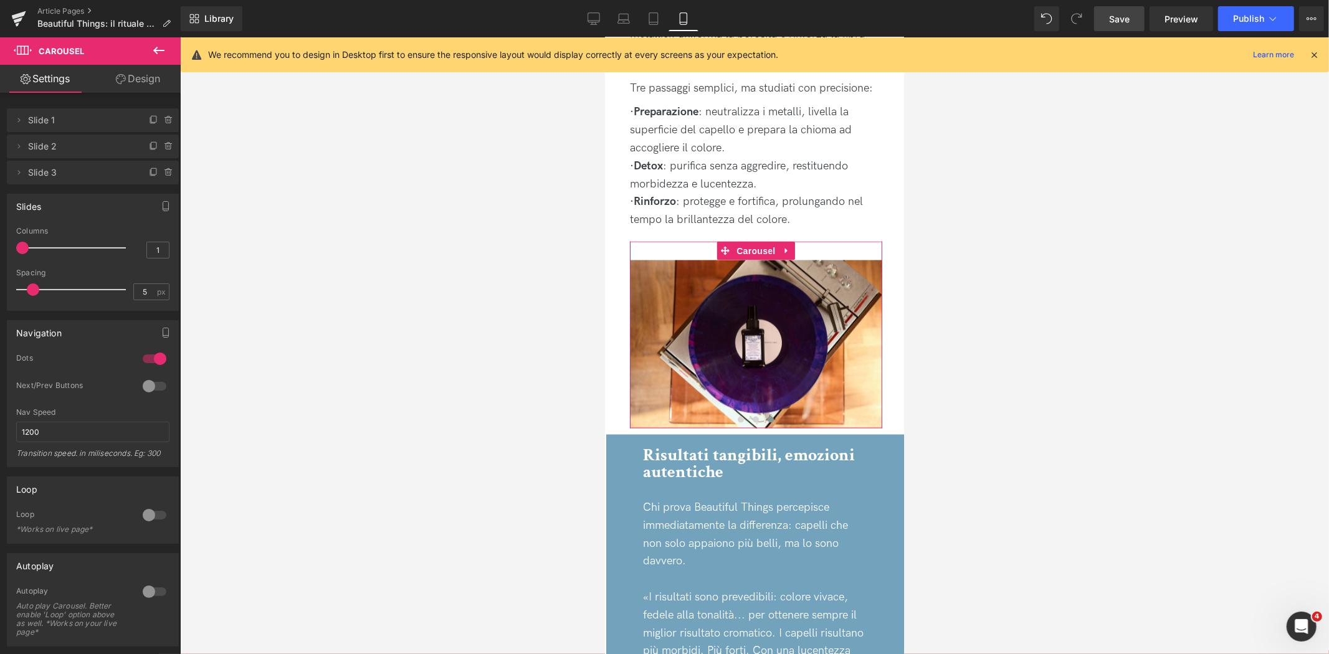
click at [139, 71] on link "Design" at bounding box center [138, 79] width 90 height 28
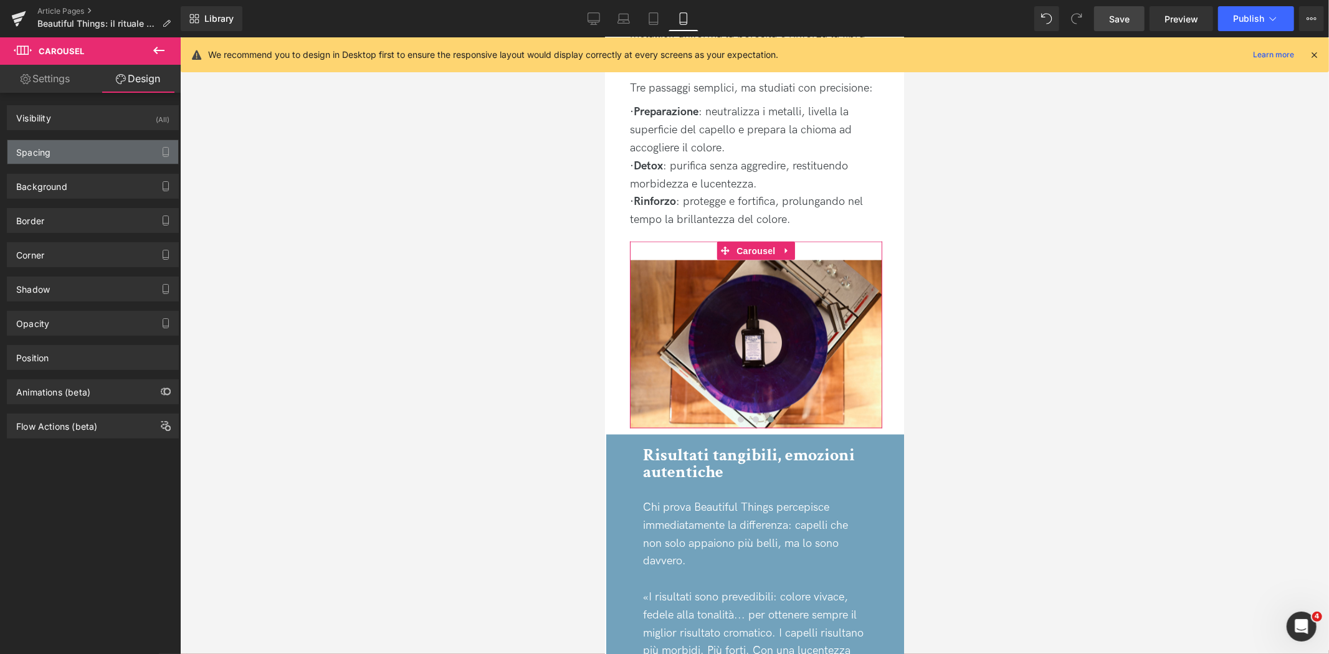
click at [96, 157] on div "Spacing" at bounding box center [92, 152] width 171 height 24
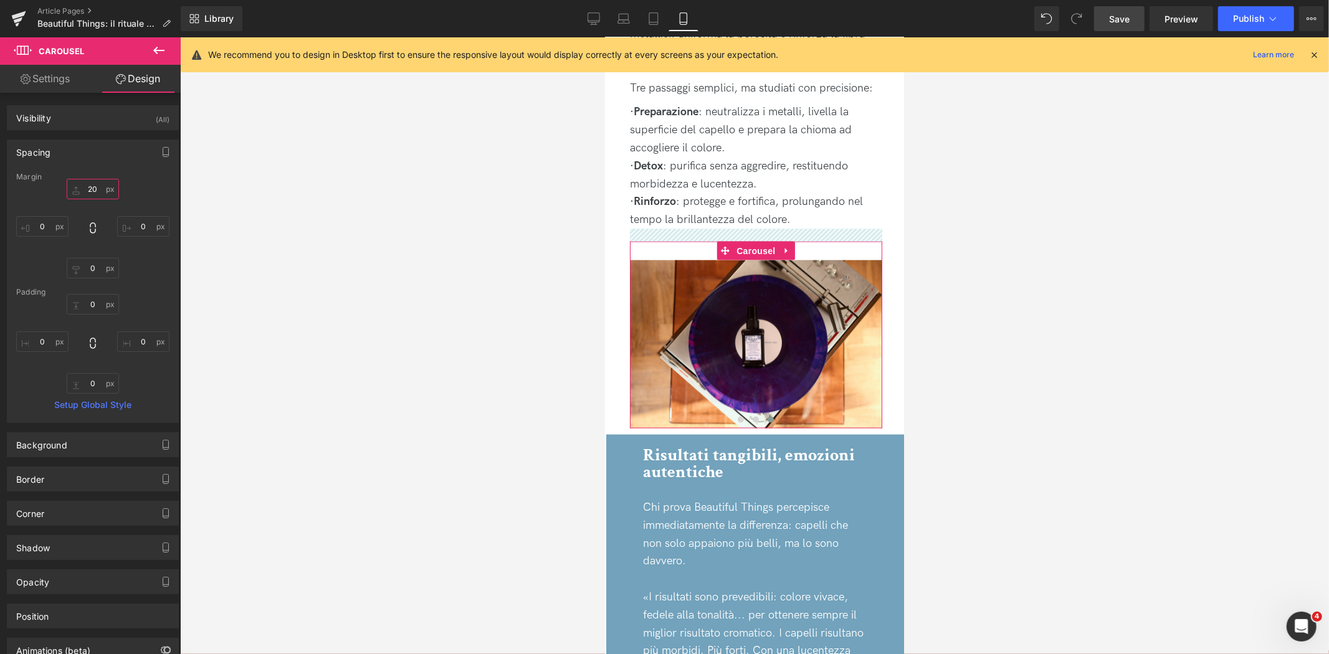
click at [93, 188] on input "20" at bounding box center [93, 189] width 52 height 21
click at [90, 188] on input "20" at bounding box center [93, 189] width 52 height 21
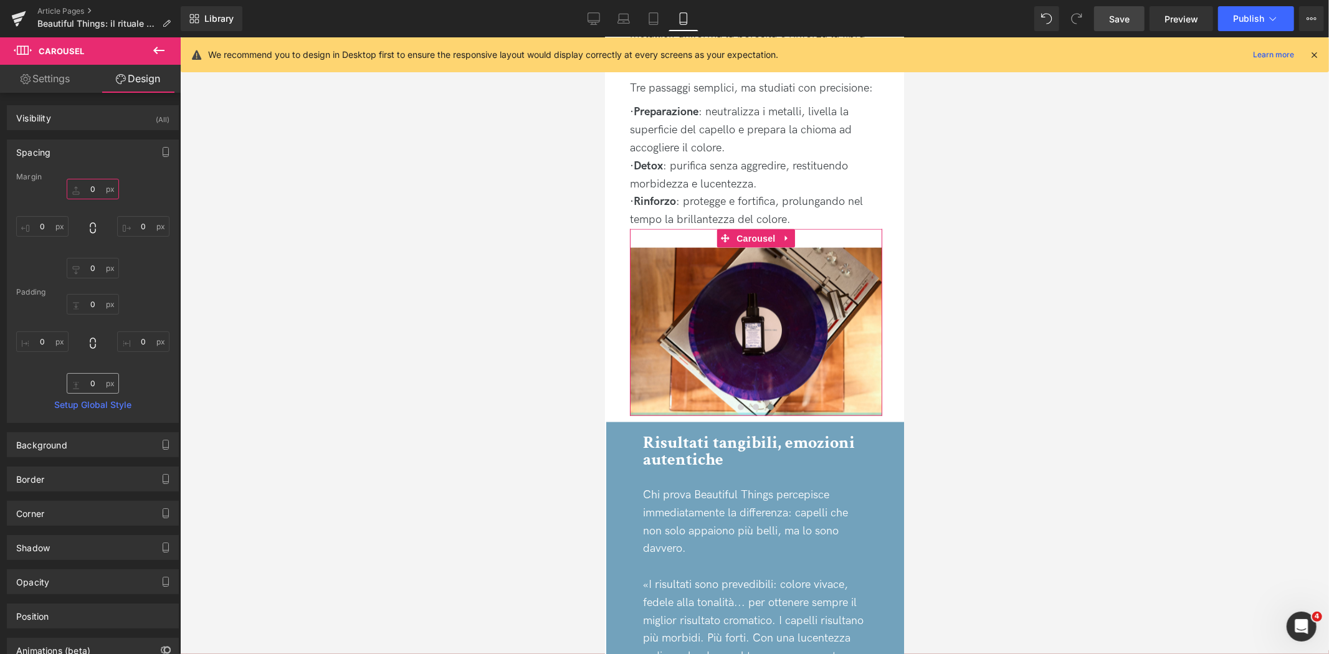
type input "0"
click at [78, 384] on input "0" at bounding box center [93, 383] width 52 height 21
click at [78, 383] on input "0" at bounding box center [93, 383] width 52 height 21
type input "10"
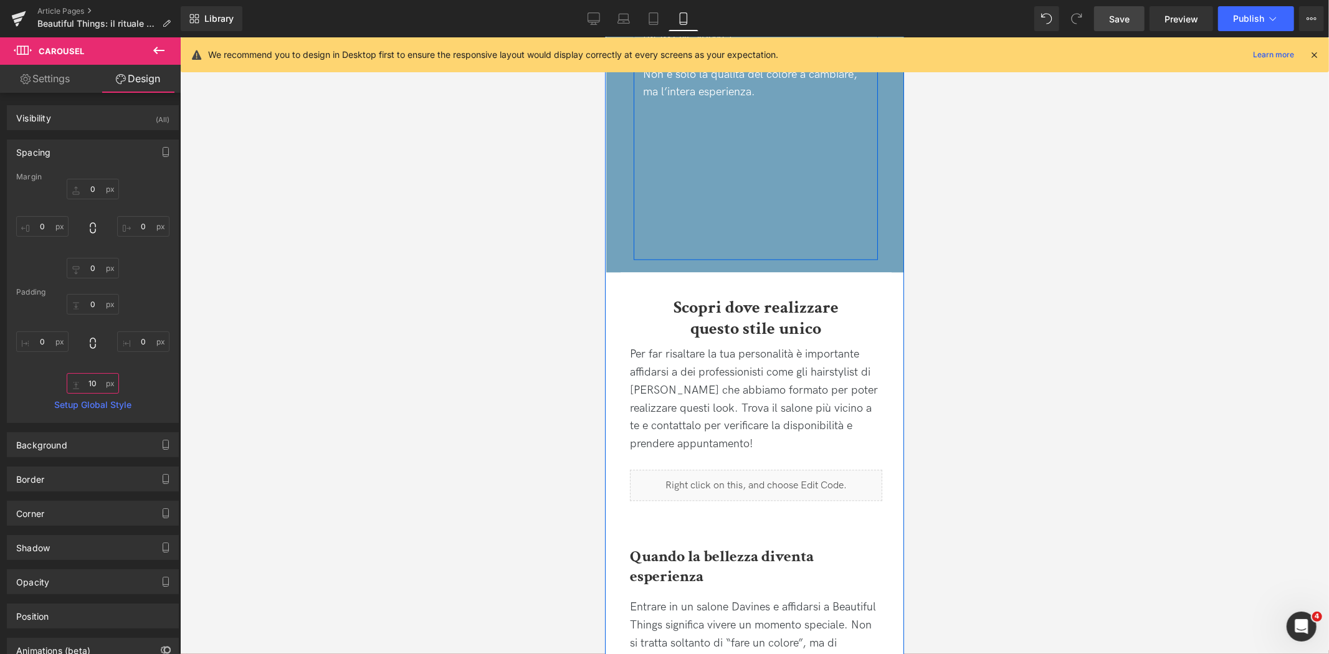
scroll to position [2354, 0]
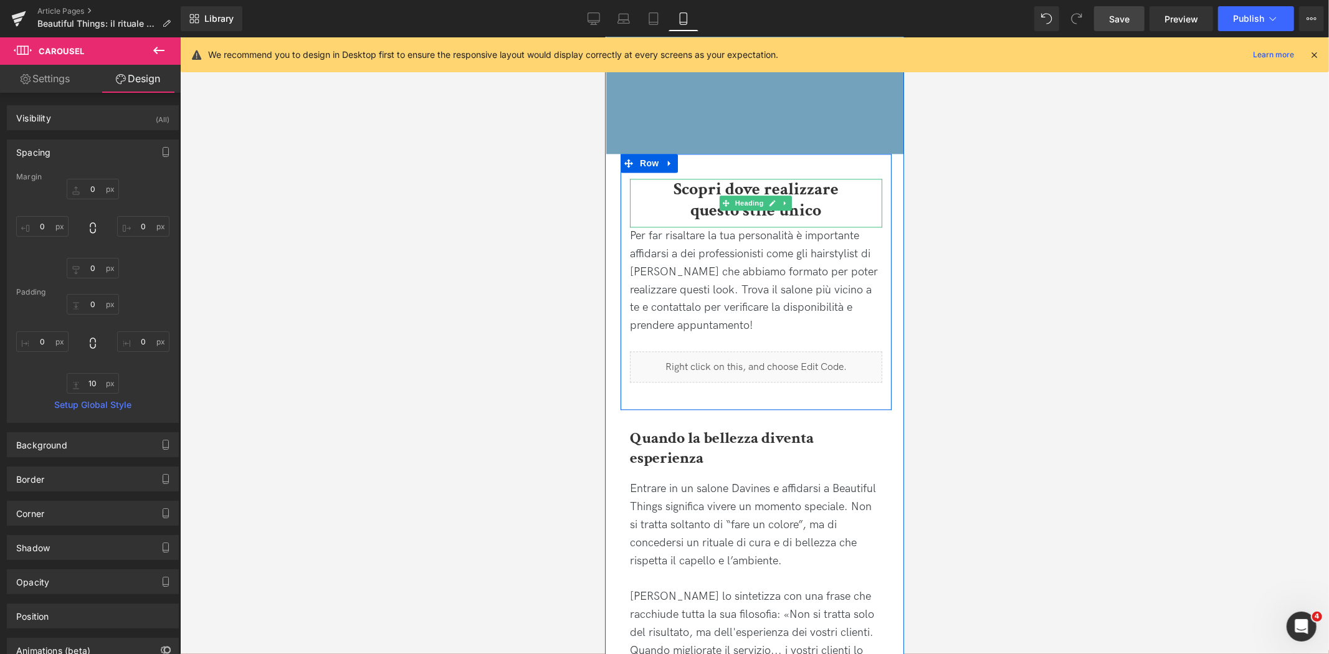
click at [856, 199] on h2 "questo stile unico" at bounding box center [755, 209] width 252 height 21
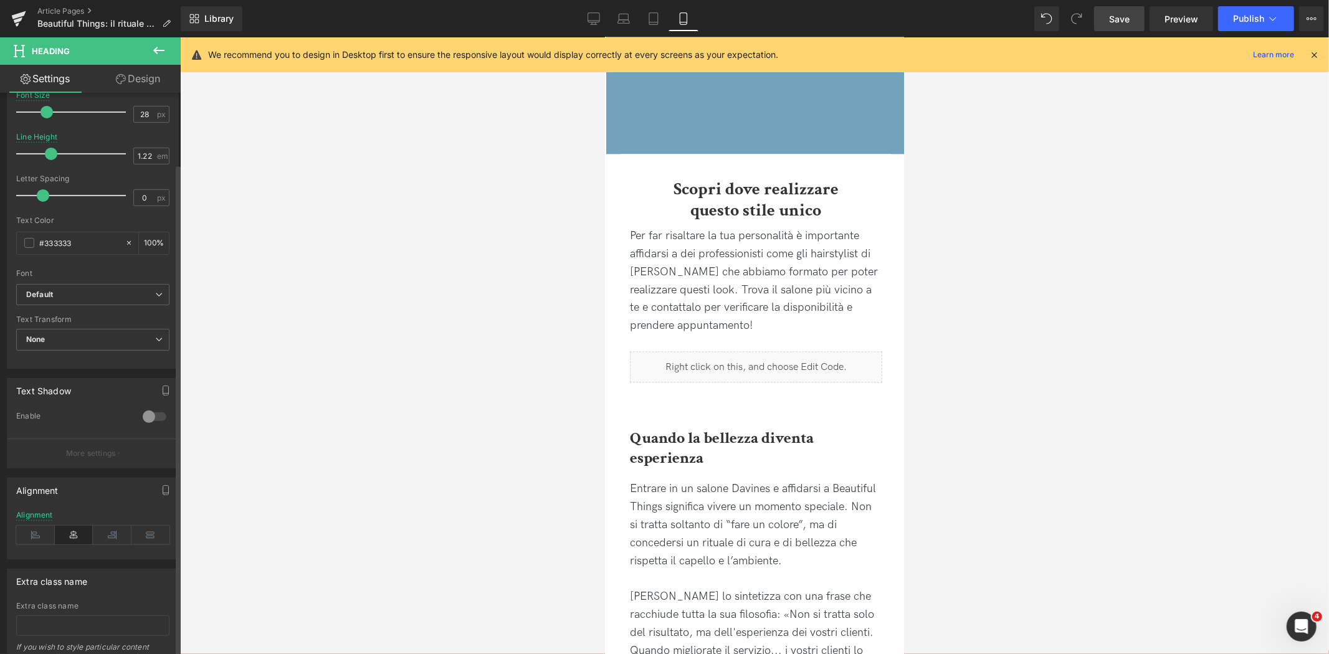
scroll to position [277, 0]
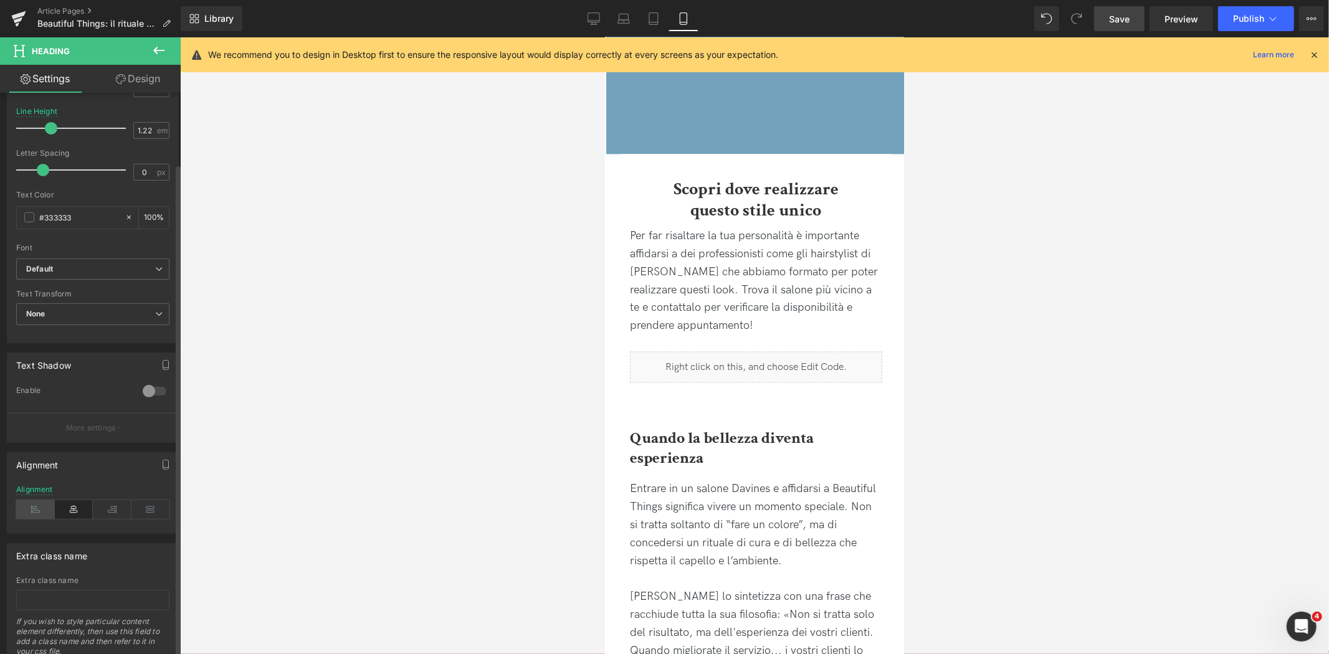
click at [46, 513] on icon at bounding box center [35, 509] width 39 height 19
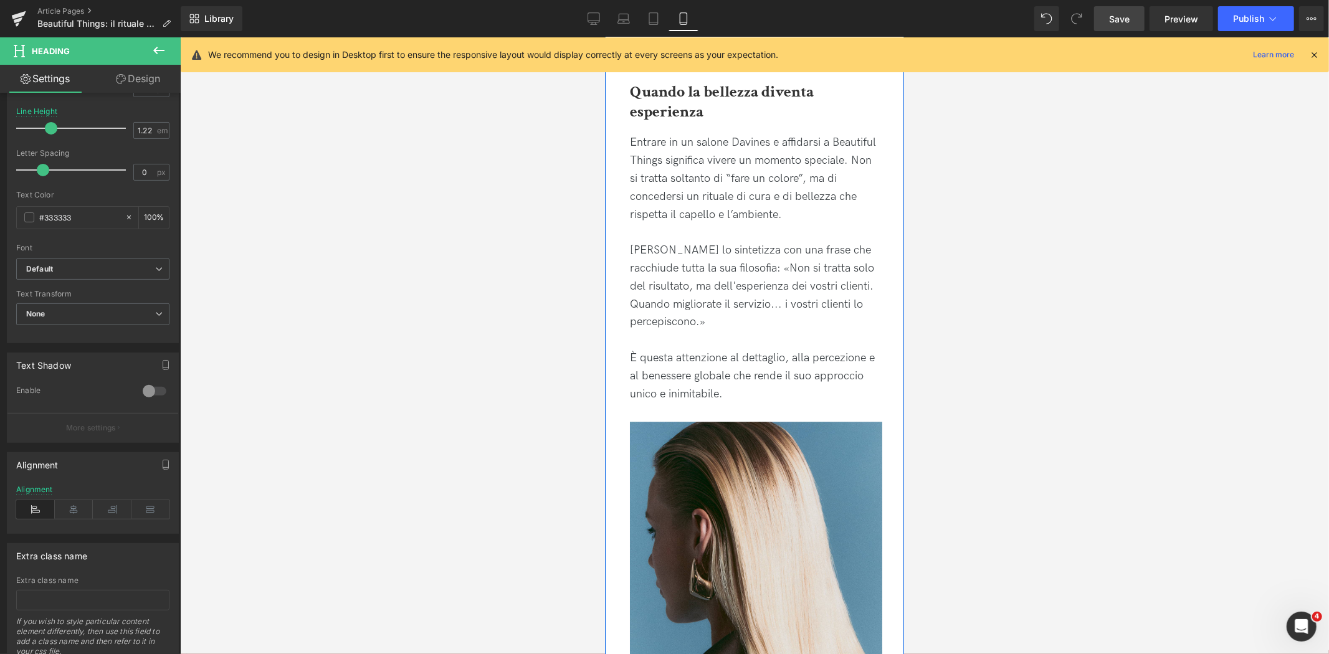
scroll to position [3046, 0]
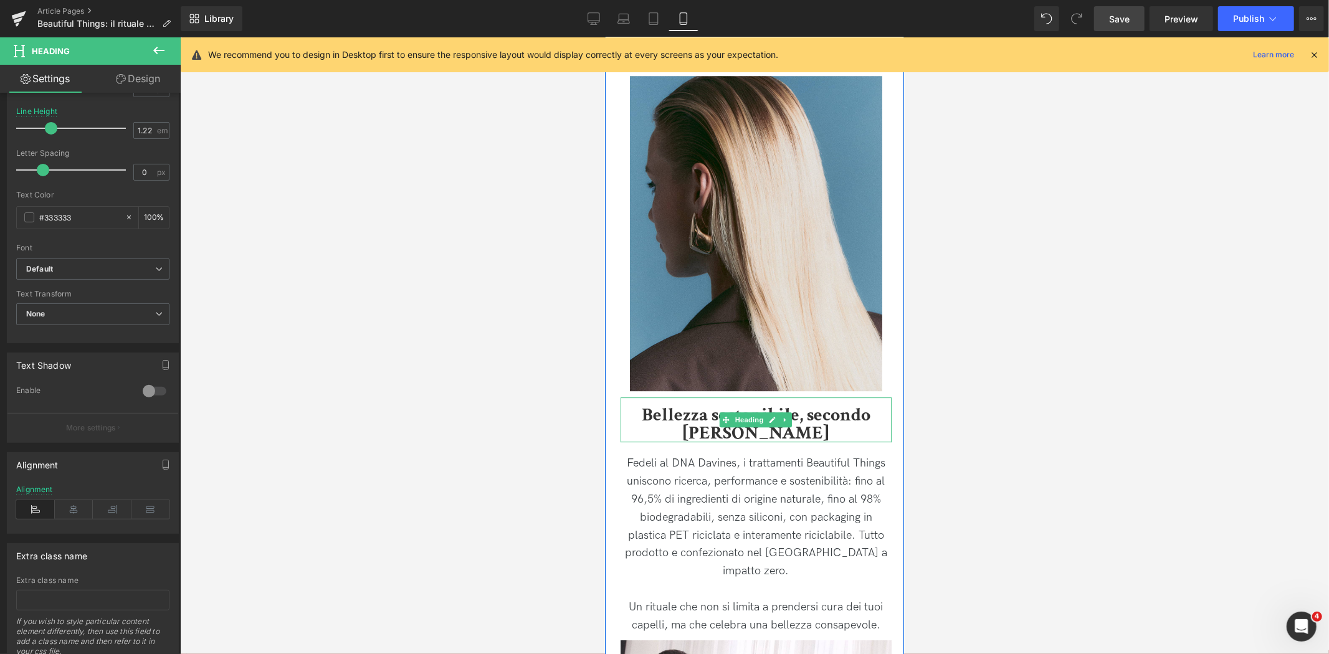
click at [656, 413] on h2 "Bellezza sostenibile, secondo [PERSON_NAME]" at bounding box center [755, 424] width 271 height 36
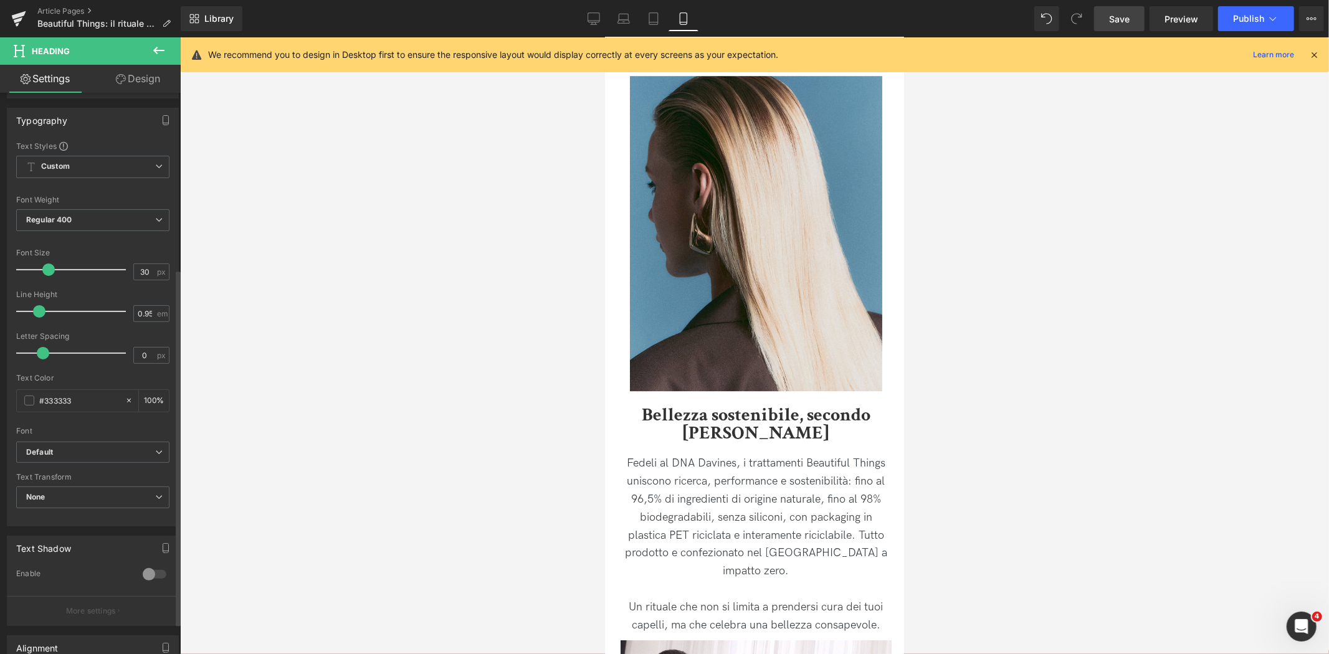
scroll to position [277, 0]
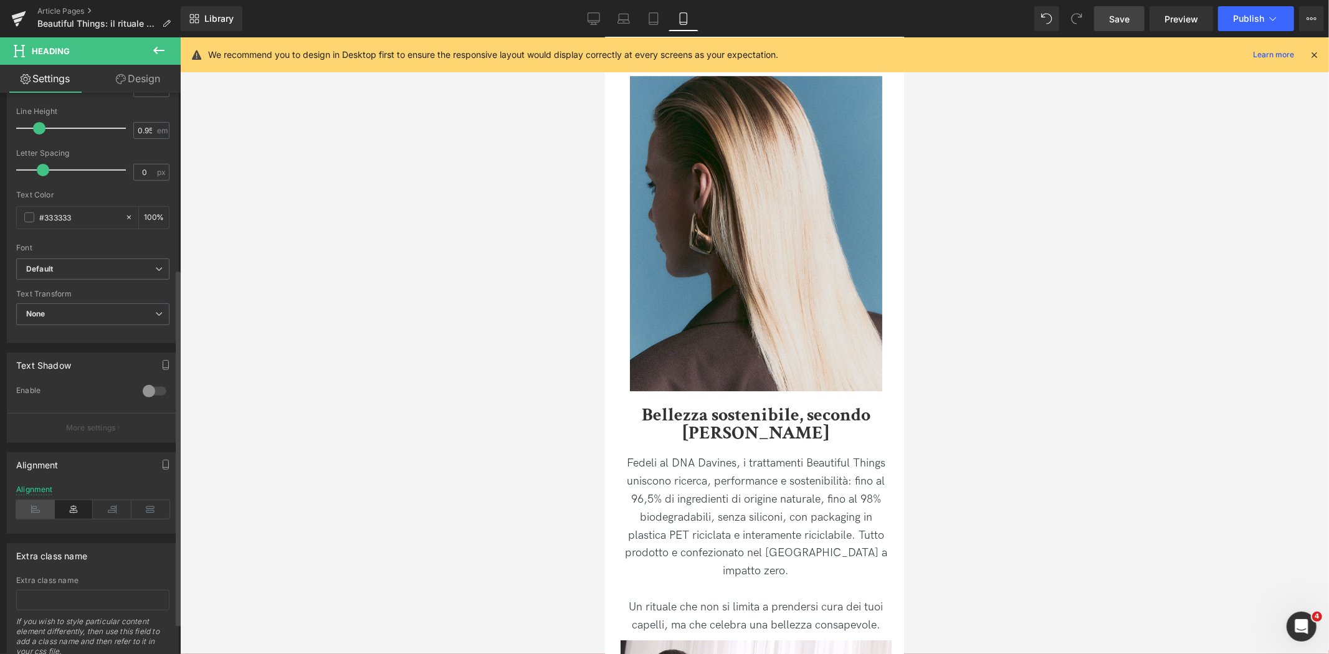
click at [41, 512] on icon at bounding box center [35, 509] width 39 height 19
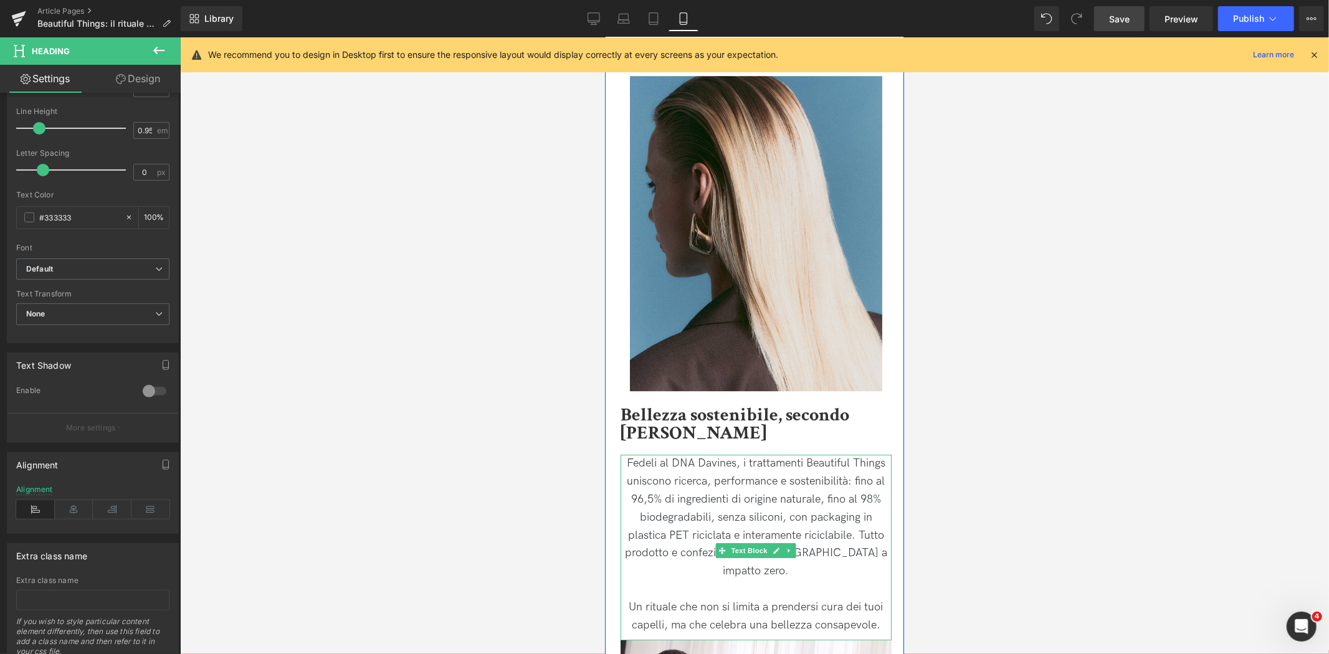
click at [677, 454] on p "Fedeli al DNA Davines, i trattamenti Beautiful Things uniscono ricerca, perform…" at bounding box center [755, 517] width 271 height 126
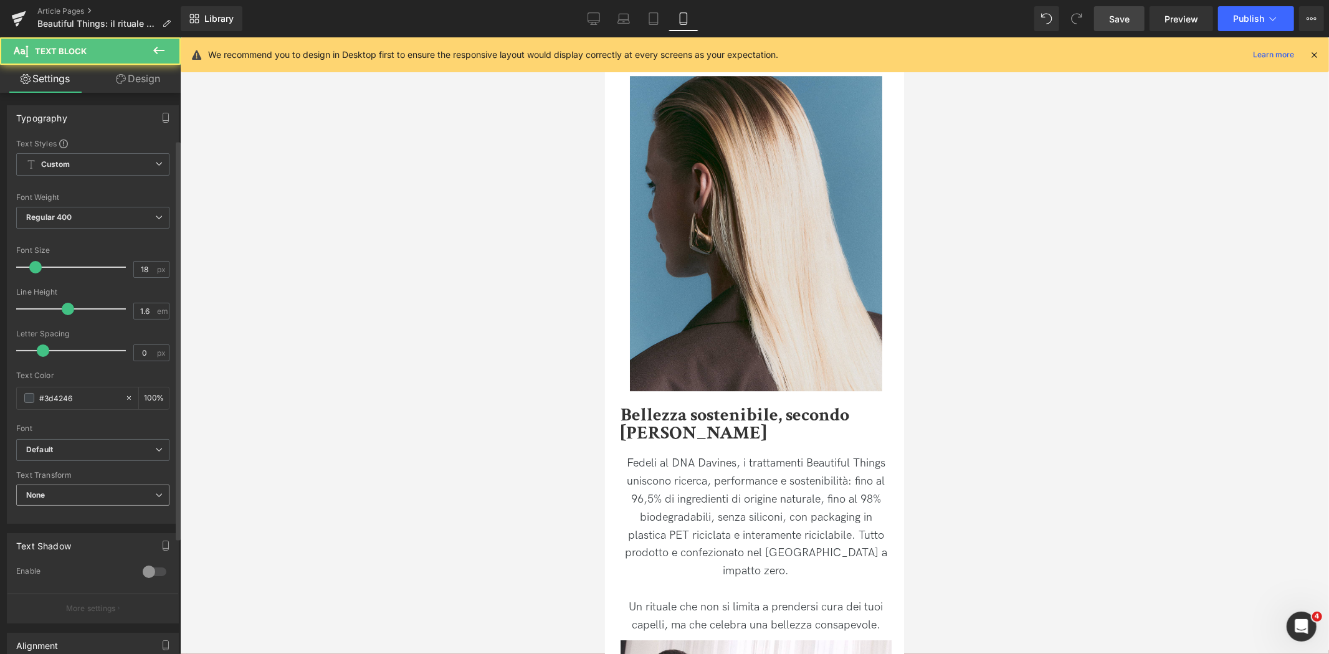
scroll to position [229, 0]
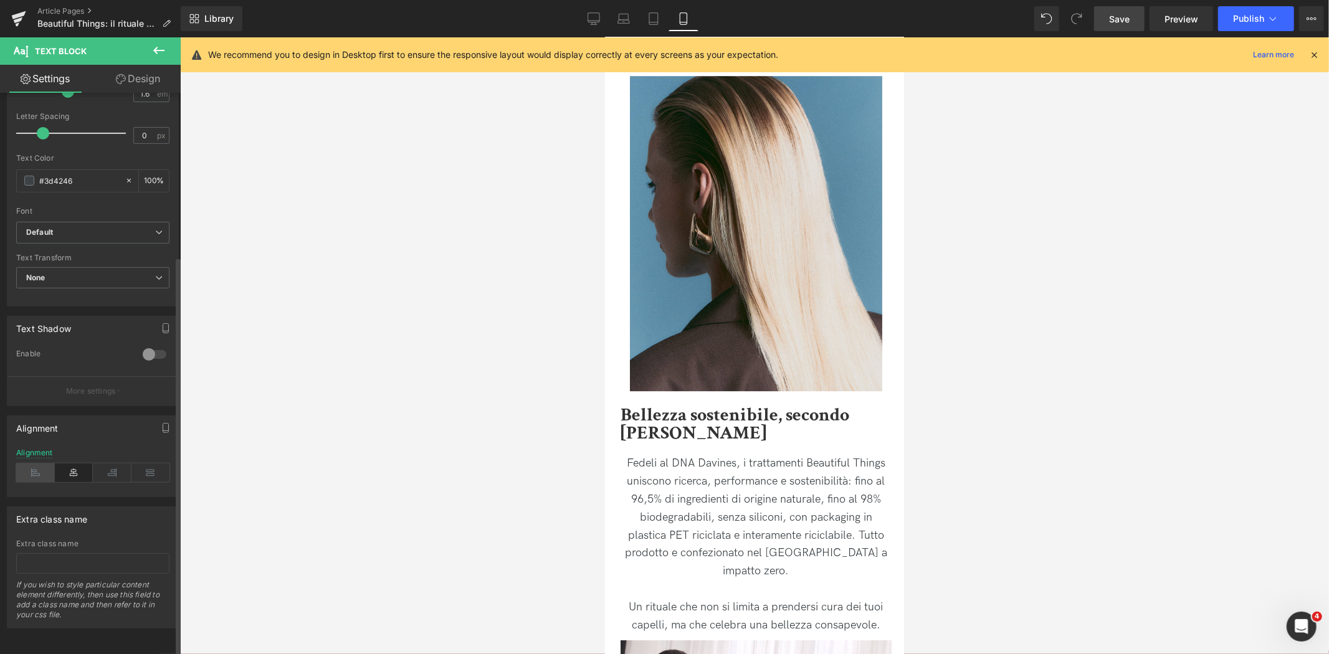
click at [32, 464] on icon at bounding box center [35, 473] width 39 height 19
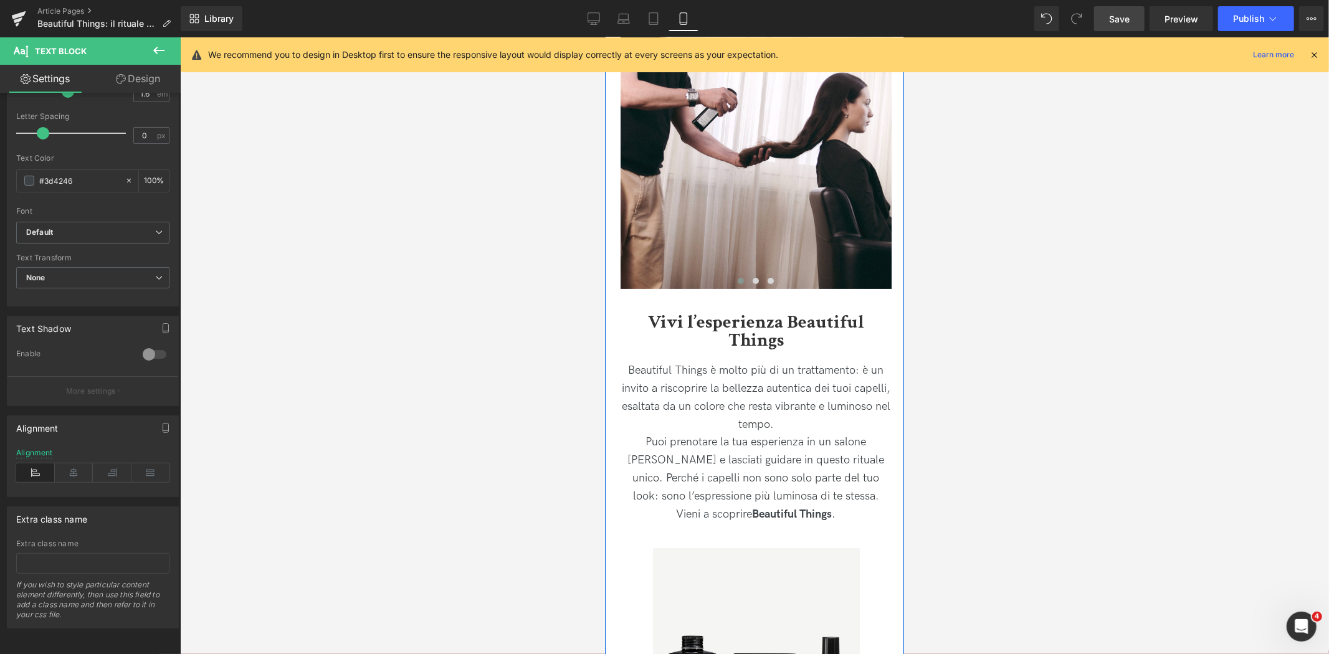
scroll to position [3739, 0]
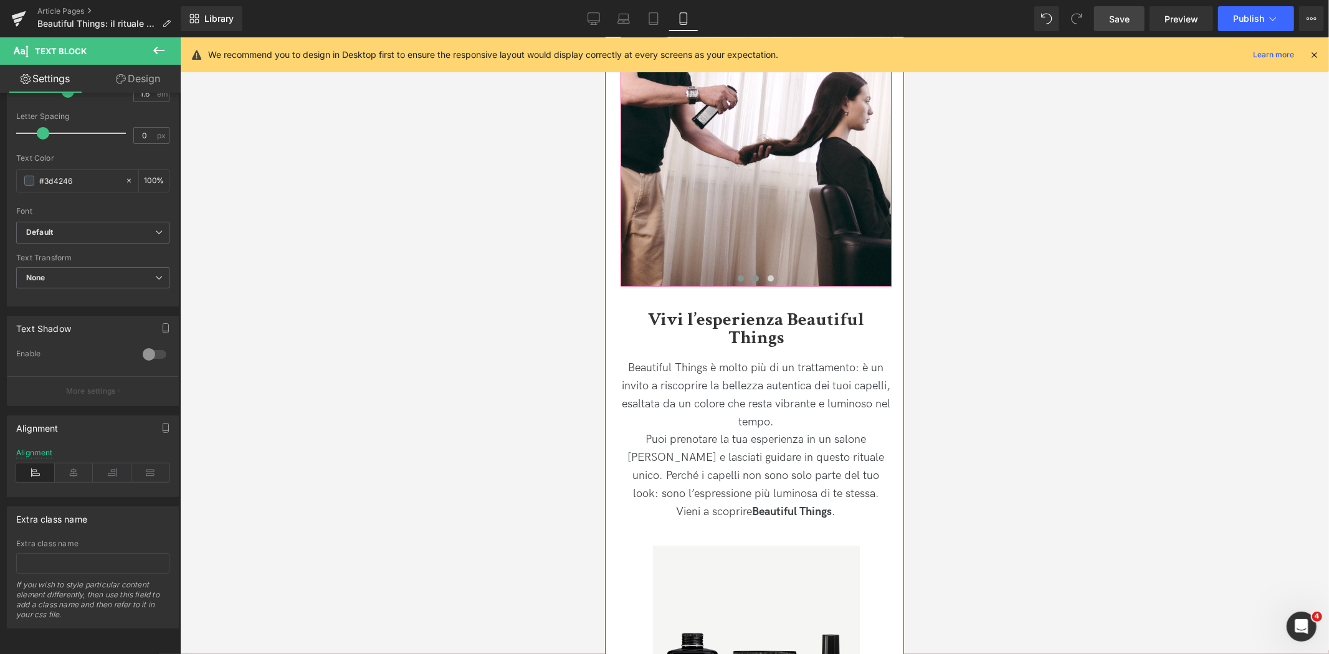
click at [755, 283] on div at bounding box center [755, 284] width 271 height 3
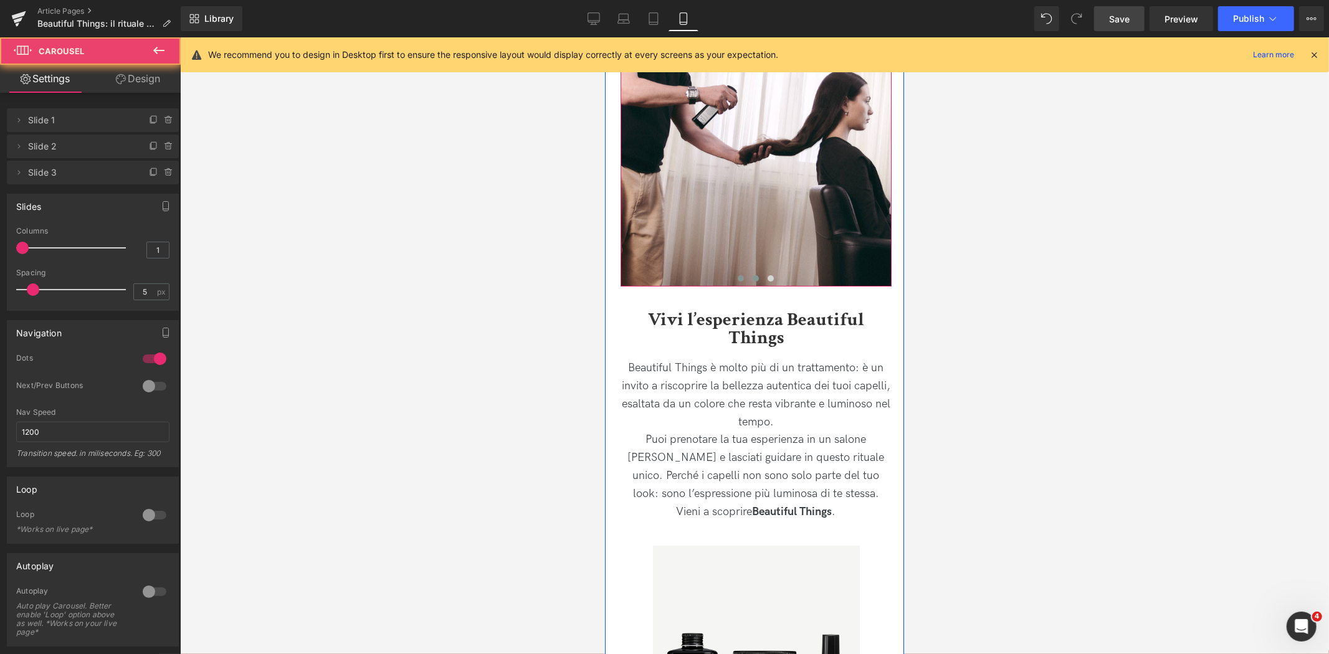
click at [754, 275] on span at bounding box center [755, 278] width 6 height 6
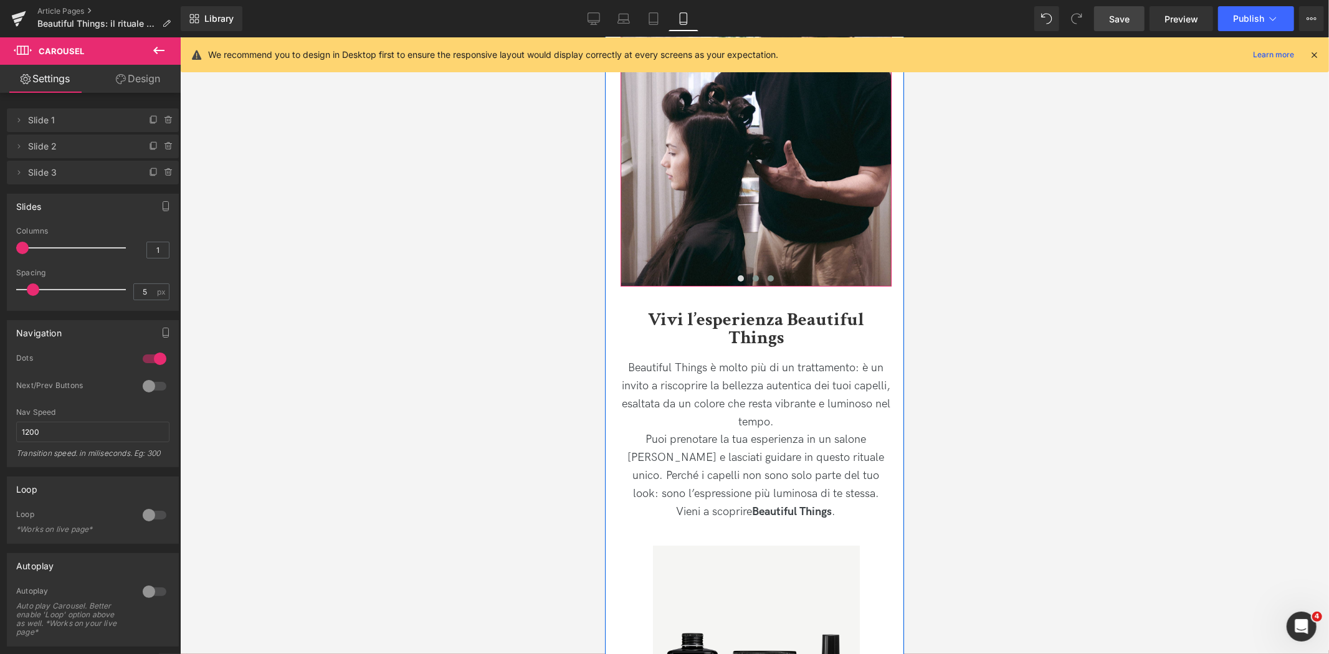
click at [765, 272] on button at bounding box center [770, 278] width 15 height 12
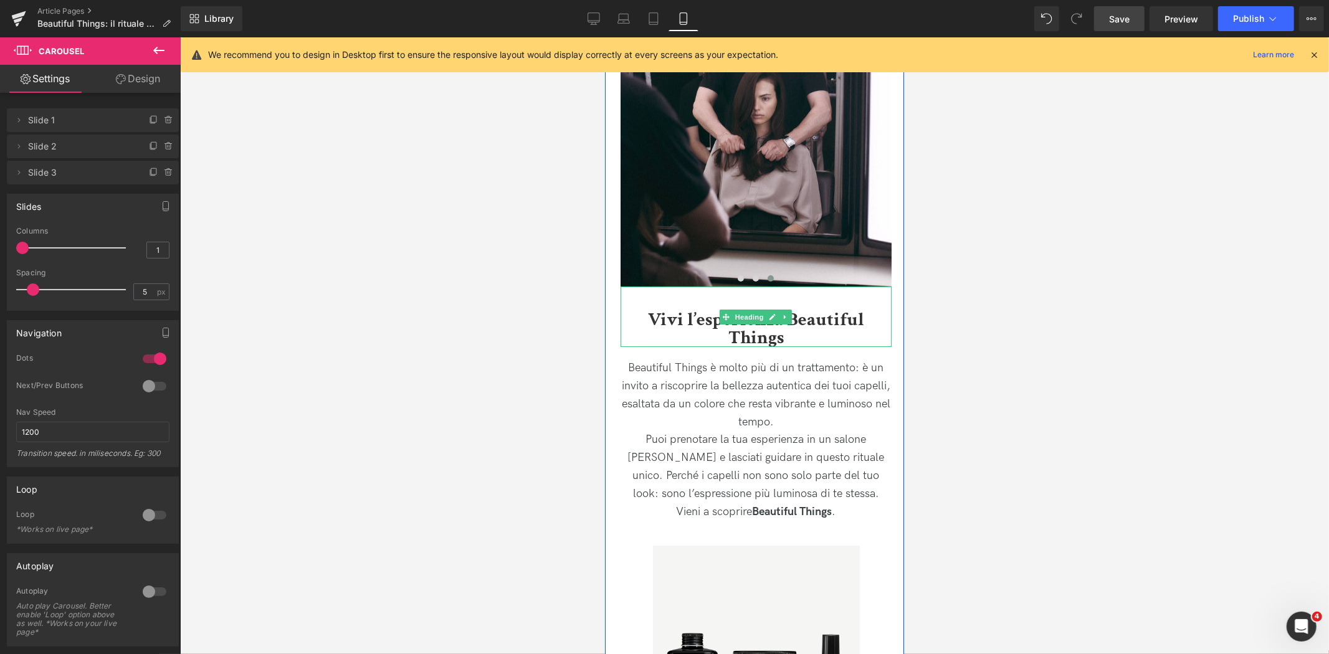
click at [636, 311] on h2 "Vivi l’esperienza Beautiful Things" at bounding box center [755, 329] width 271 height 36
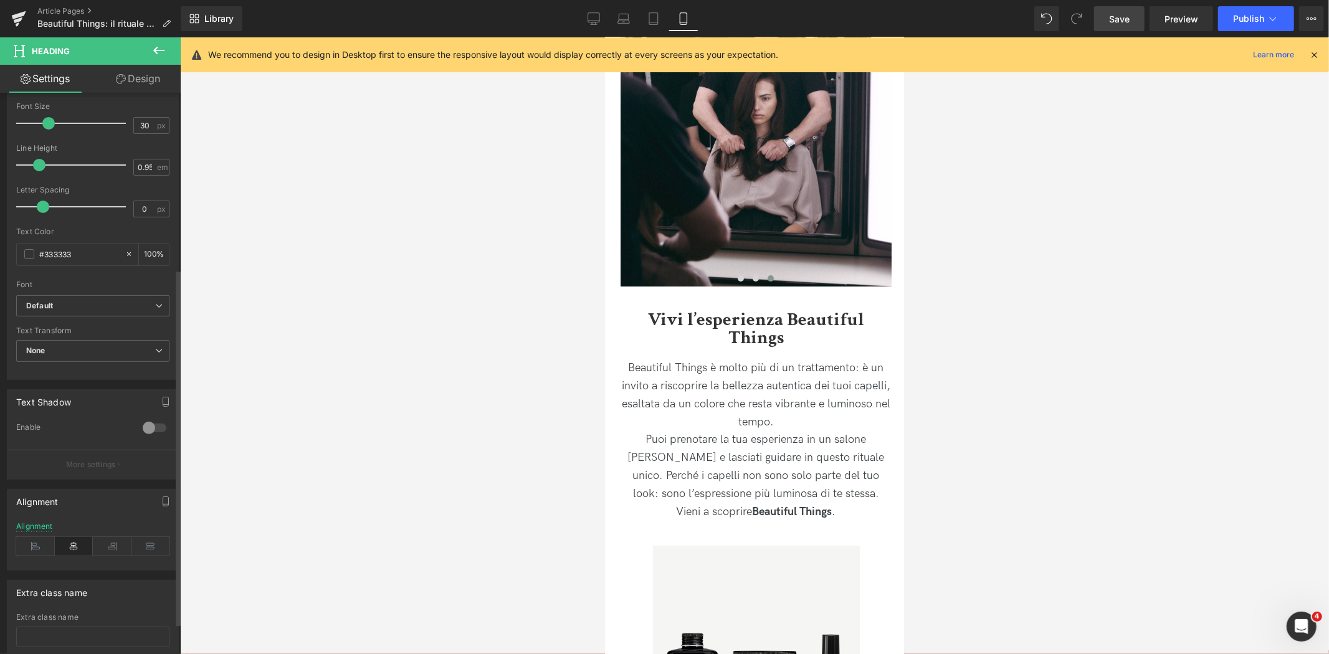
scroll to position [277, 0]
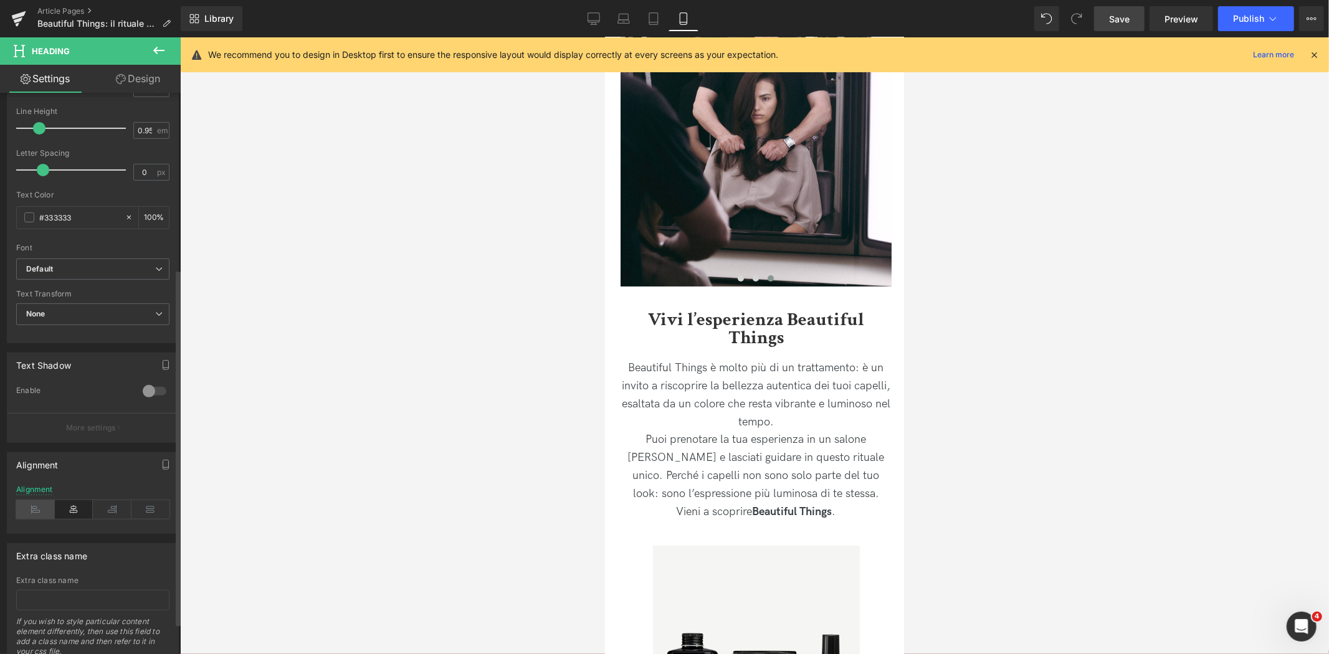
click at [47, 511] on icon at bounding box center [35, 509] width 39 height 19
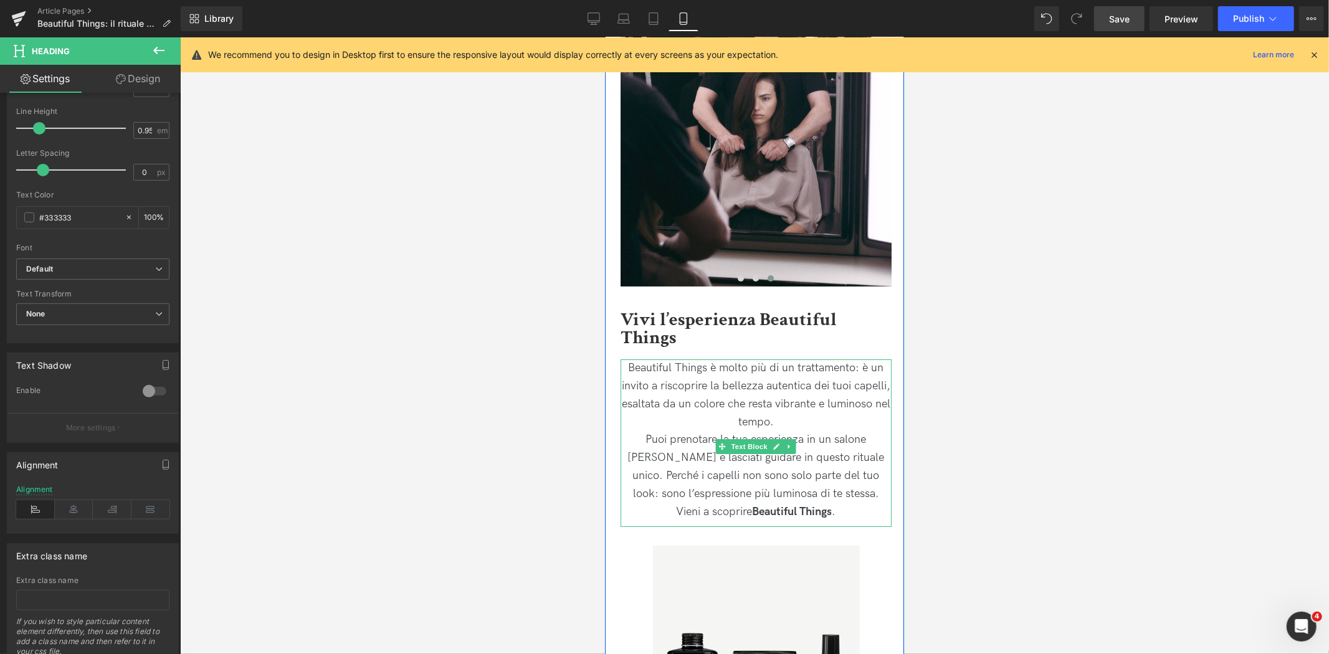
click at [674, 471] on p "Puoi prenotare la tua esperienza in un salone [PERSON_NAME] e lasciati guidare …" at bounding box center [755, 467] width 271 height 72
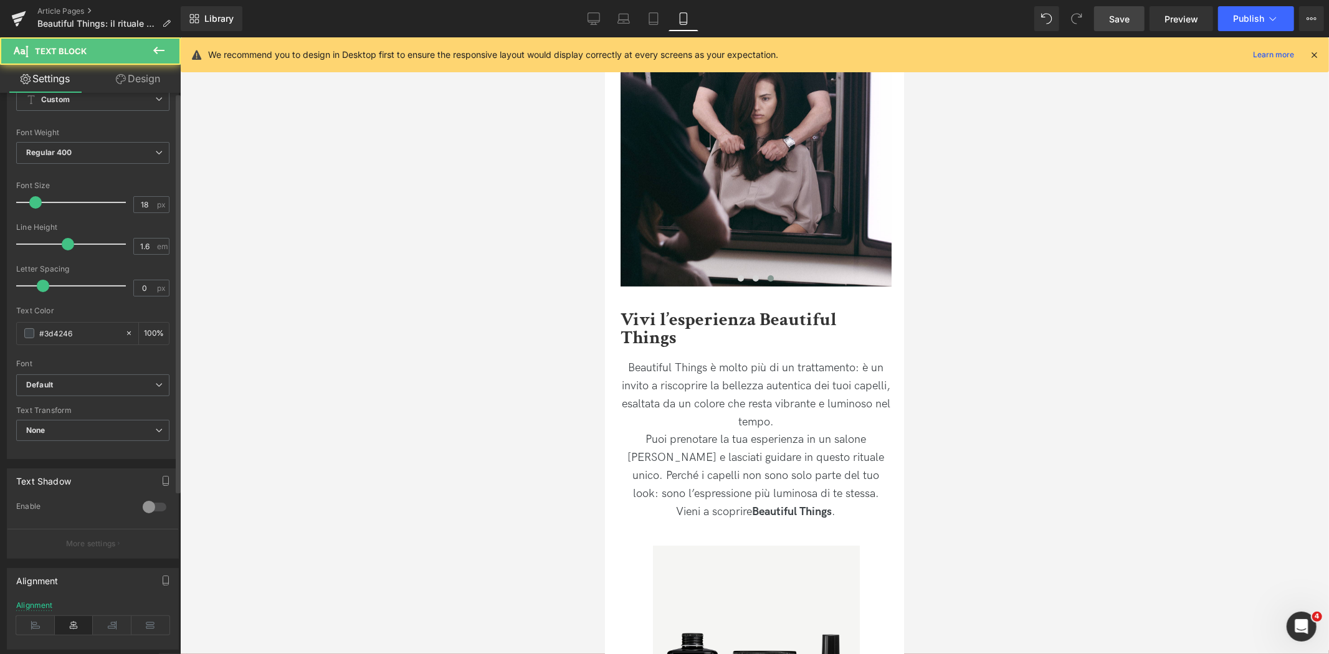
scroll to position [229, 0]
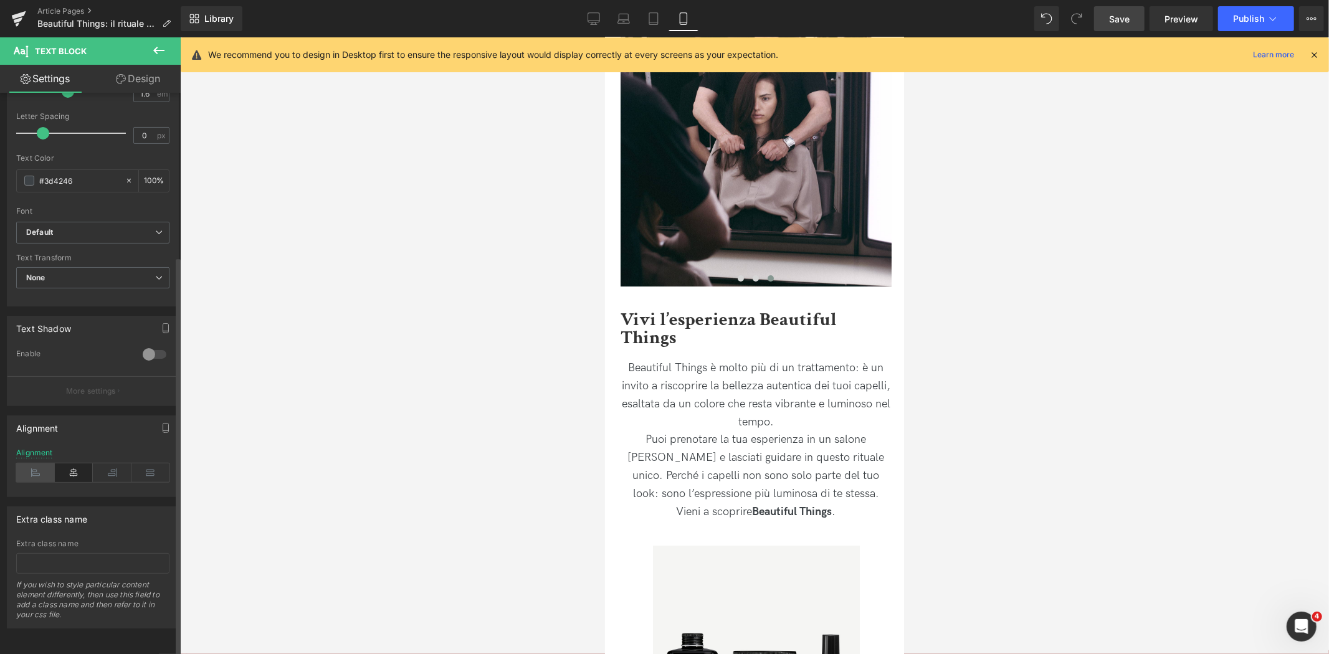
click at [37, 464] on icon at bounding box center [35, 473] width 39 height 19
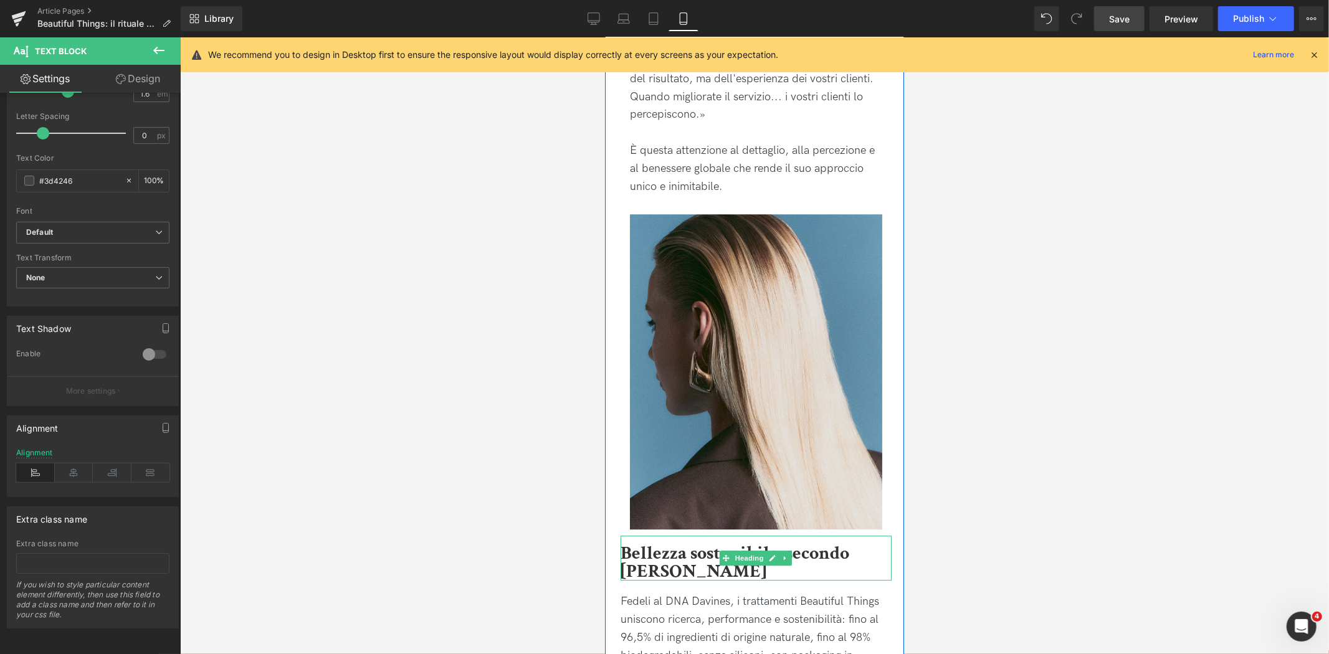
scroll to position [2493, 0]
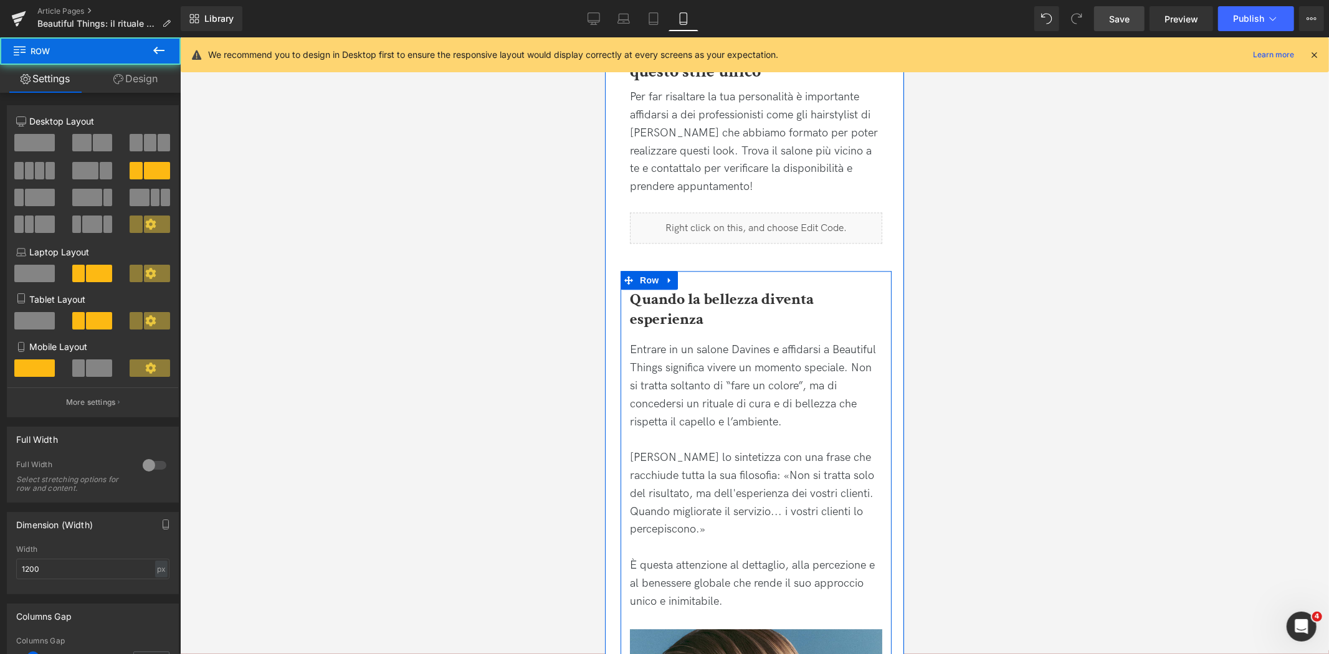
click at [626, 322] on div "Quando la bellezza diventa esperienza Heading Entrare in un salone Davines e af…" at bounding box center [755, 443] width 271 height 346
click at [148, 79] on link "Design" at bounding box center [135, 79] width 90 height 28
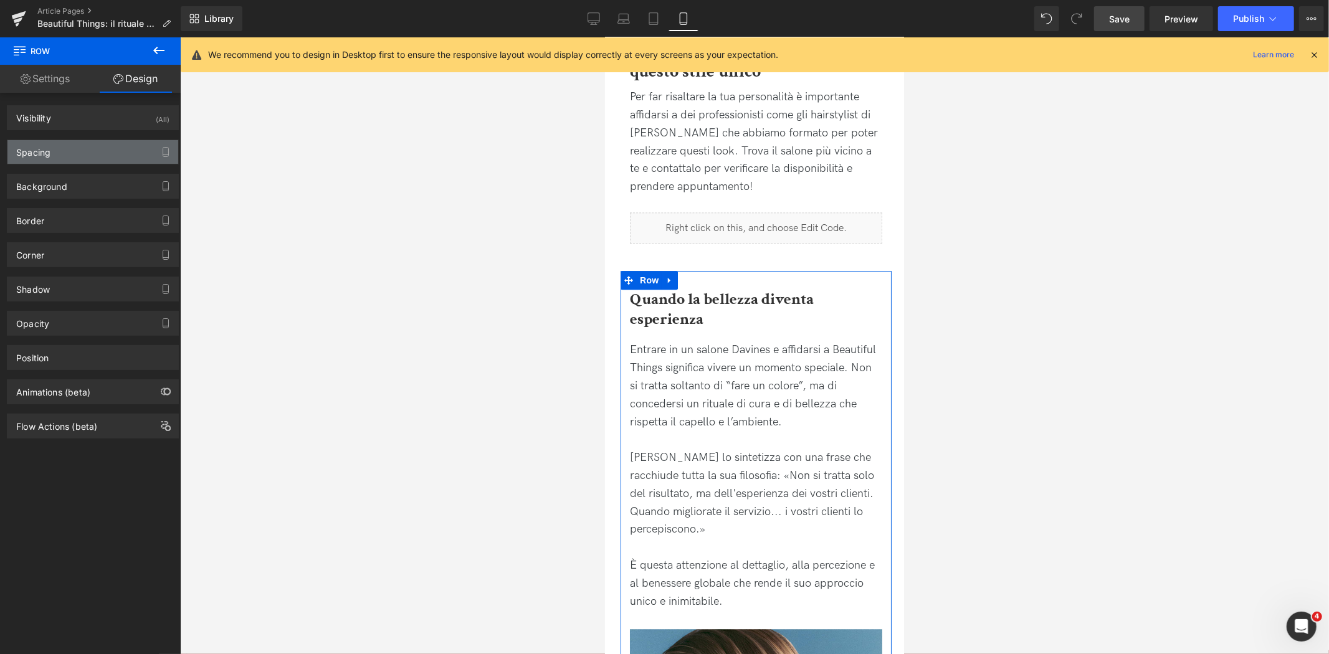
click at [111, 151] on div "Spacing" at bounding box center [92, 152] width 171 height 24
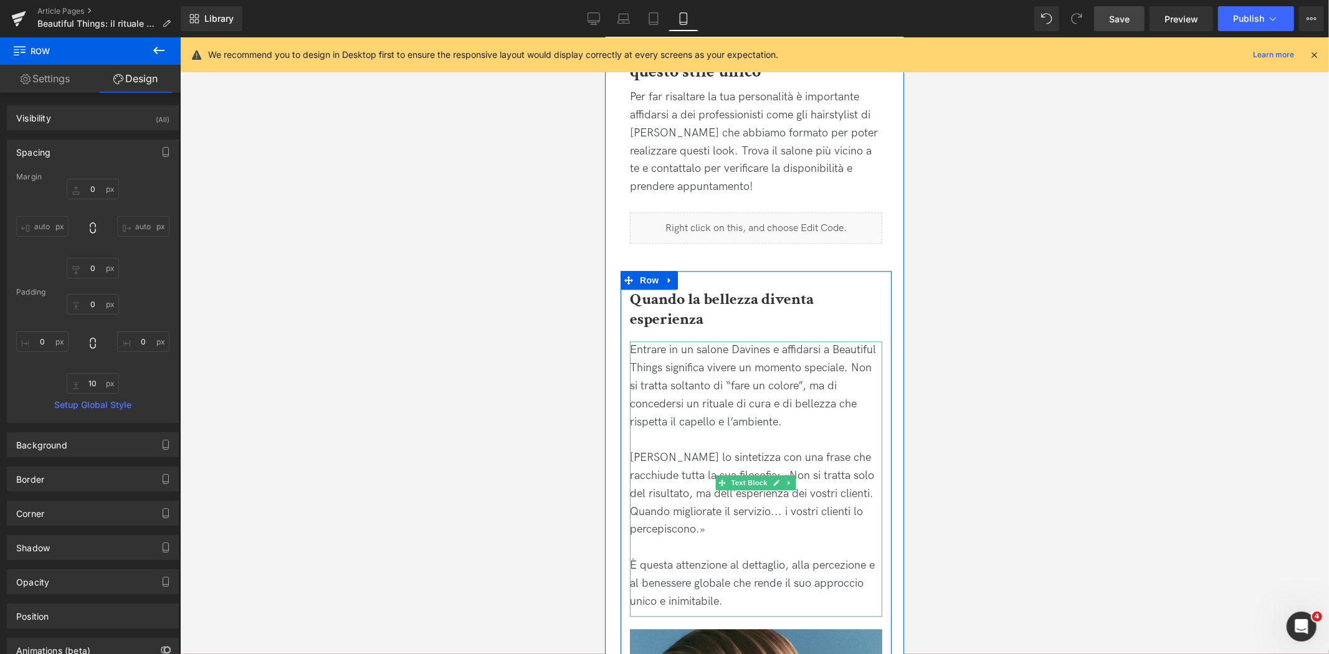
click at [808, 475] on p "[PERSON_NAME] lo sintetizza con una frase che racchiude tutta la sua filosofia:…" at bounding box center [755, 494] width 252 height 90
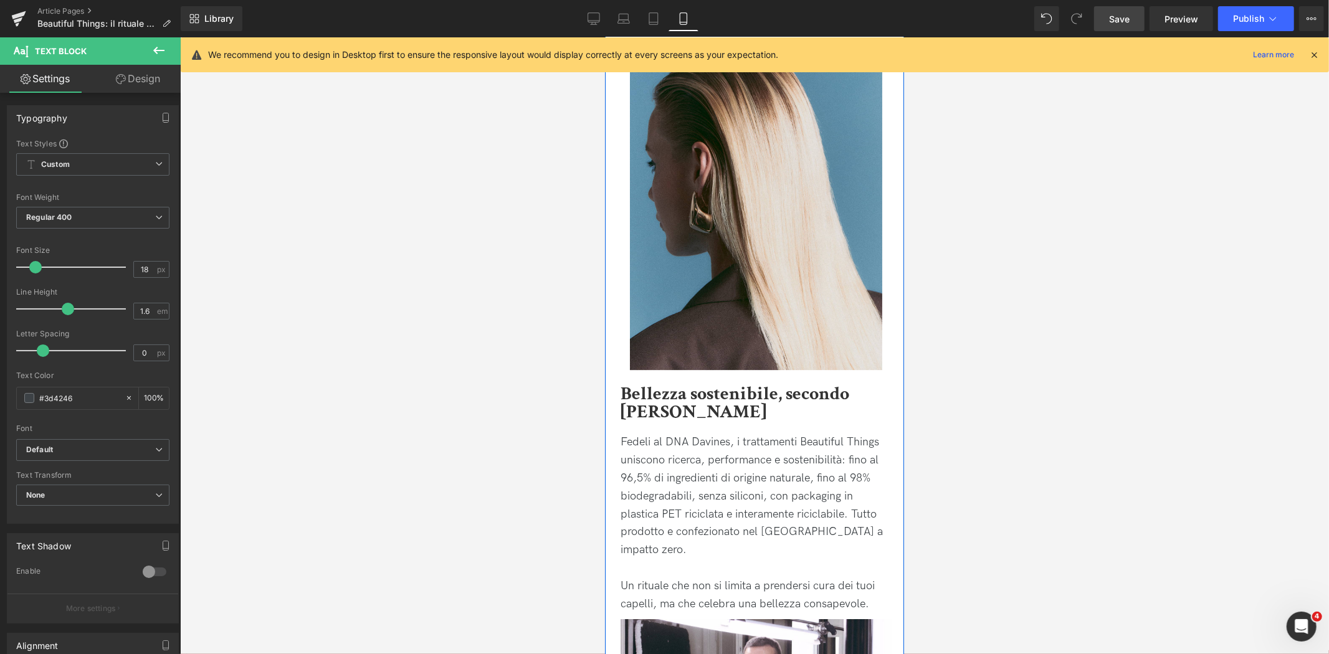
scroll to position [3323, 0]
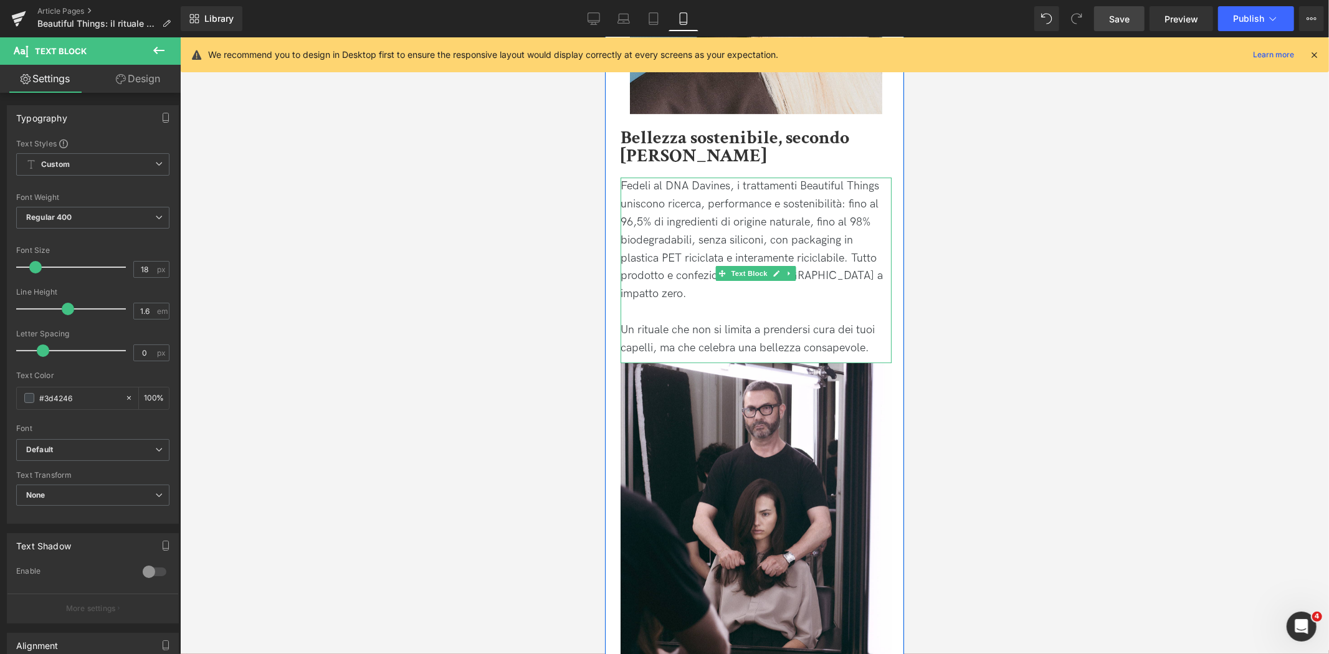
click at [667, 228] on p "Fedeli al DNA Davines, i trattamenti Beautiful Things uniscono ricerca, perform…" at bounding box center [755, 240] width 271 height 126
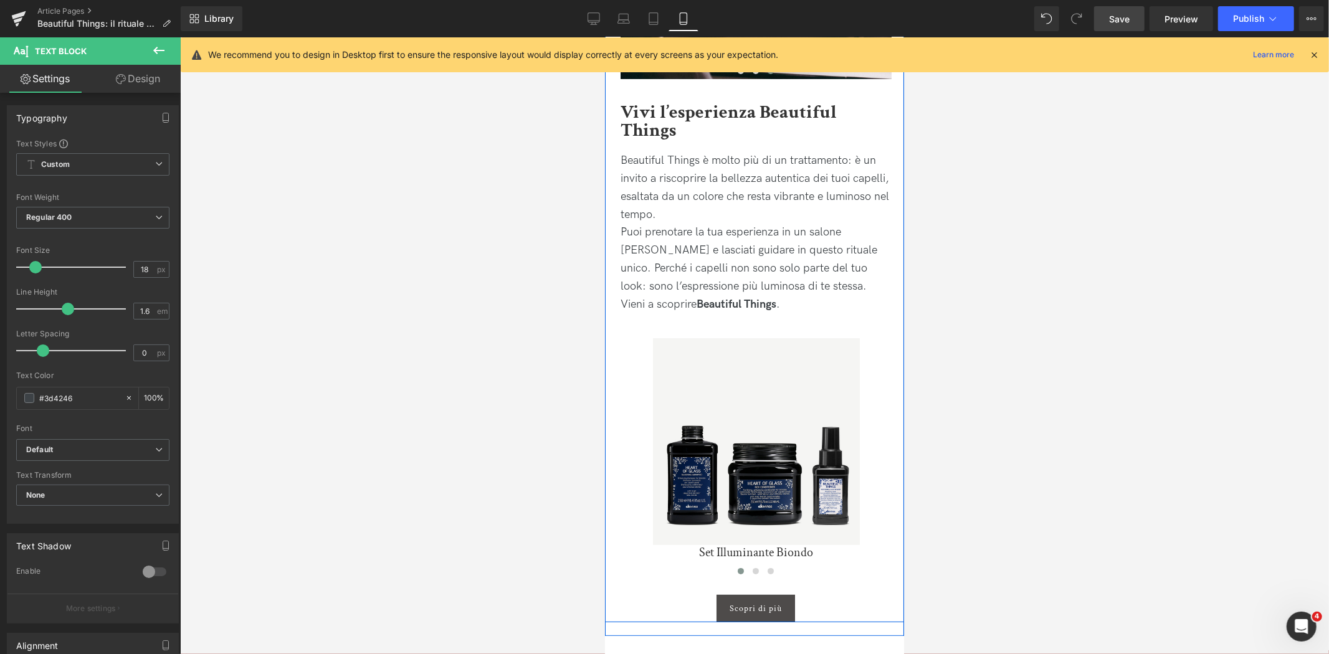
scroll to position [3739, 0]
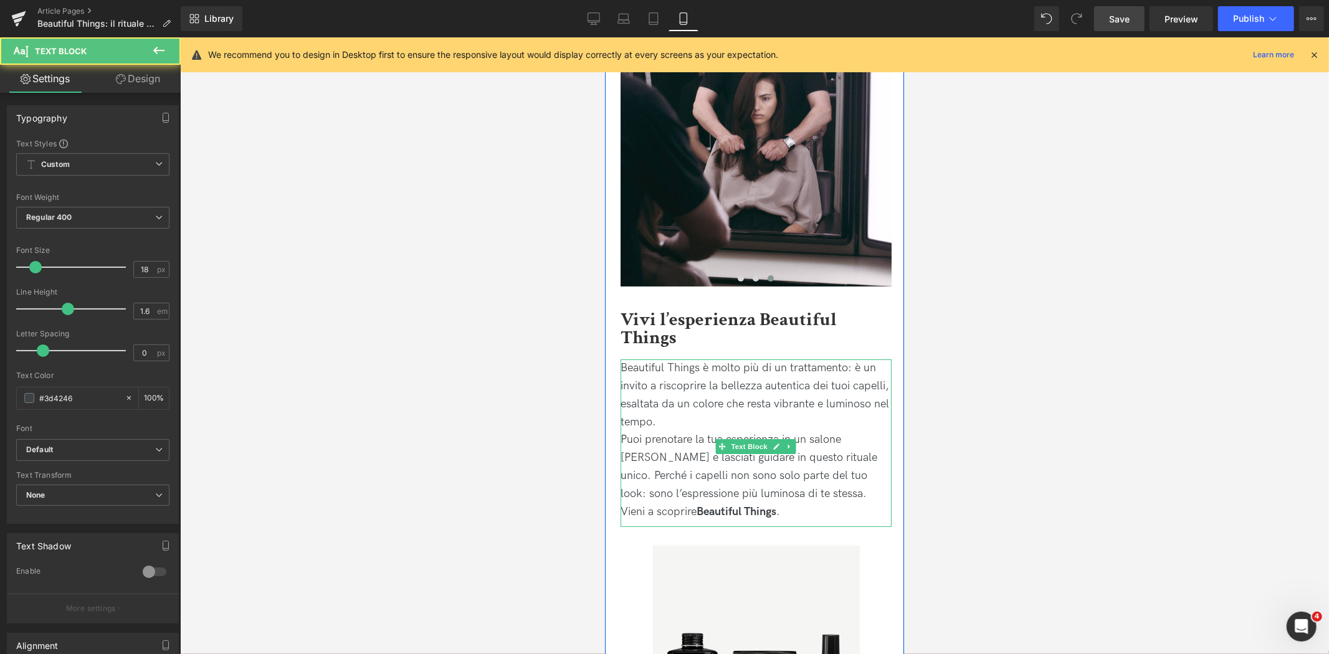
click at [828, 378] on p "Beautiful Things è molto più di un trattamento: è un invito a riscoprire la bel…" at bounding box center [755, 395] width 271 height 72
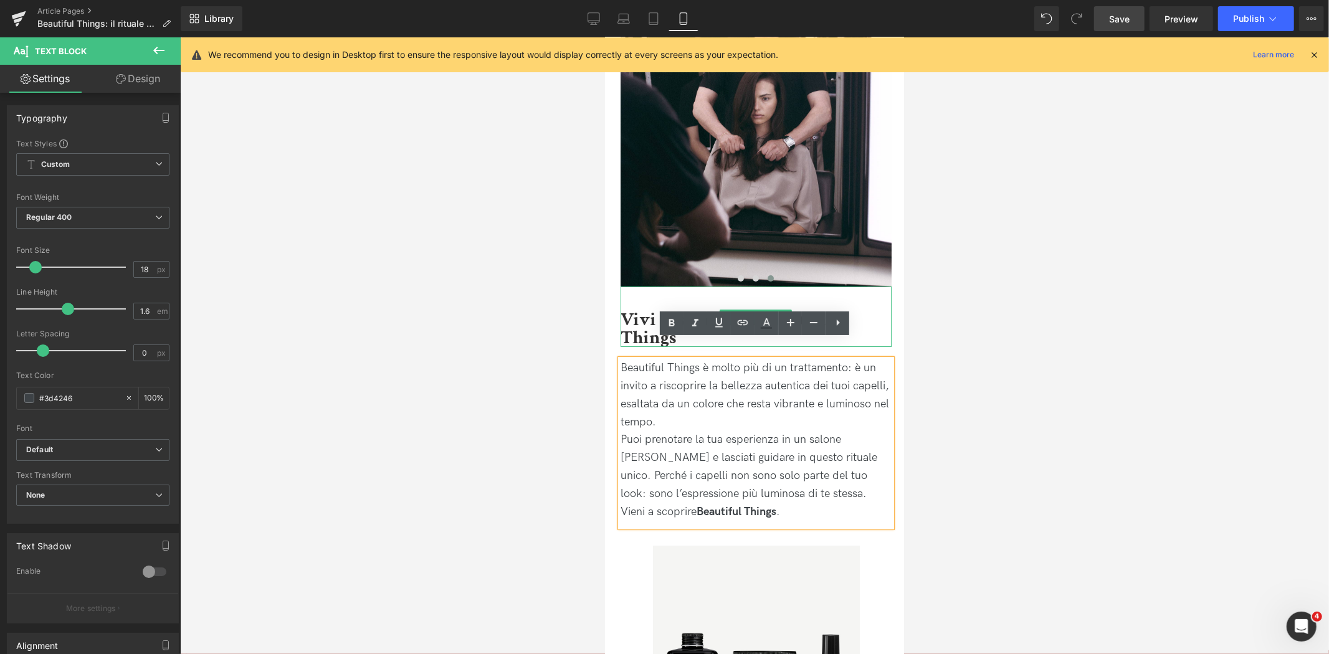
click at [859, 311] on h2 "Vivi l’esperienza Beautiful Things" at bounding box center [755, 329] width 271 height 36
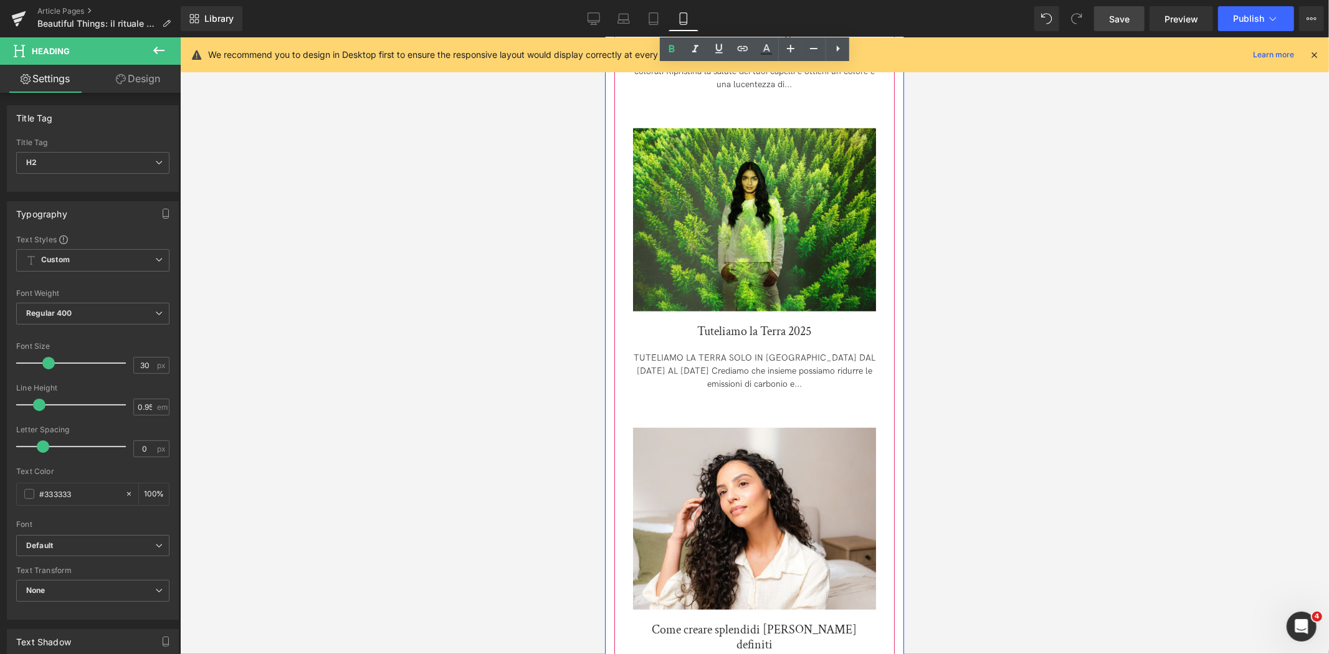
scroll to position [4639, 0]
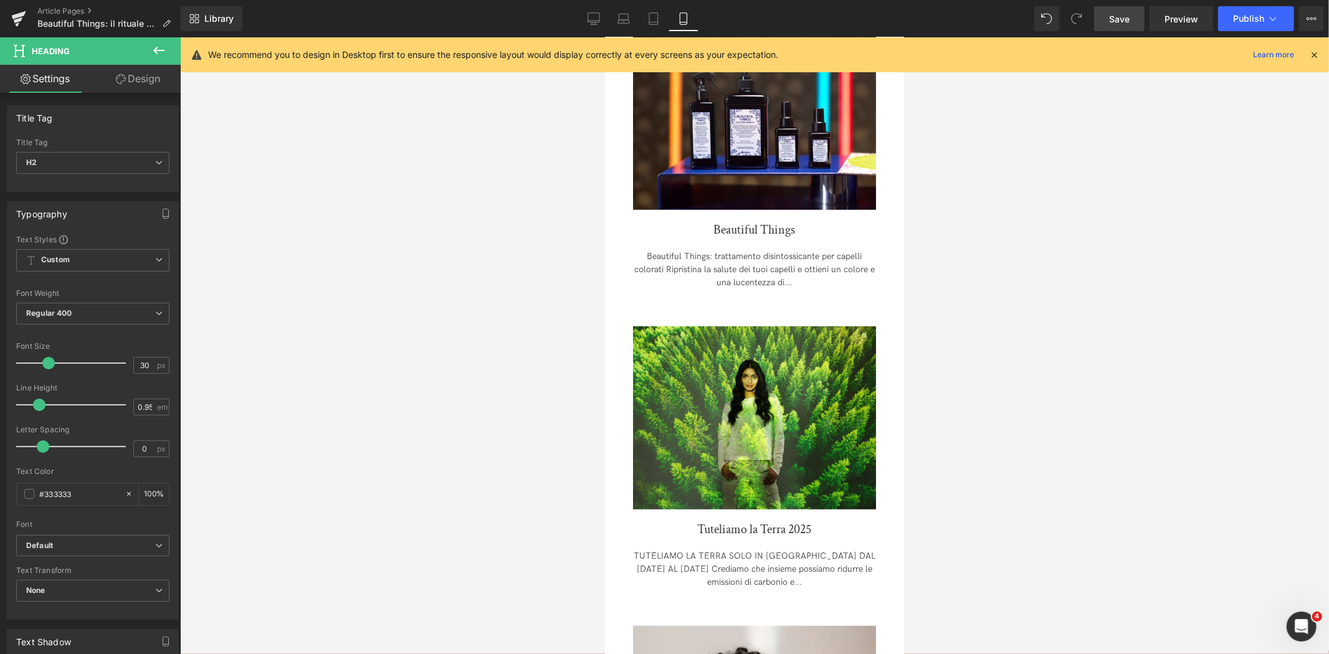
drag, startPoint x: 1113, startPoint y: 16, endPoint x: 237, endPoint y: 330, distance: 930.4
click at [1113, 16] on span "Save" at bounding box center [1119, 18] width 21 height 13
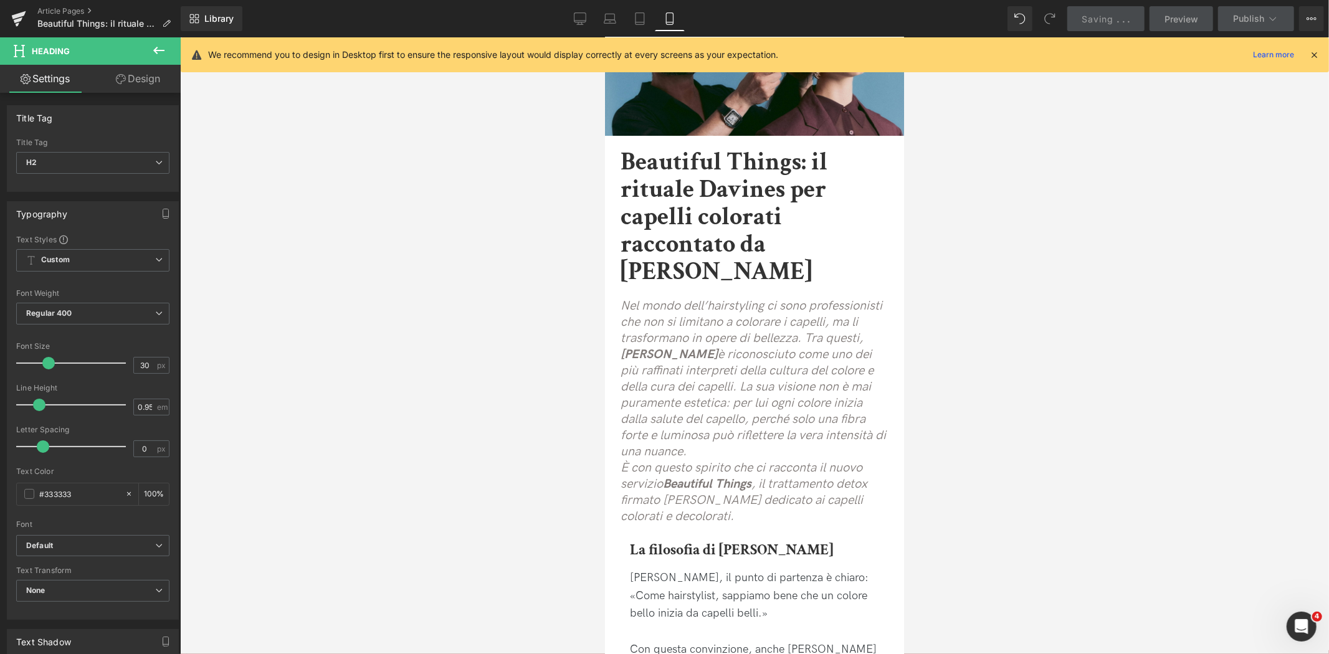
scroll to position [0, 0]
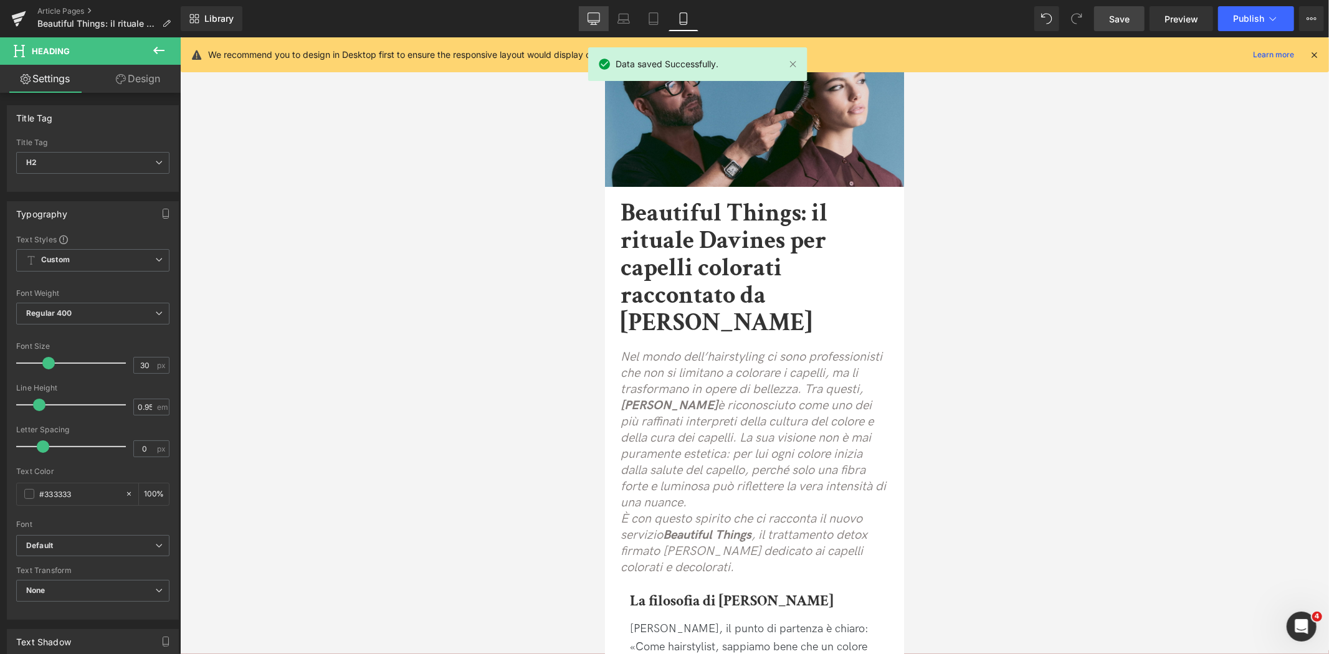
click at [588, 23] on link "Desktop" at bounding box center [594, 18] width 30 height 25
type input "100"
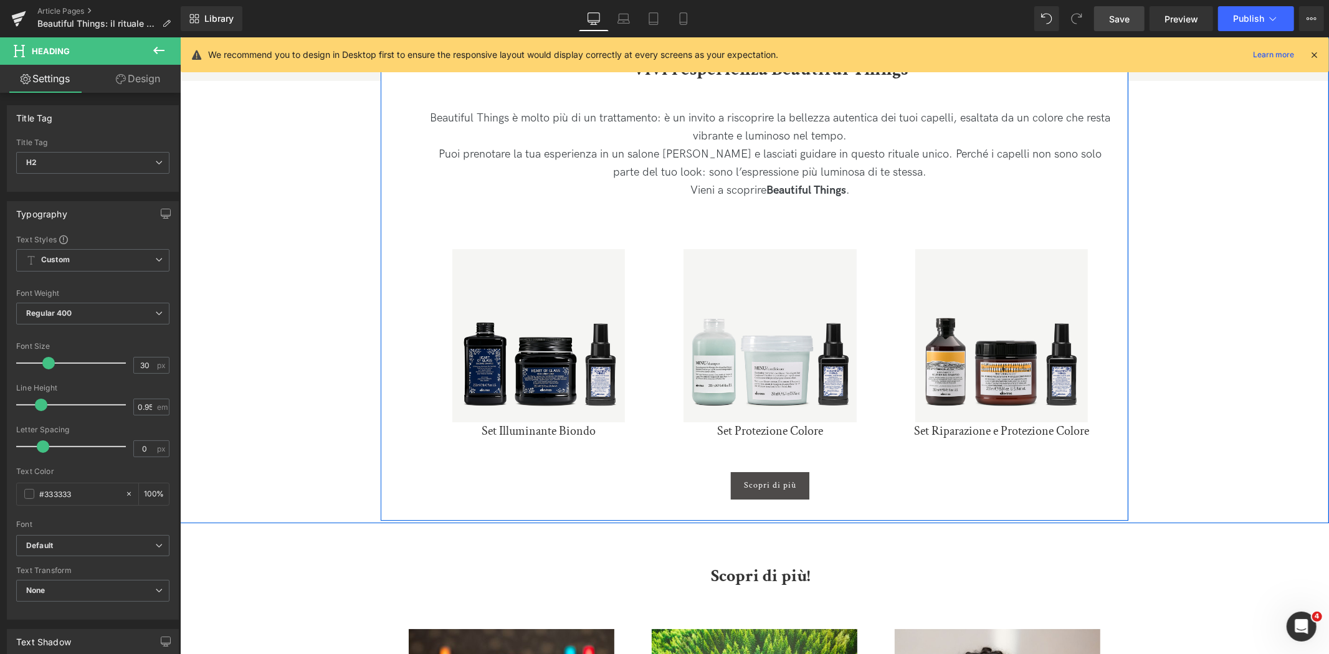
scroll to position [3877, 0]
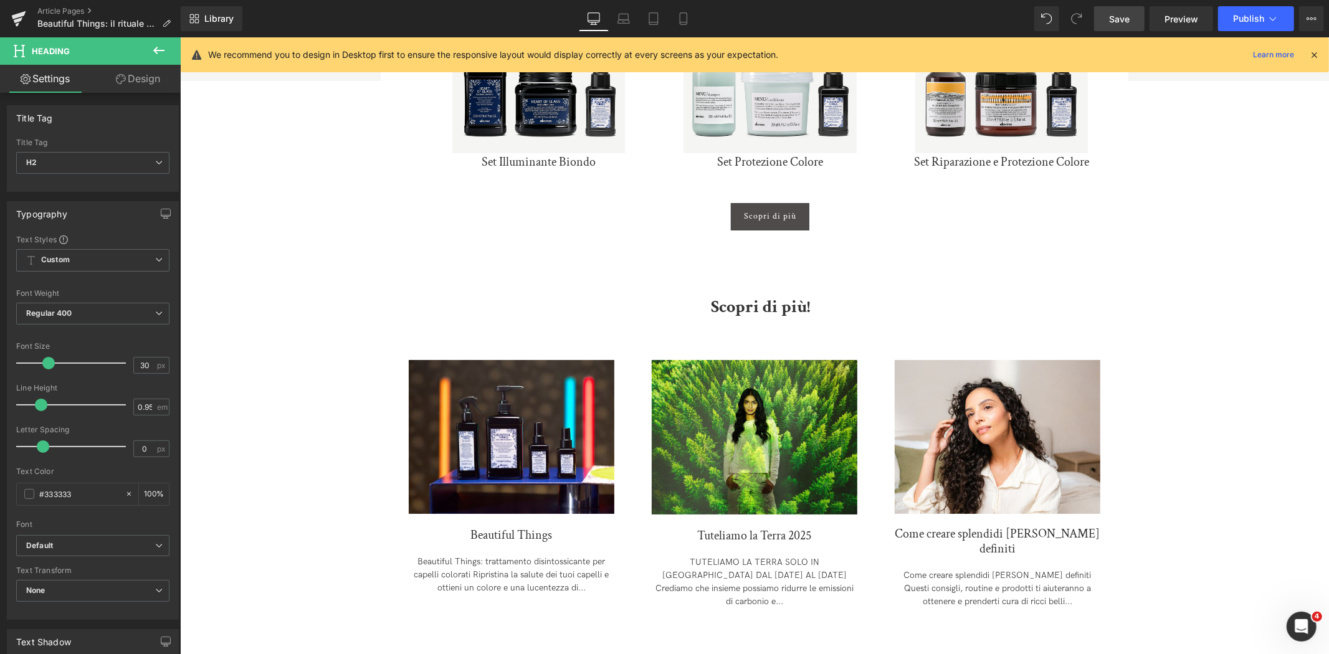
click at [1108, 14] on link "Save" at bounding box center [1119, 18] width 50 height 25
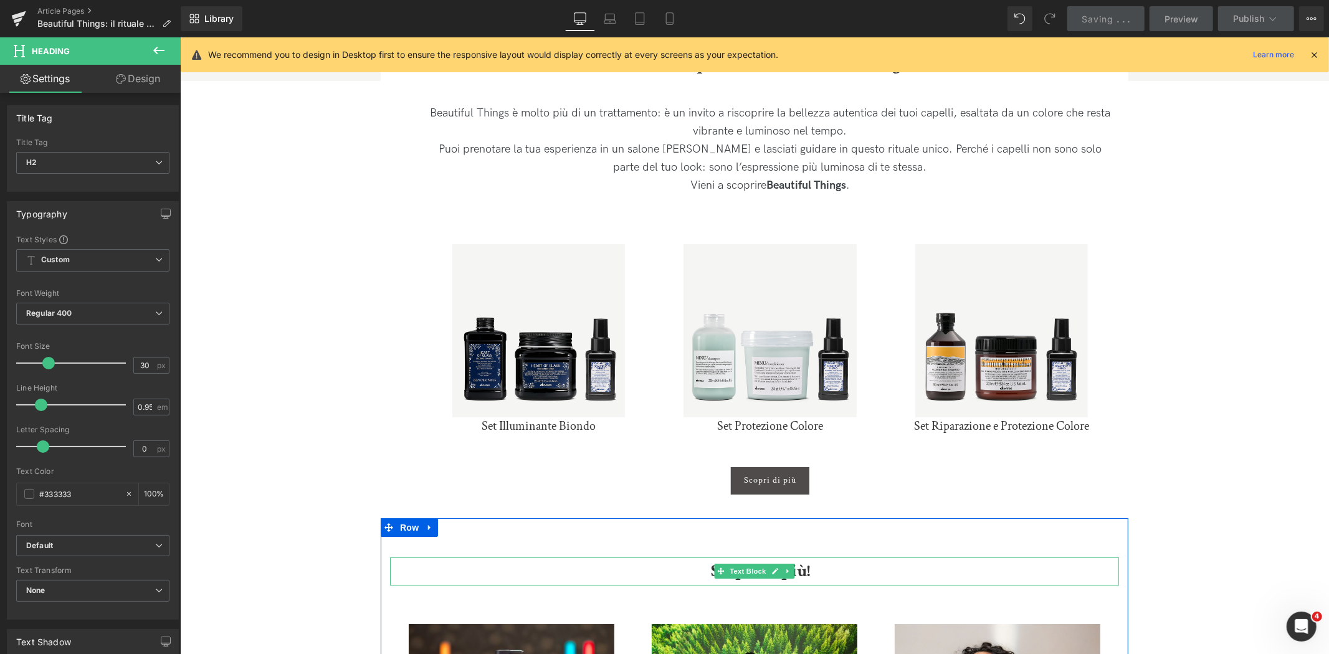
scroll to position [3600, 0]
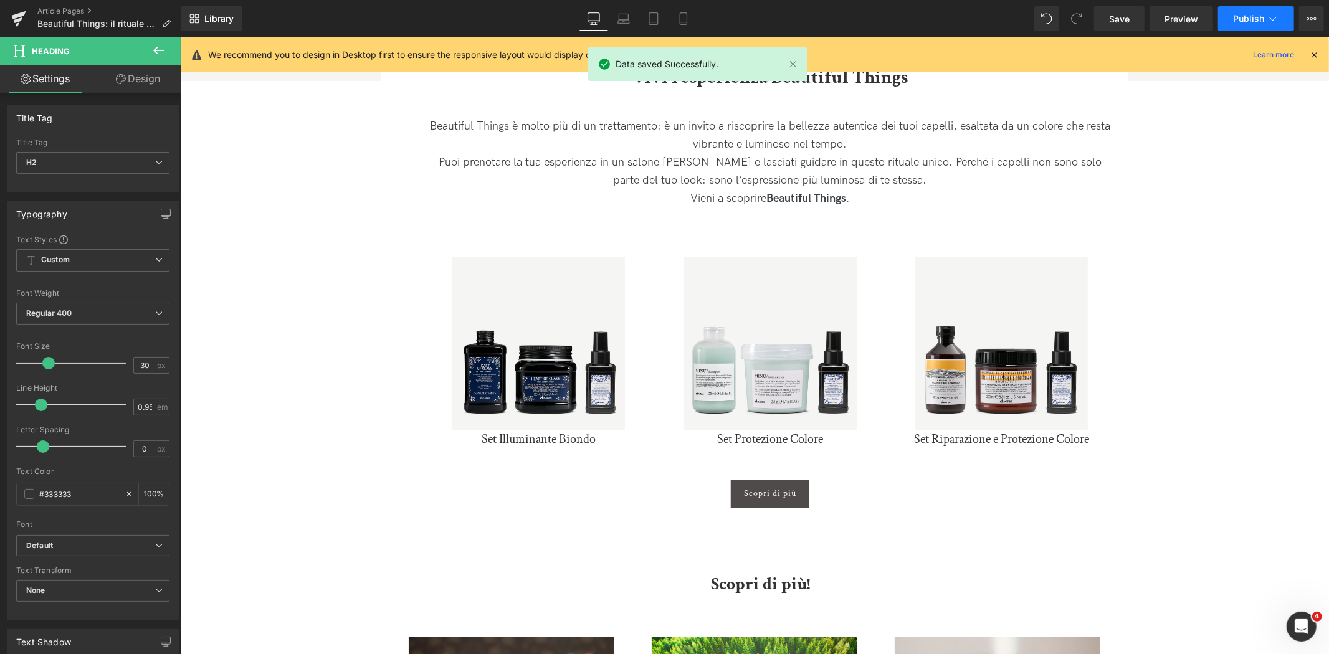
click at [1274, 21] on icon at bounding box center [1273, 18] width 12 height 12
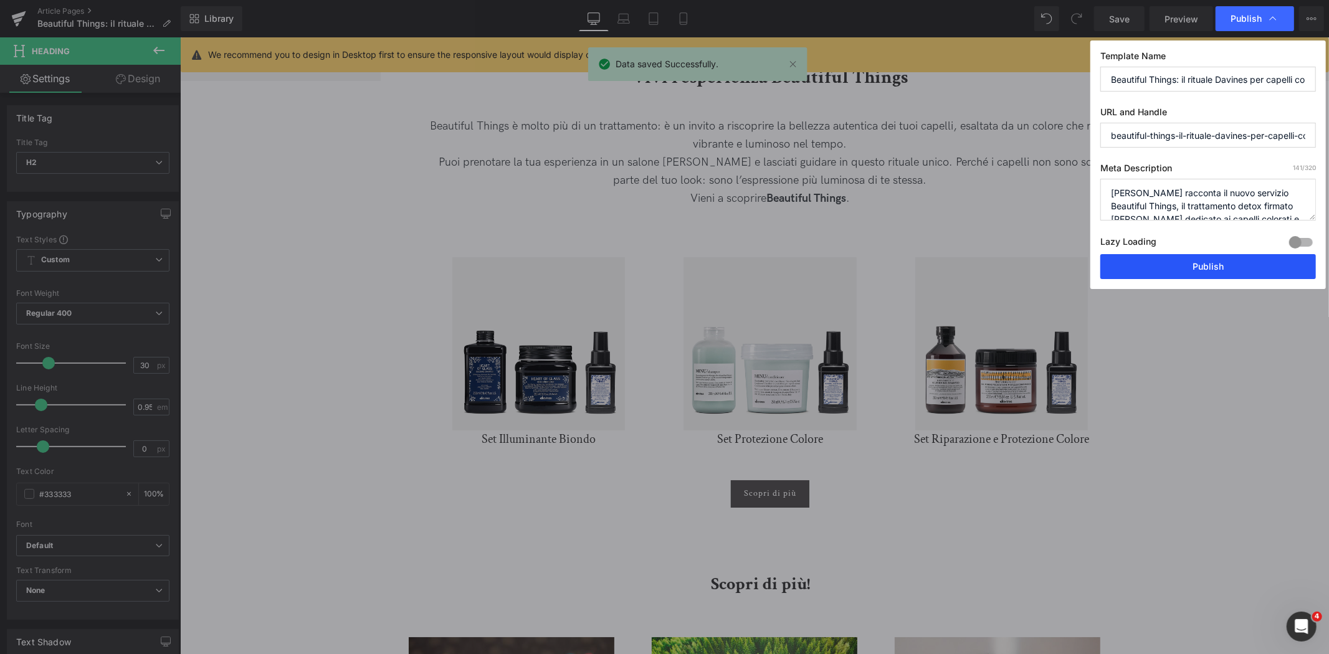
drag, startPoint x: 1189, startPoint y: 270, endPoint x: 1009, endPoint y: 232, distance: 184.1
click at [1189, 270] on button "Publish" at bounding box center [1209, 266] width 216 height 25
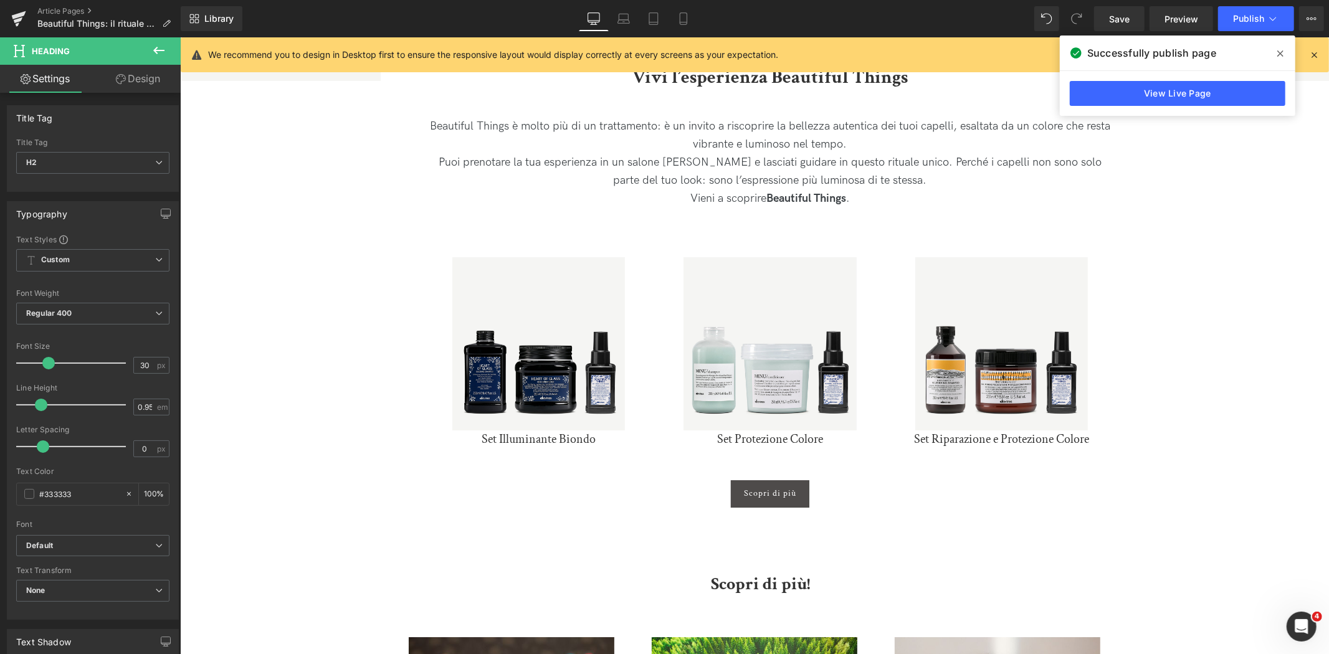
click at [1283, 54] on icon at bounding box center [1281, 54] width 6 height 10
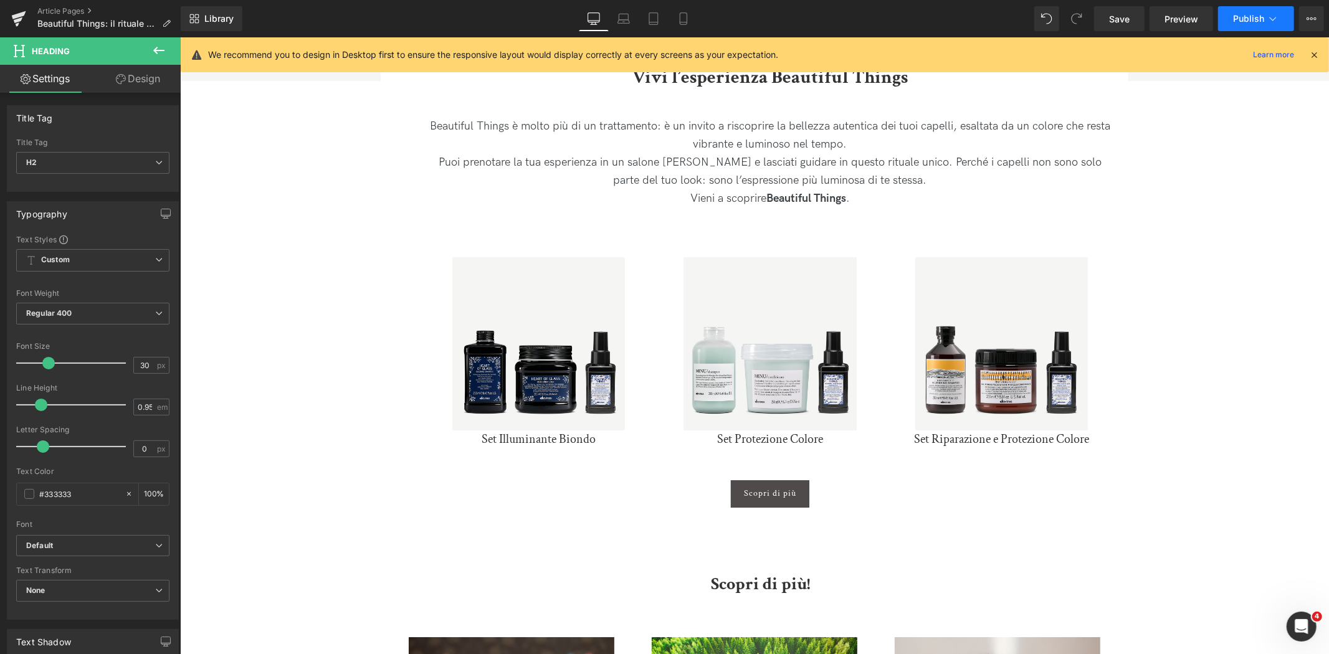
click at [1264, 22] on span "Publish" at bounding box center [1248, 19] width 31 height 10
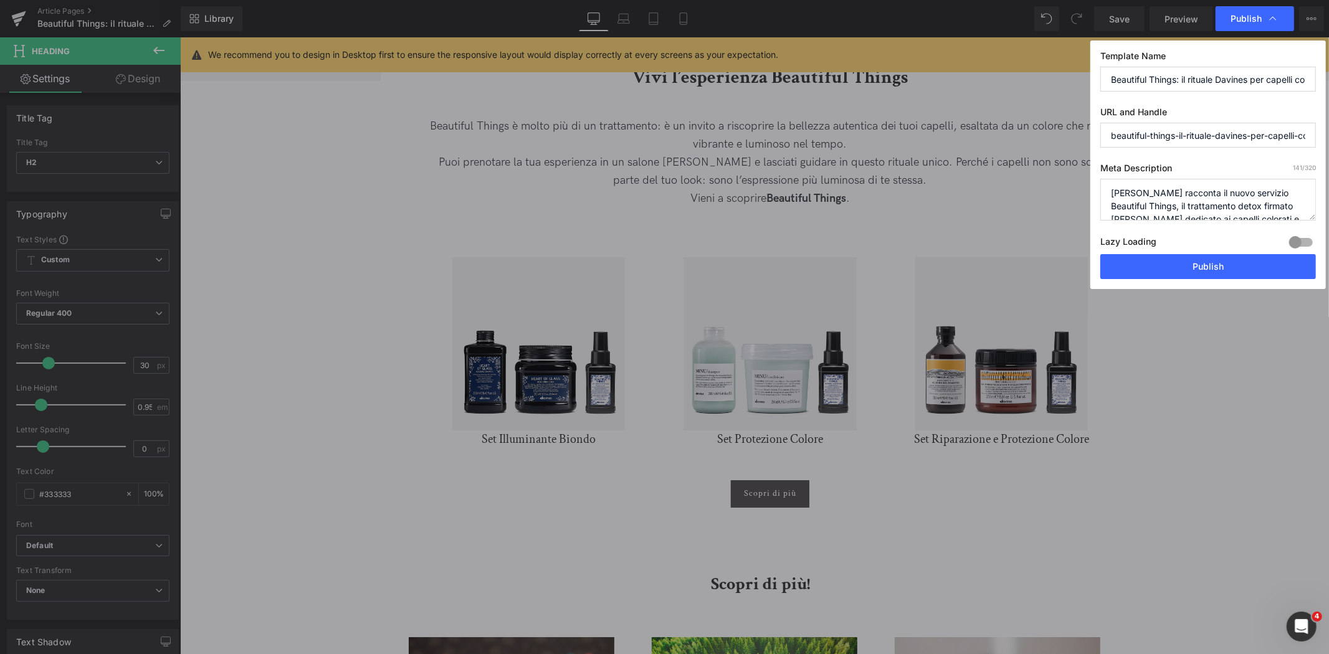
click at [1218, 140] on input "beautiful-things-il-rituale-davines-per-capelli-colorati-raccontato-da-[PERSON_…" at bounding box center [1209, 135] width 216 height 25
click at [1164, 133] on input "beautiful-things-il-rituale-davines-per-capelli-colorati-raccontato-da-[PERSON_…" at bounding box center [1209, 135] width 216 height 25
drag, startPoint x: 1158, startPoint y: 132, endPoint x: 1329, endPoint y: 133, distance: 170.8
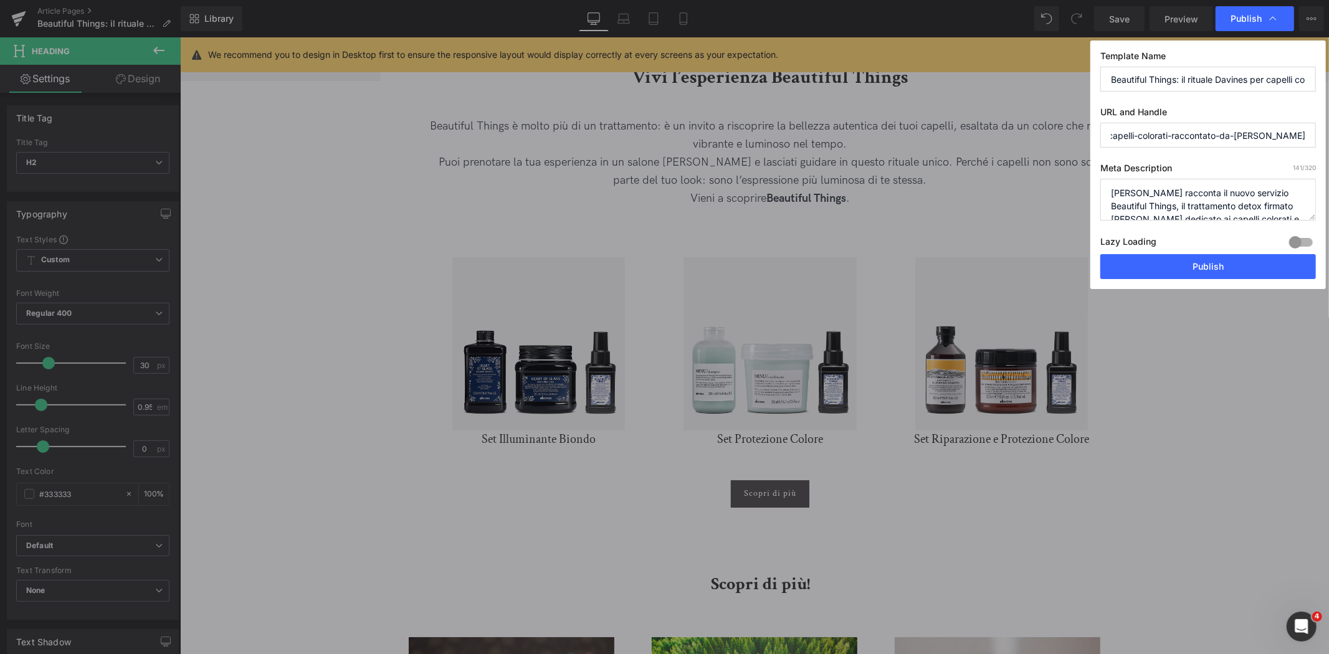
click at [1329, 133] on div "Publish Template Name Beautiful Things: il rituale Davines per capelli colorati…" at bounding box center [664, 327] width 1329 height 654
type input "beautiful-things-il-rituale-davines-per-capelli"
click at [1238, 273] on button "Publish" at bounding box center [1209, 266] width 216 height 25
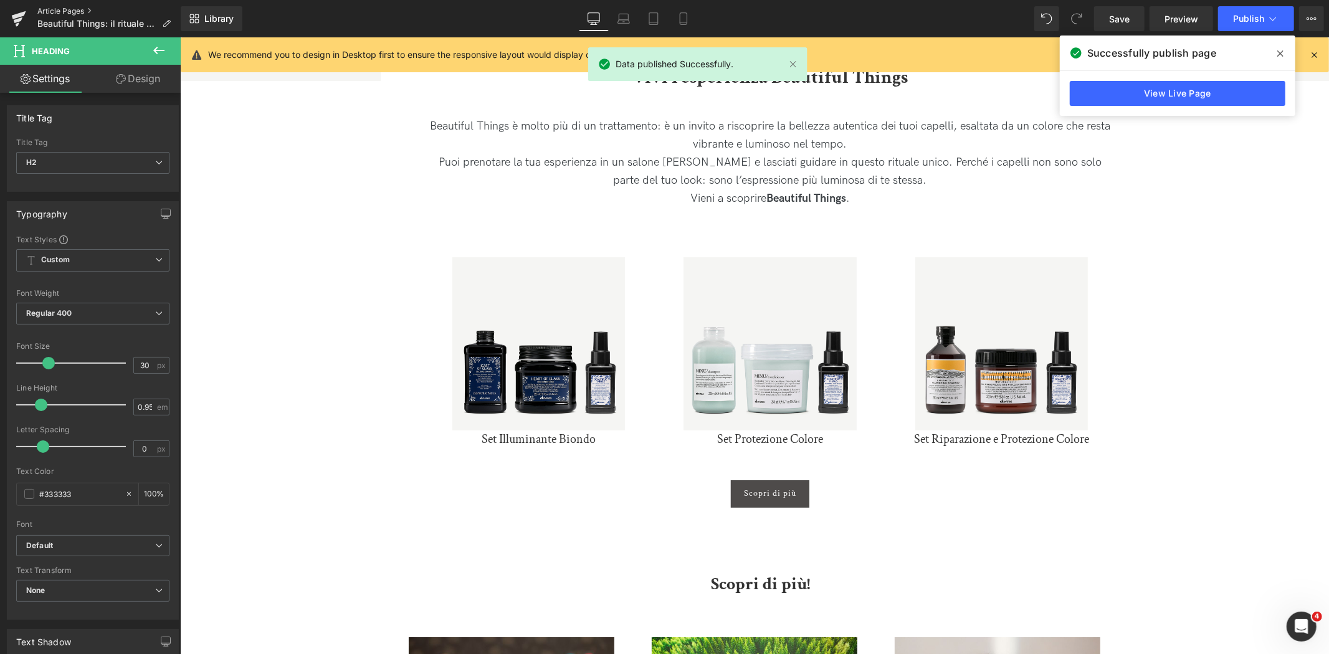
click at [72, 9] on link "Article Pages" at bounding box center [108, 11] width 143 height 10
